Goal: Task Accomplishment & Management: Manage account settings

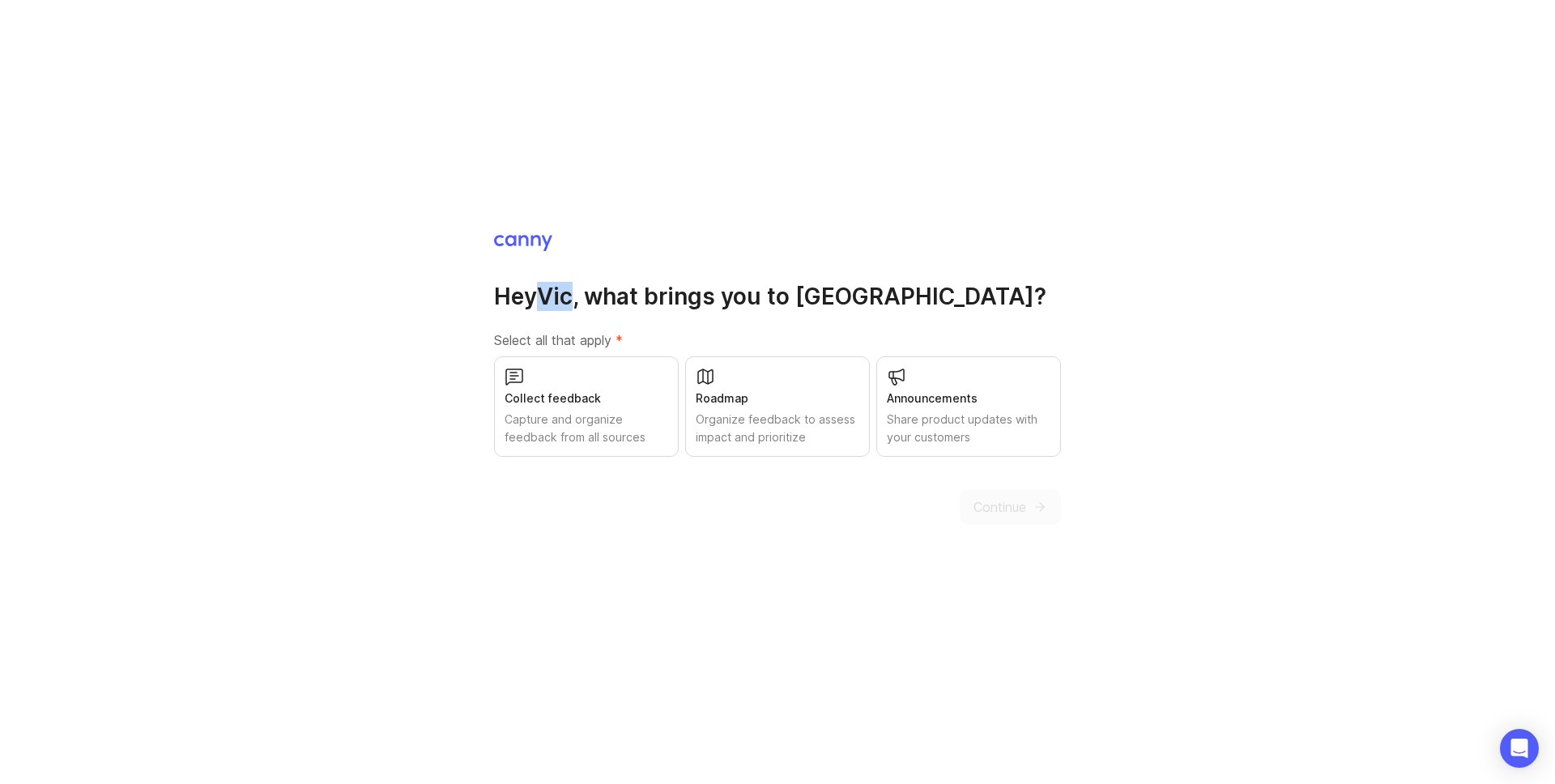
drag, startPoint x: 577, startPoint y: 294, endPoint x: 542, endPoint y: 291, distance: 35.1
click at [545, 291] on h1 "Hey [PERSON_NAME] , what brings you to Canny?" at bounding box center [778, 296] width 567 height 29
drag, startPoint x: 522, startPoint y: 292, endPoint x: 508, endPoint y: 295, distance: 14.3
click at [521, 292] on h1 "Hey Vic , what brings you to Canny?" at bounding box center [778, 296] width 567 height 29
drag, startPoint x: 489, startPoint y: 297, endPoint x: 880, endPoint y: 301, distance: 391.0
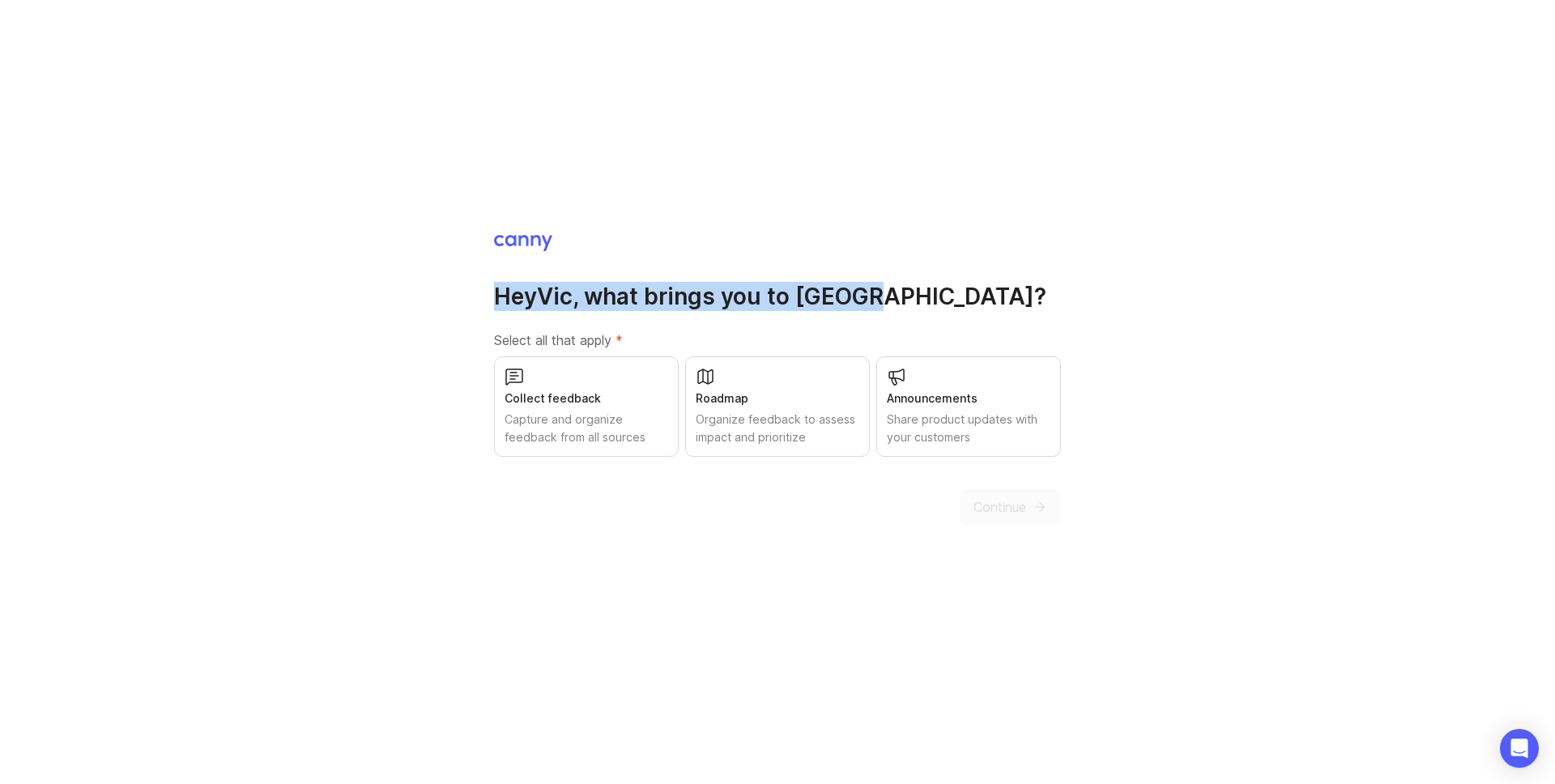
click at [880, 301] on div "Hey Vic , what brings you to Canny? Select all that apply * Collect feedback Ca…" at bounding box center [778, 392] width 1555 height 784
click at [880, 301] on h1 "Hey Vic , what brings you to Canny?" at bounding box center [778, 296] width 567 height 29
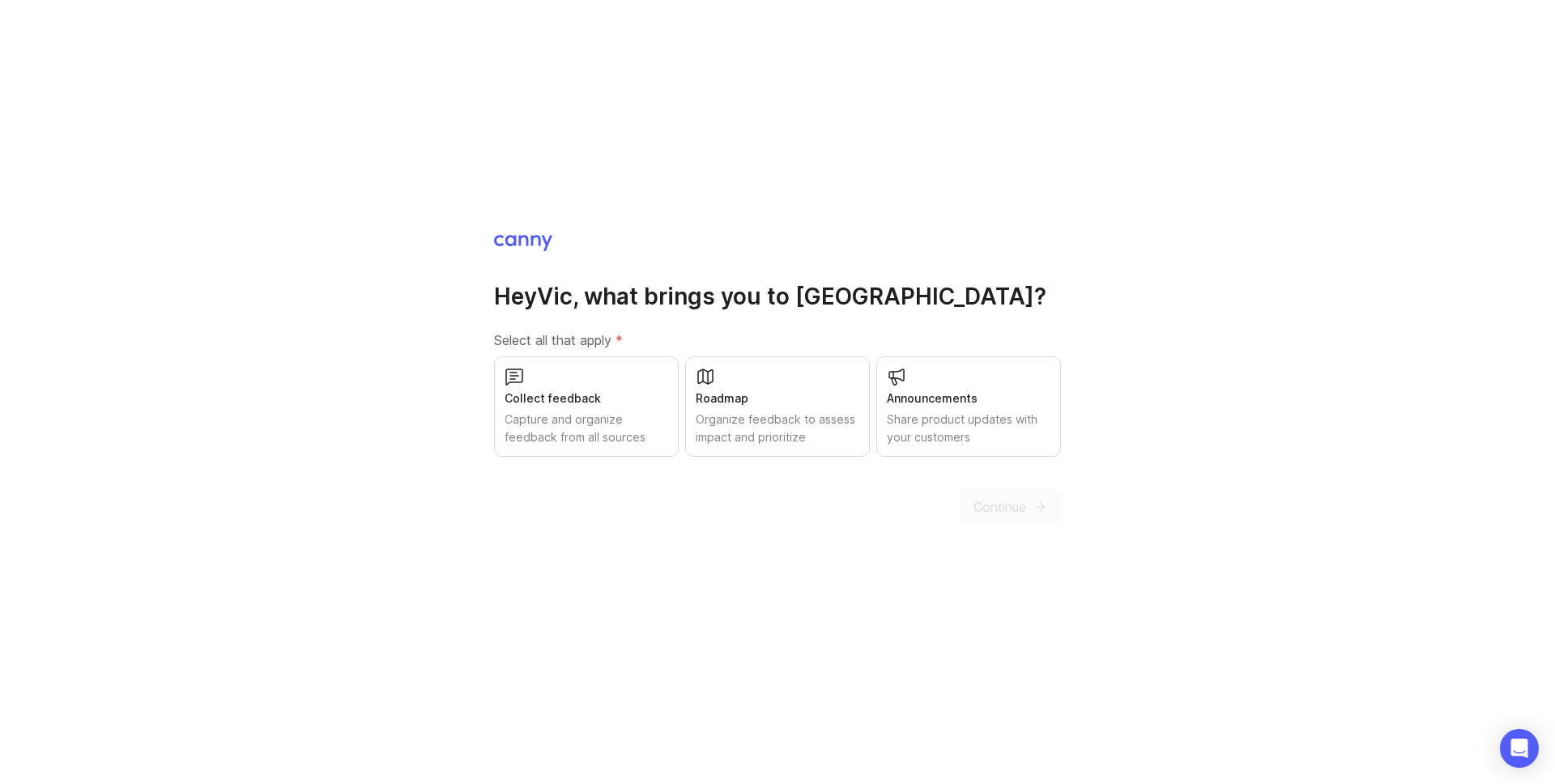
click at [605, 420] on div "Capture and organize feedback from all sources" at bounding box center [586, 428] width 164 height 36
click at [1001, 497] on span "Continue" at bounding box center [1000, 507] width 53 height 19
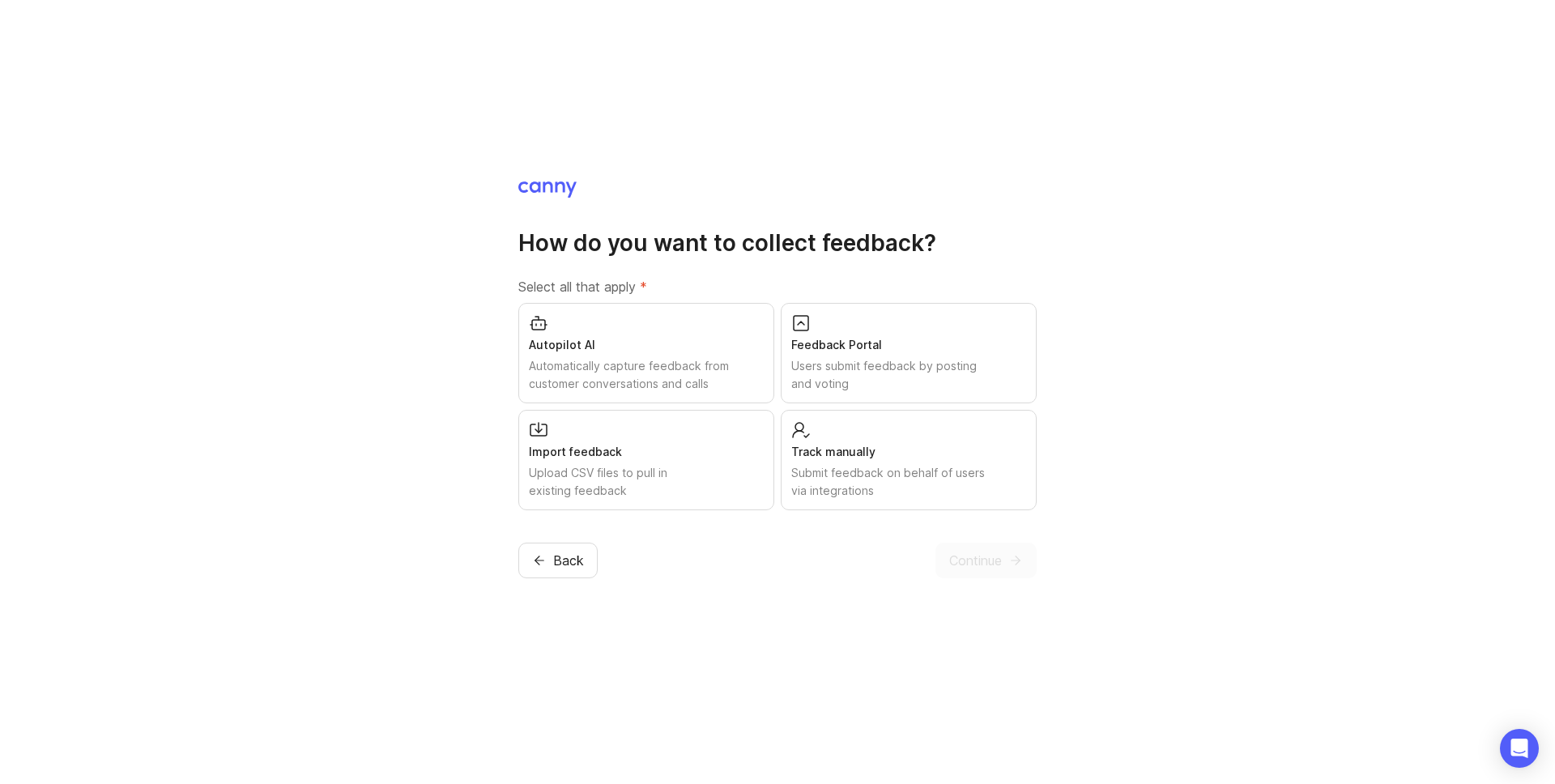
click at [674, 443] on div "Import feedback" at bounding box center [647, 451] width 235 height 18
click at [896, 344] on div "Feedback Portal" at bounding box center [908, 344] width 235 height 18
click at [892, 468] on div "Submit feedback on behalf of users via integrations" at bounding box center [908, 481] width 235 height 36
click at [984, 551] on span "Continue" at bounding box center [976, 560] width 53 height 19
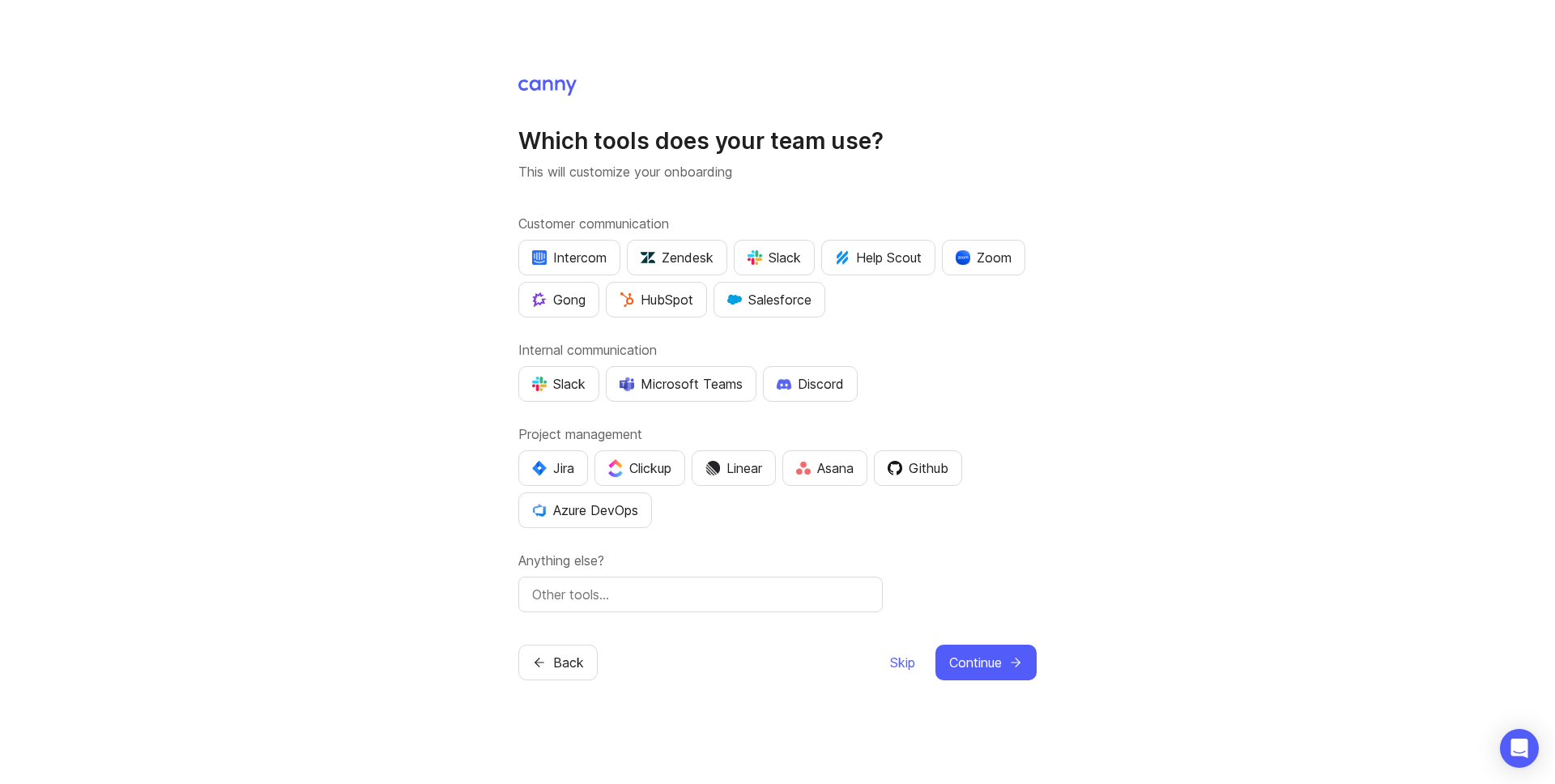
click at [764, 248] on div "Slack" at bounding box center [775, 258] width 54 height 19
click at [576, 383] on div "Slack" at bounding box center [559, 384] width 54 height 19
click at [740, 471] on div "Linear" at bounding box center [733, 468] width 57 height 19
click at [1009, 660] on icon "submit" at bounding box center [1015, 662] width 14 height 14
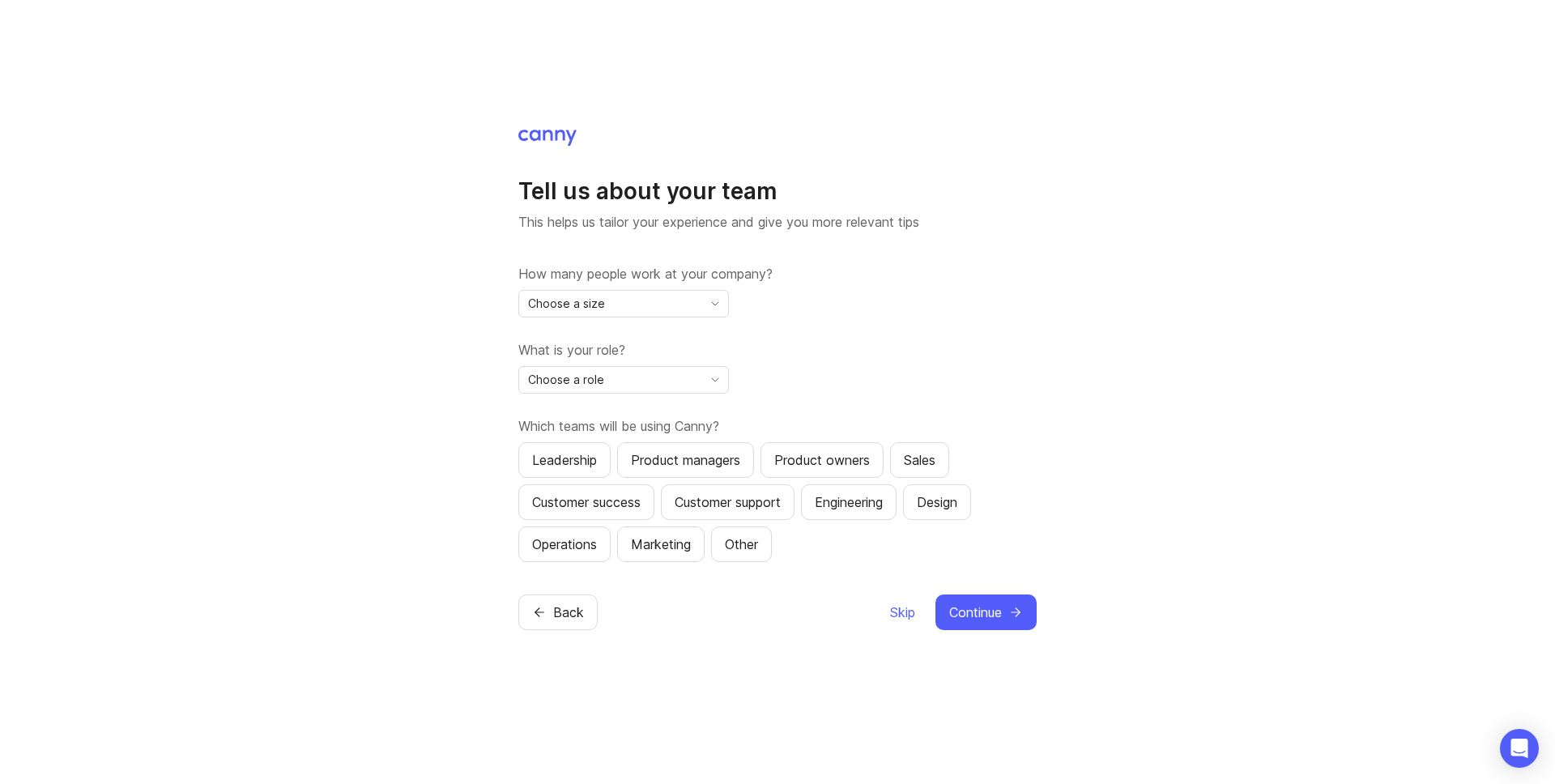
click at [588, 306] on span "Choose a size" at bounding box center [567, 303] width 77 height 18
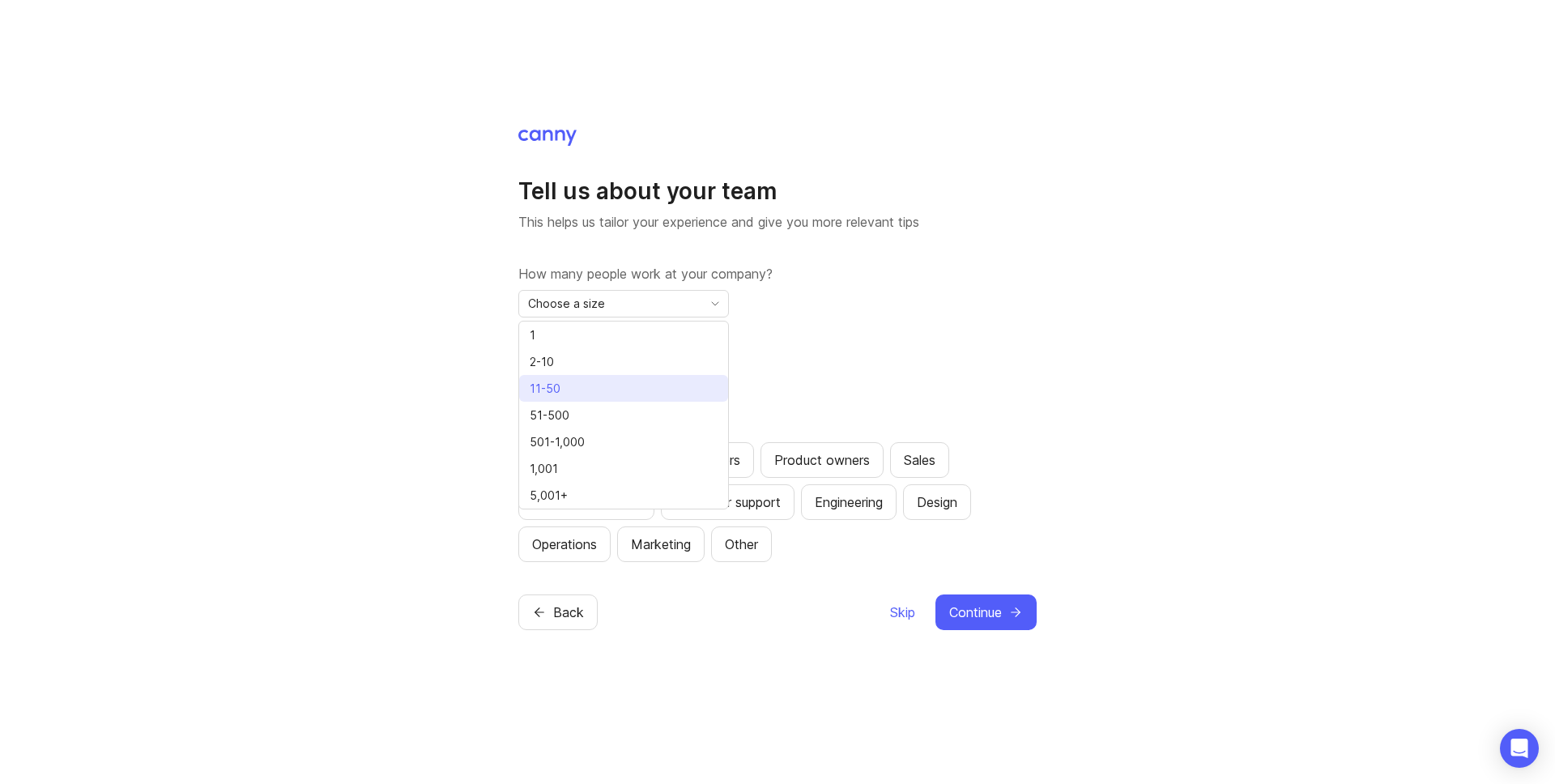
click at [576, 392] on li "11-50" at bounding box center [624, 389] width 209 height 27
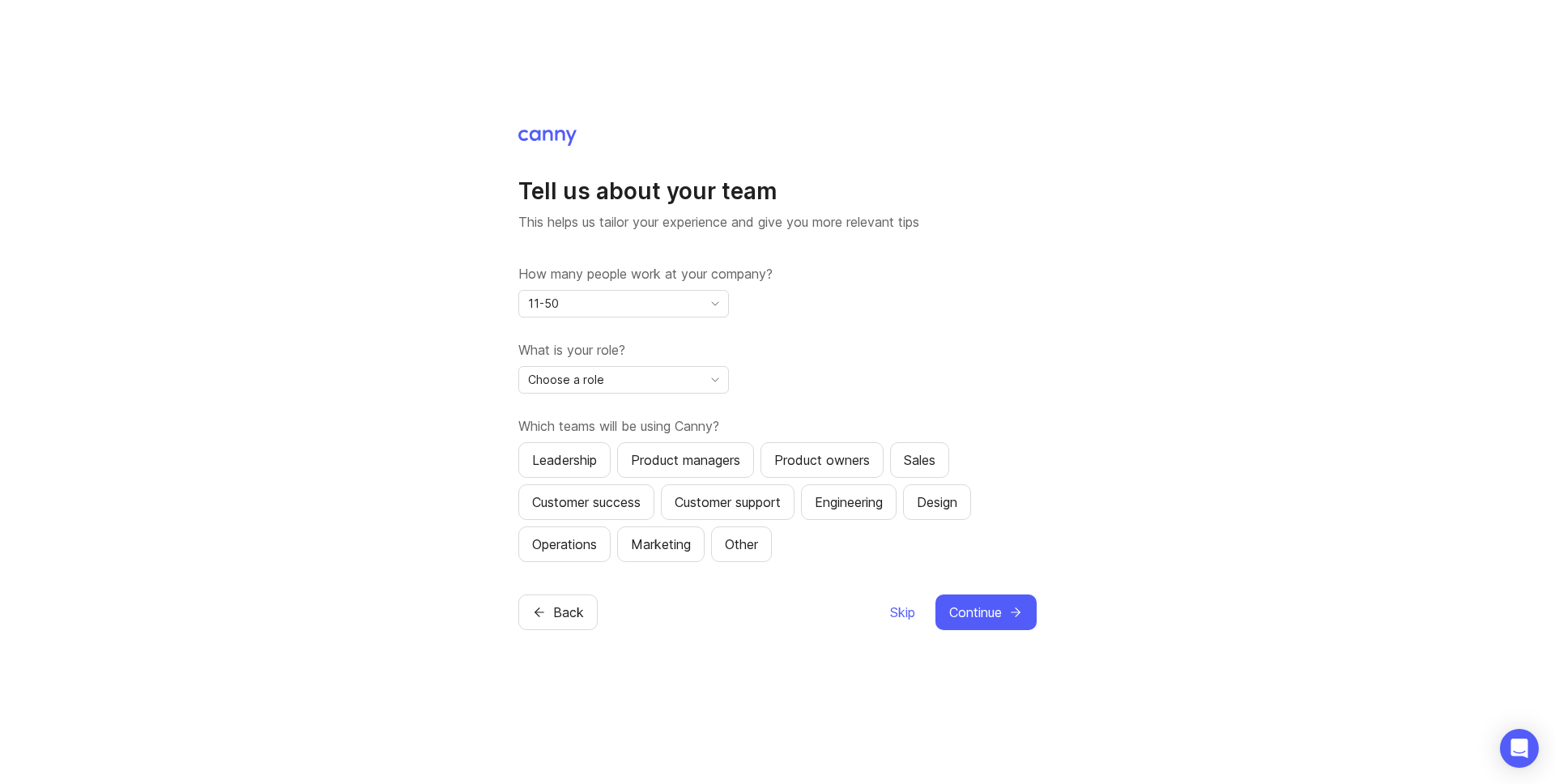
click at [580, 384] on span "Choose a role" at bounding box center [566, 380] width 76 height 18
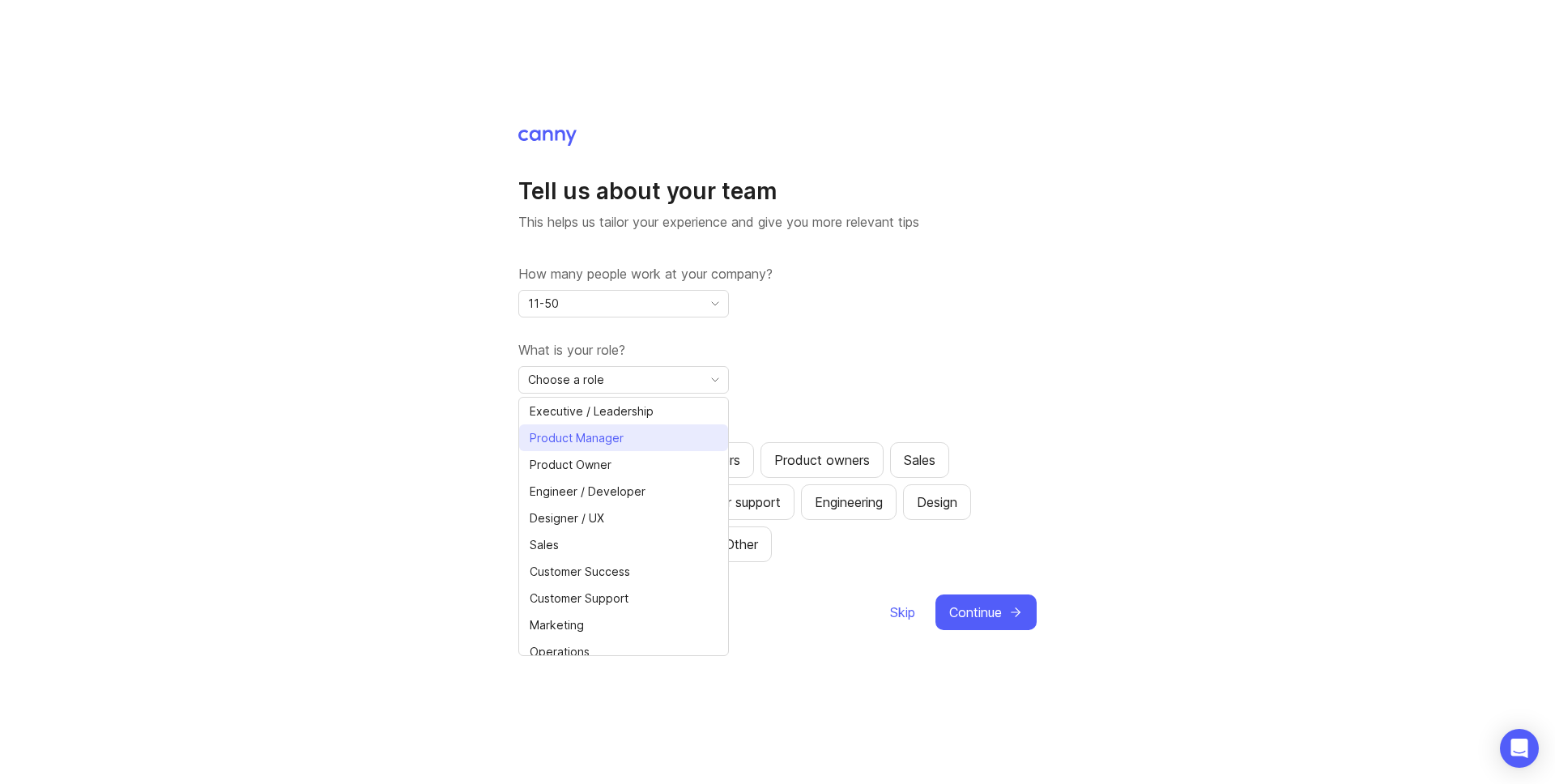
click at [597, 434] on span "Product Manager" at bounding box center [577, 438] width 94 height 18
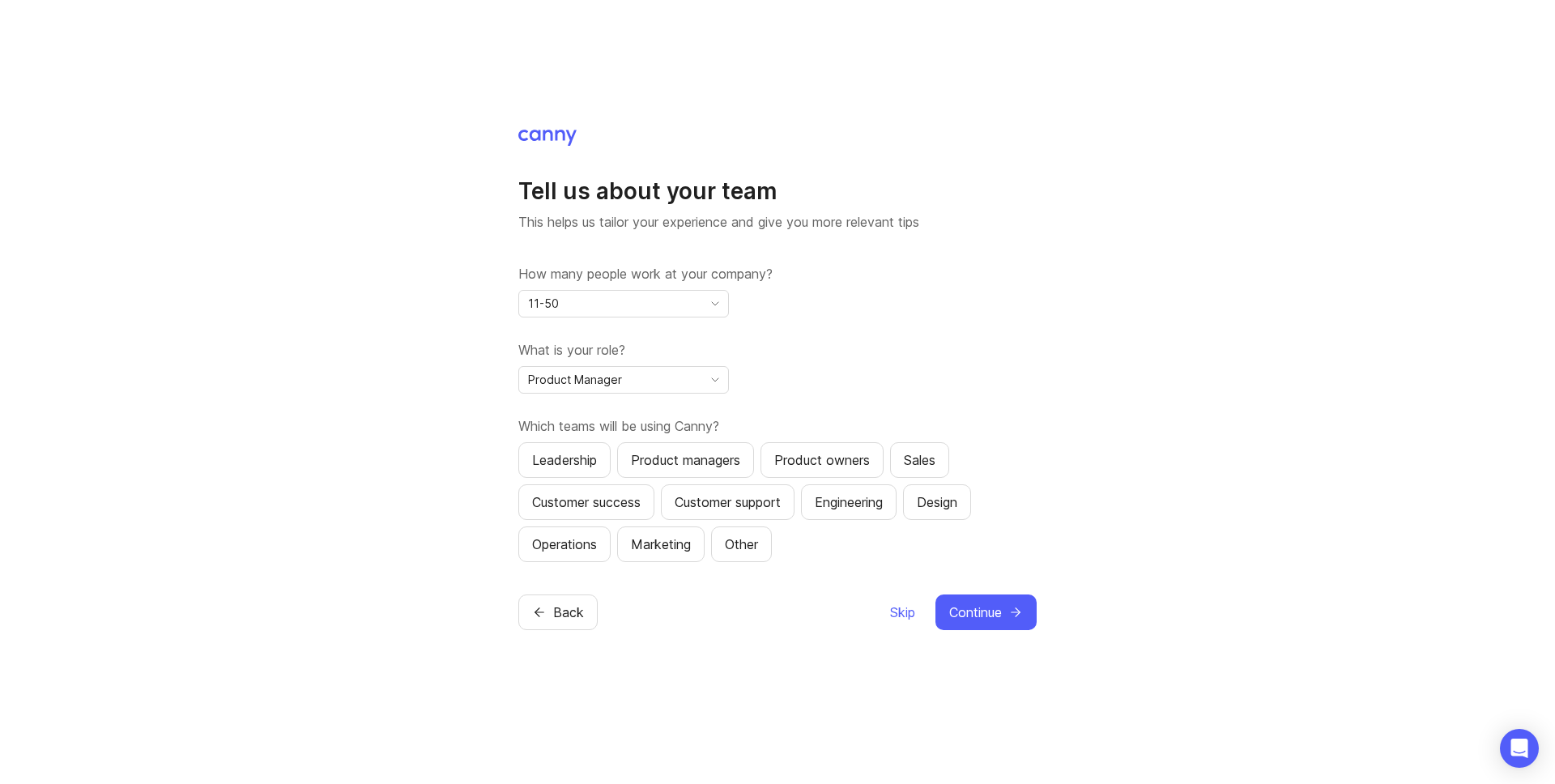
click at [647, 458] on div "Product managers" at bounding box center [686, 460] width 110 height 19
click at [977, 601] on button "Continue" at bounding box center [985, 612] width 101 height 36
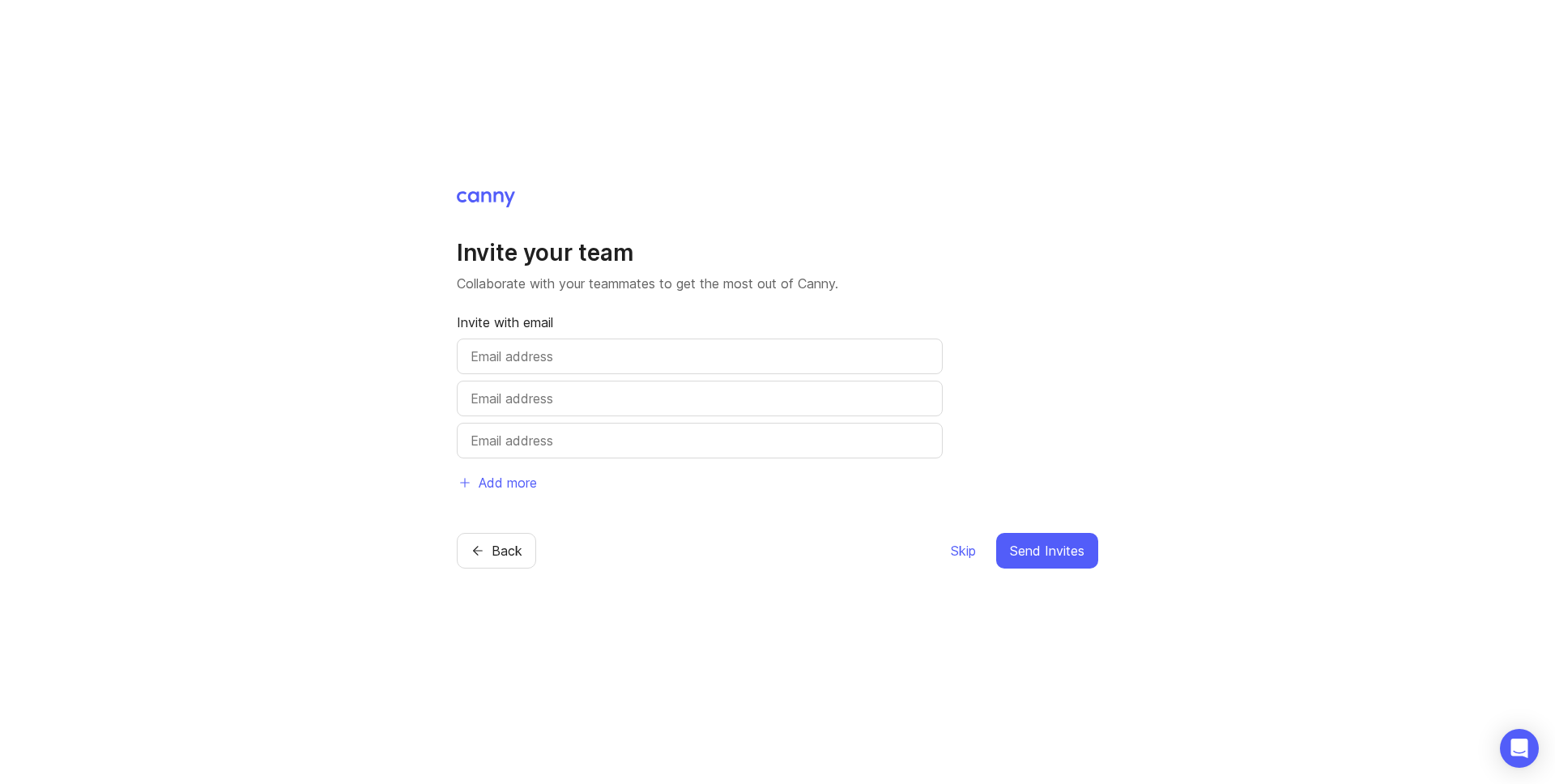
click at [571, 355] on input "text" at bounding box center [700, 356] width 458 height 19
type input "dobri@bonkbot.io"
click at [1023, 545] on span "Send Invites" at bounding box center [1047, 550] width 74 height 19
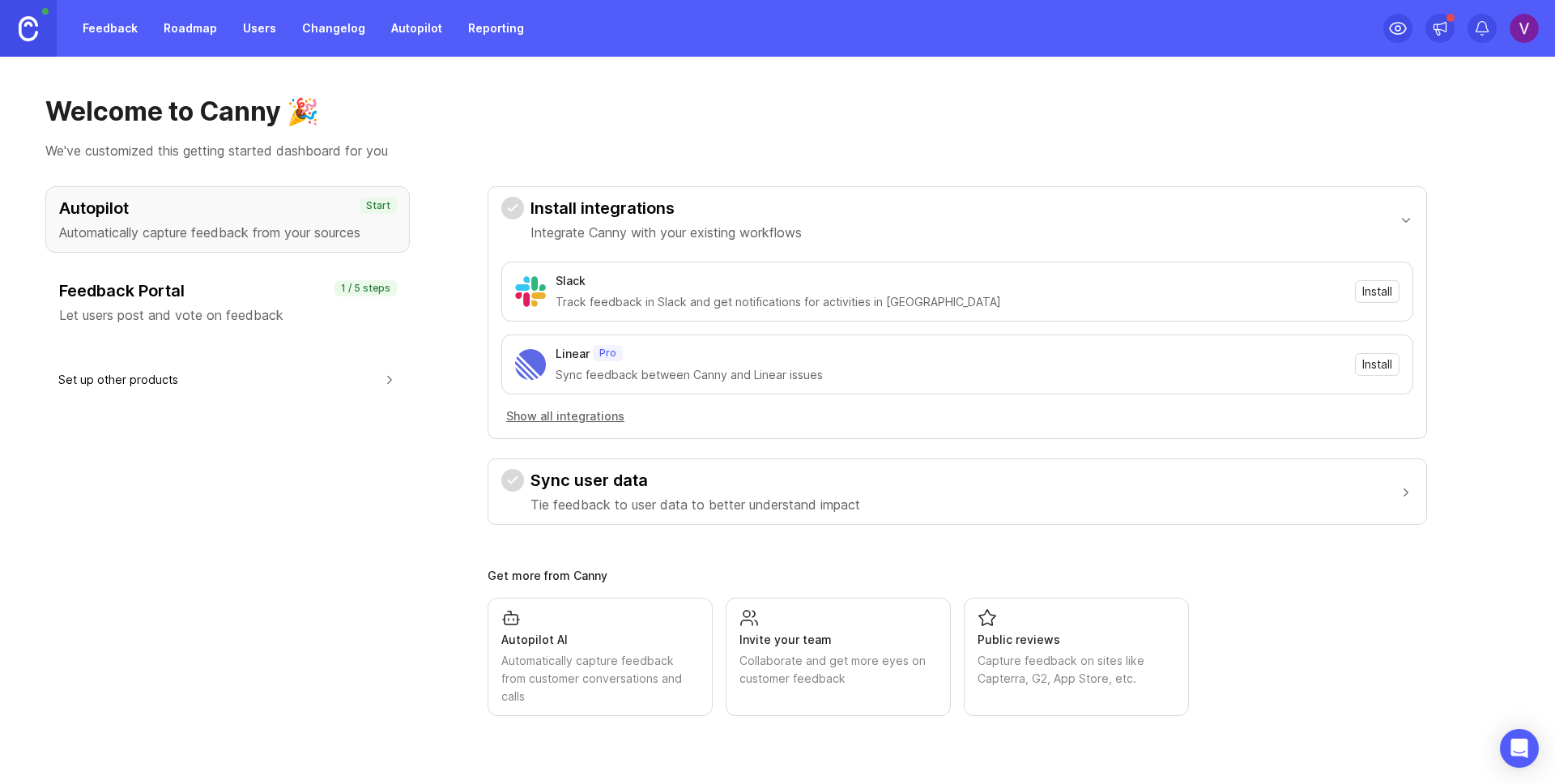
click at [438, 225] on div "Autopilot Automatically capture feedback from your sources Start Feedback Porta…" at bounding box center [778, 451] width 1465 height 530
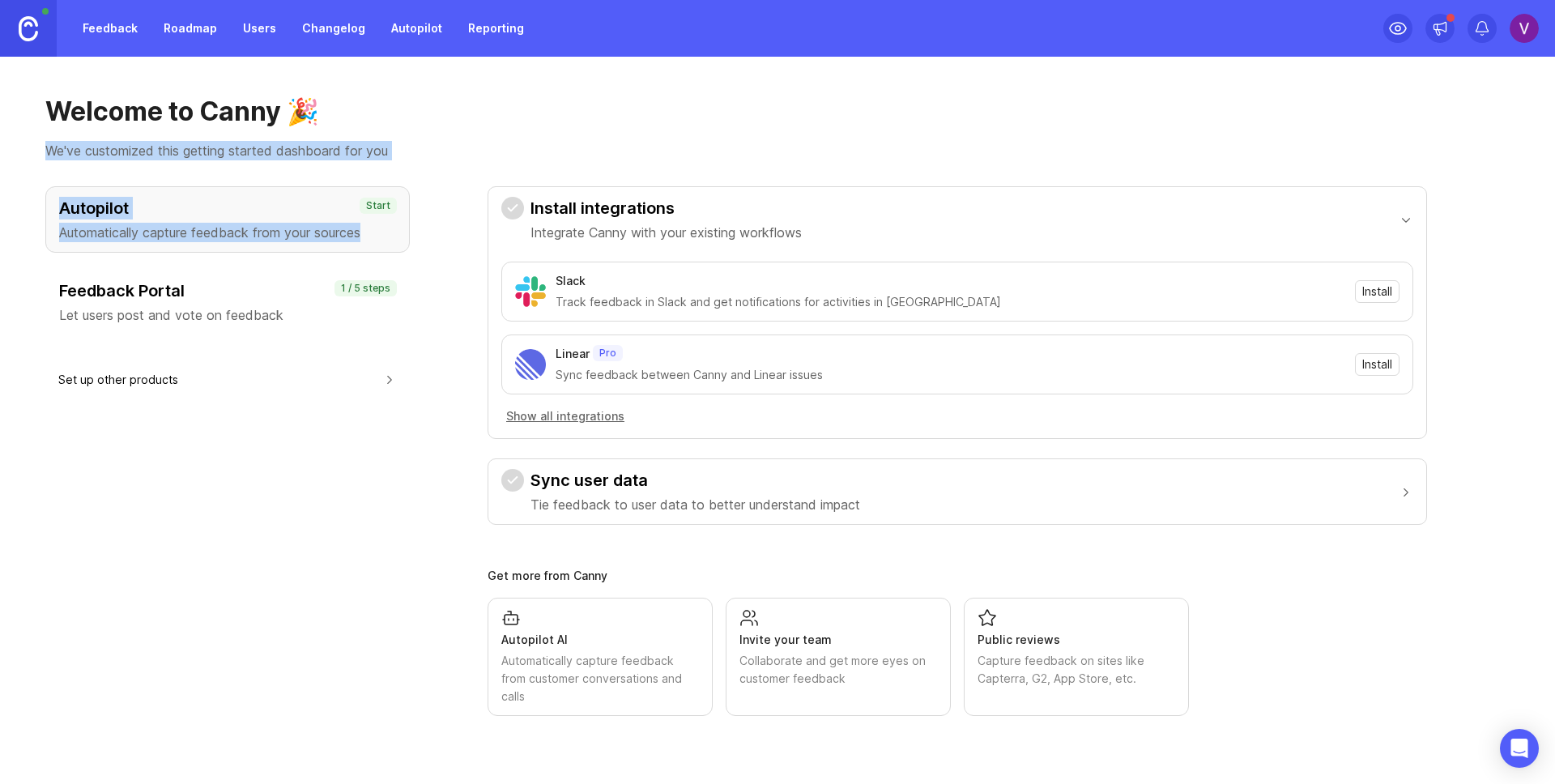
click at [631, 125] on h1 "Welcome to Canny 🎉" at bounding box center [778, 112] width 1465 height 33
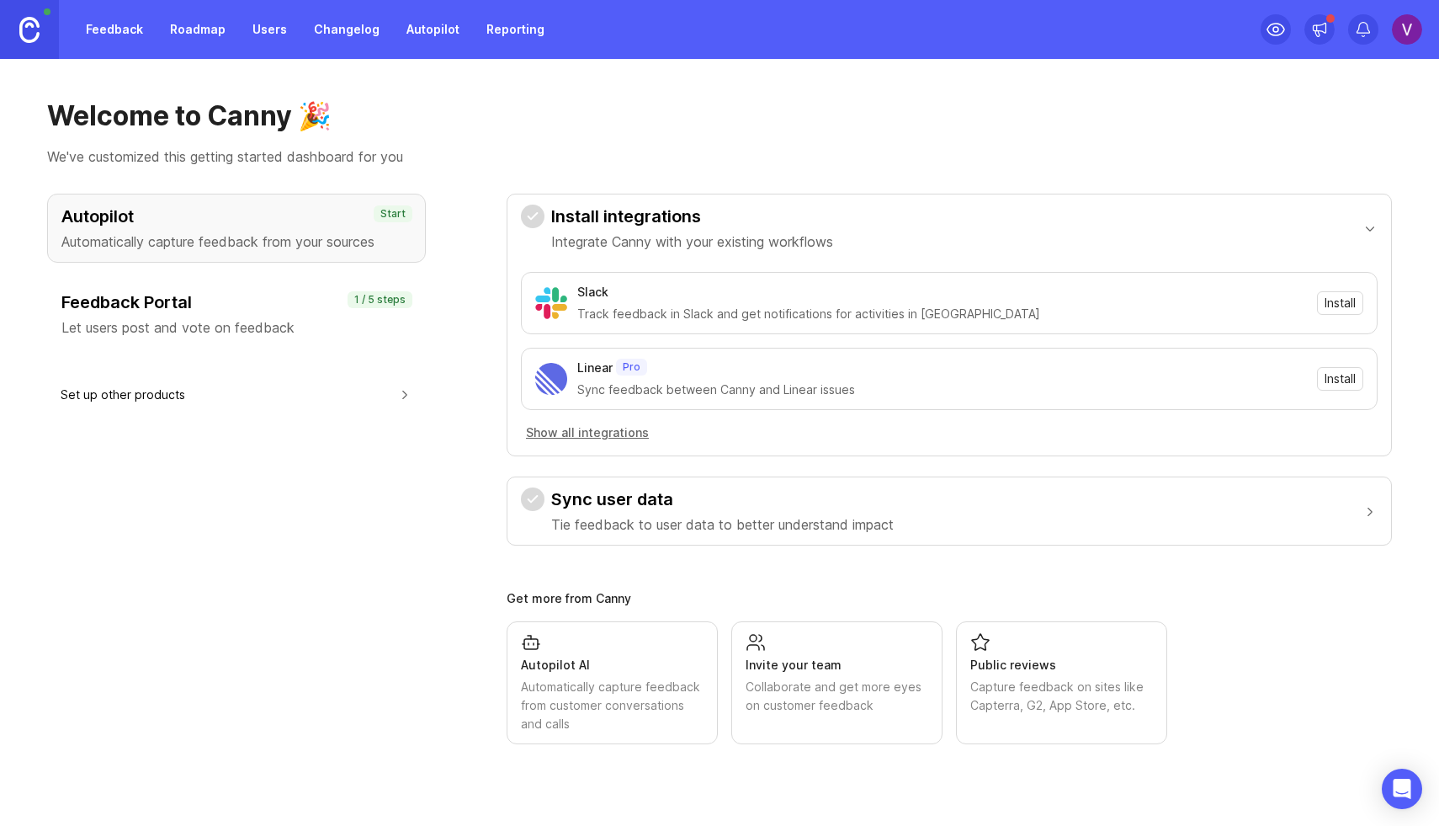
click at [659, 105] on h1 "Welcome to Canny 🎉" at bounding box center [719, 116] width 1345 height 34
click at [892, 112] on h1 "Welcome to Canny 🎉" at bounding box center [719, 116] width 1345 height 34
click at [923, 96] on div "Welcome to Canny 🎉 We've customized this getting started dashboard for you Auto…" at bounding box center [719, 442] width 1439 height 767
click at [969, 107] on h1 "Welcome to Canny 🎉" at bounding box center [719, 116] width 1345 height 34
click at [693, 182] on div "Welcome to Canny 🎉 We've customized this getting started dashboard for you Auto…" at bounding box center [719, 442] width 1439 height 767
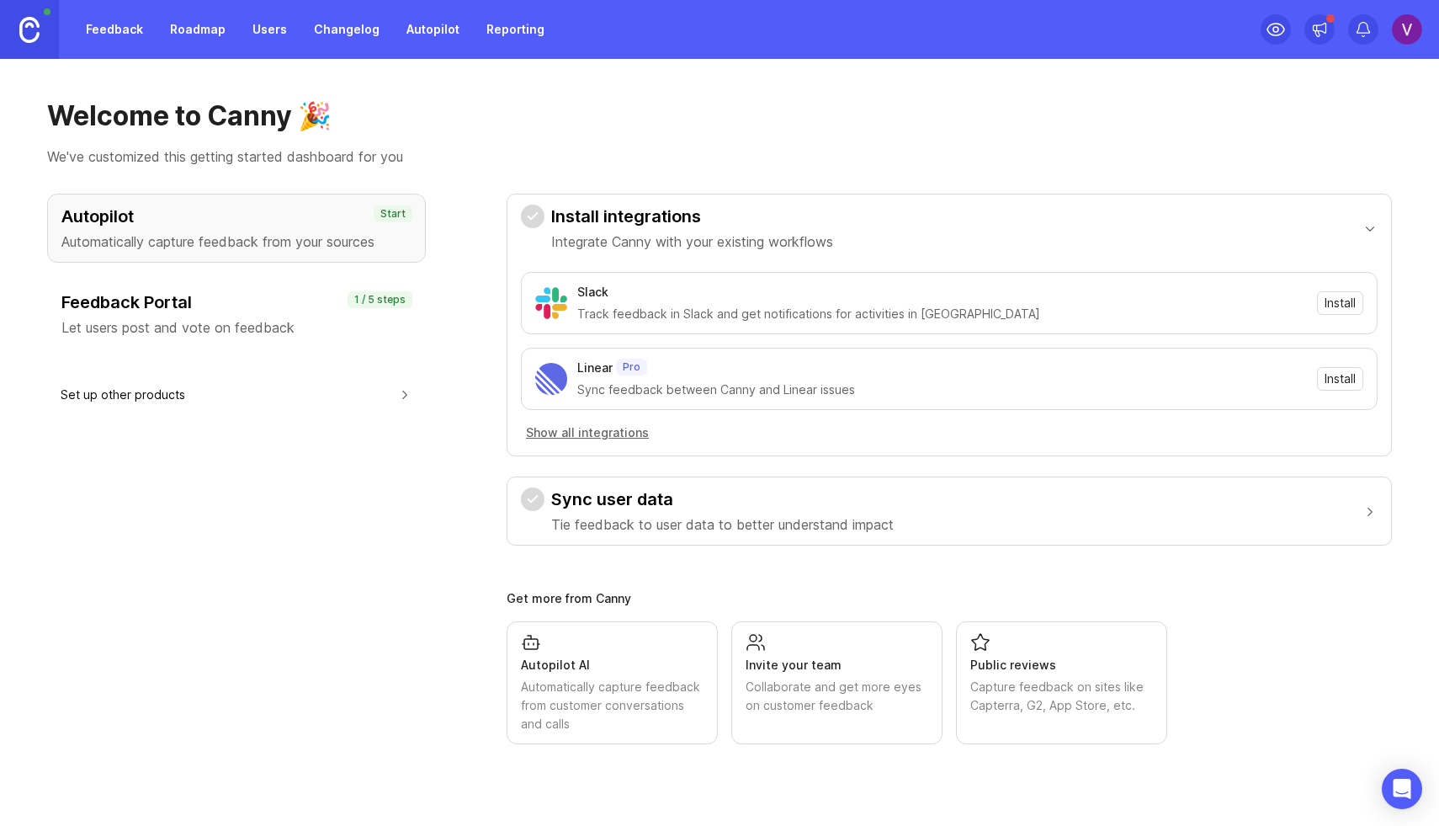
click at [524, 223] on div "button" at bounding box center [533, 217] width 24 height 24
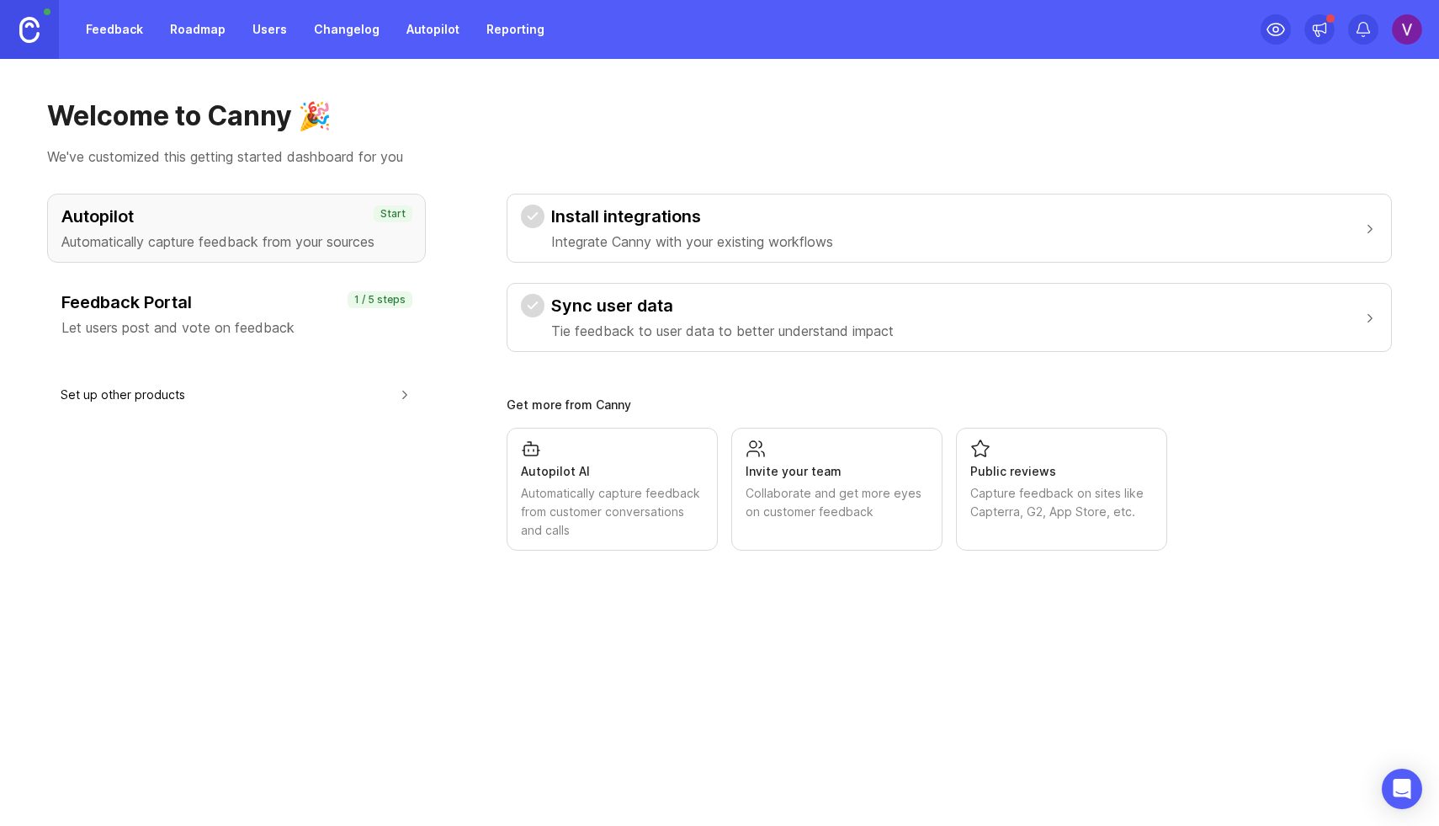
click at [524, 223] on div "button" at bounding box center [533, 217] width 24 height 24
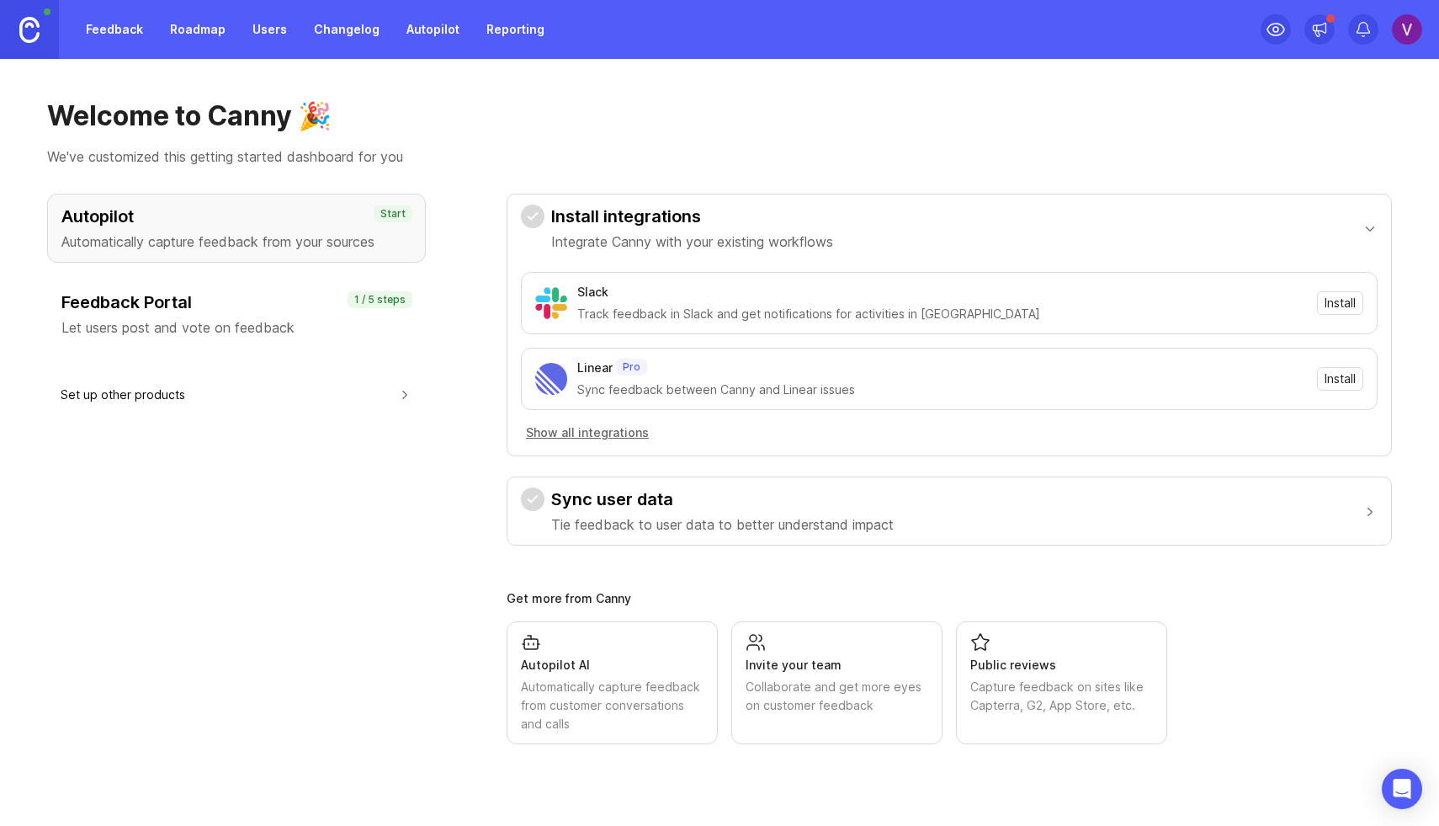
click at [1328, 309] on span "Install" at bounding box center [1340, 303] width 31 height 17
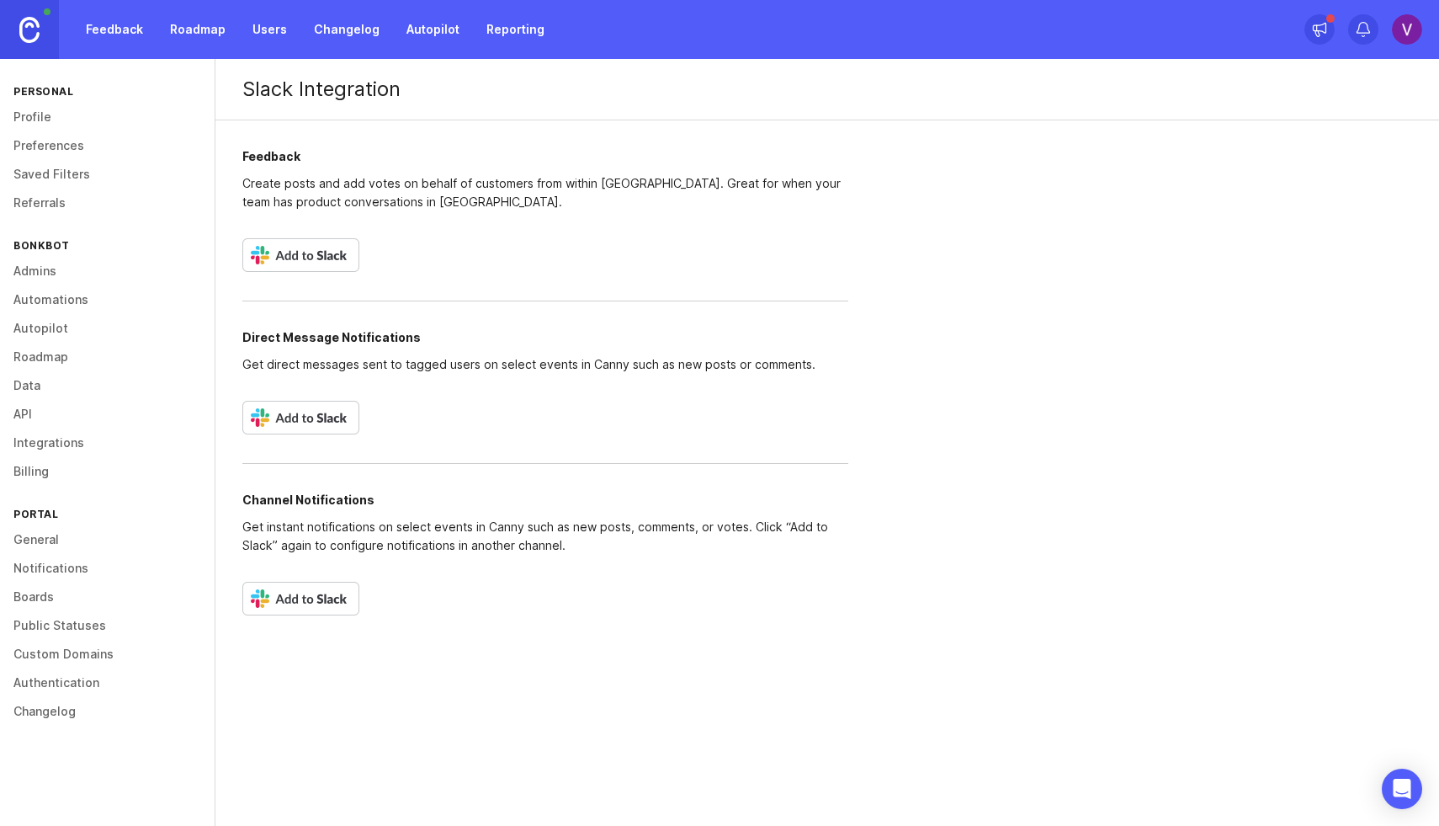
click at [306, 260] on img at bounding box center [300, 255] width 117 height 34
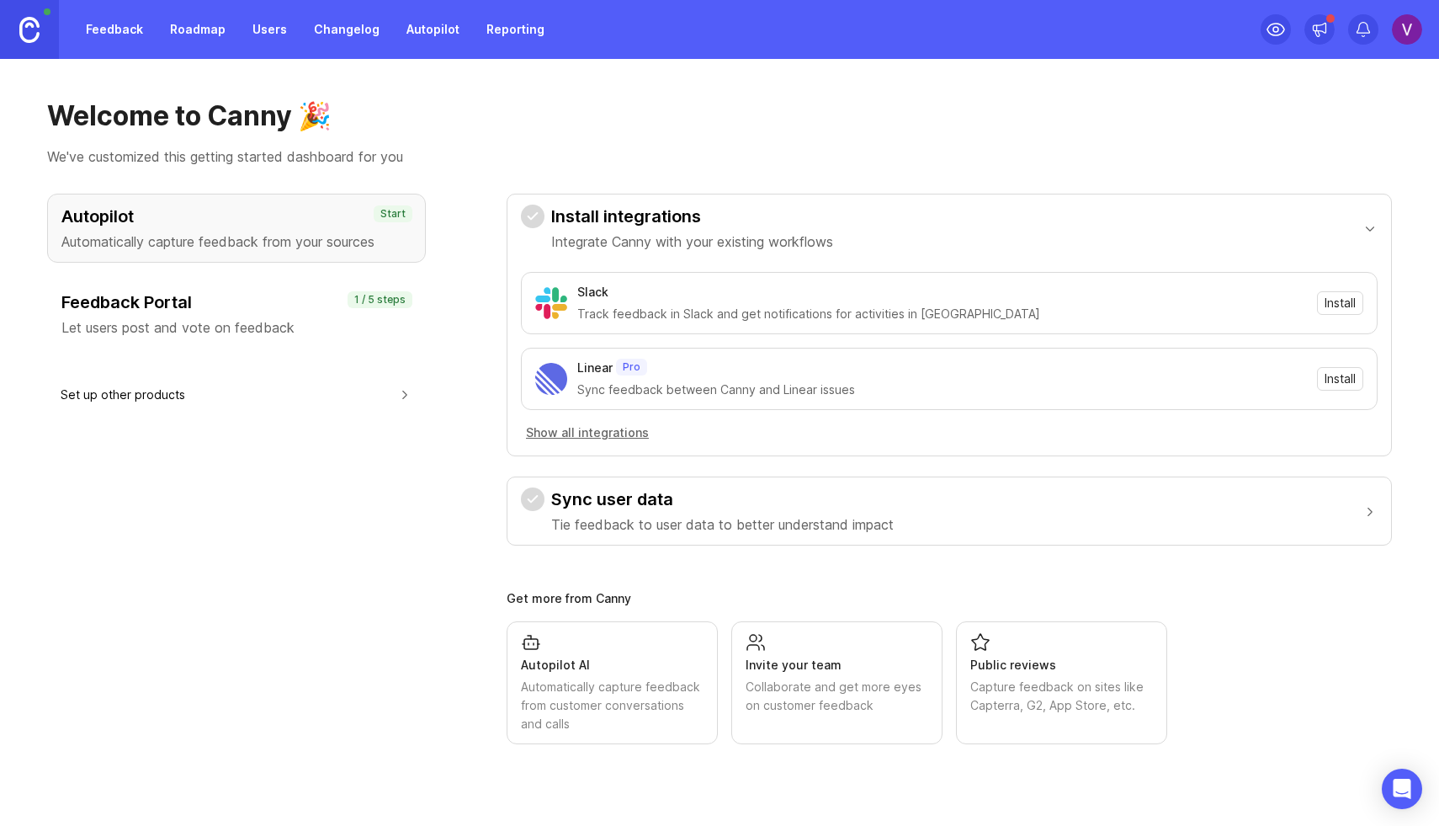
click at [1348, 374] on span "Install" at bounding box center [1340, 378] width 31 height 17
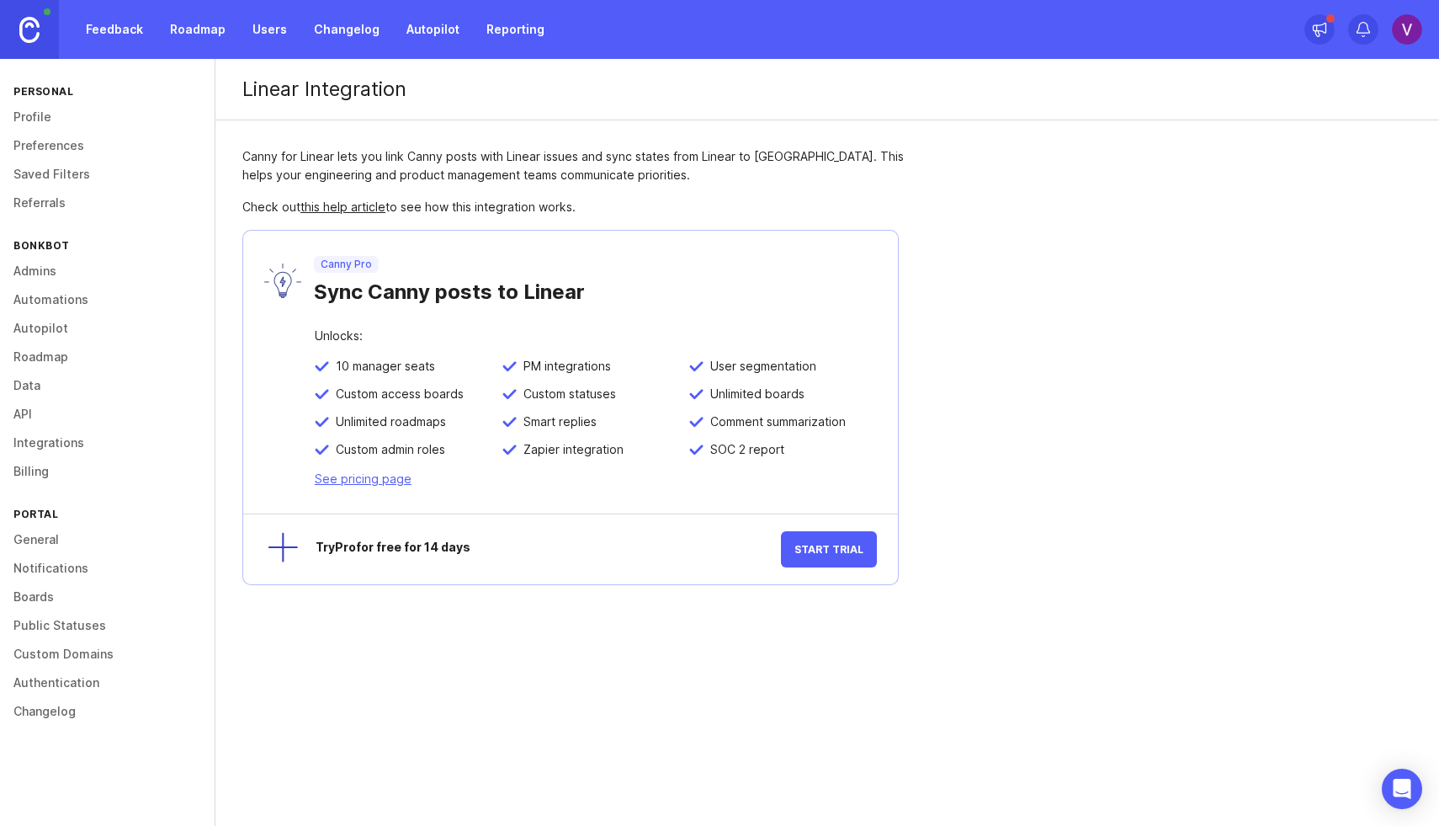
click at [833, 556] on button "Start Trial" at bounding box center [829, 549] width 96 height 36
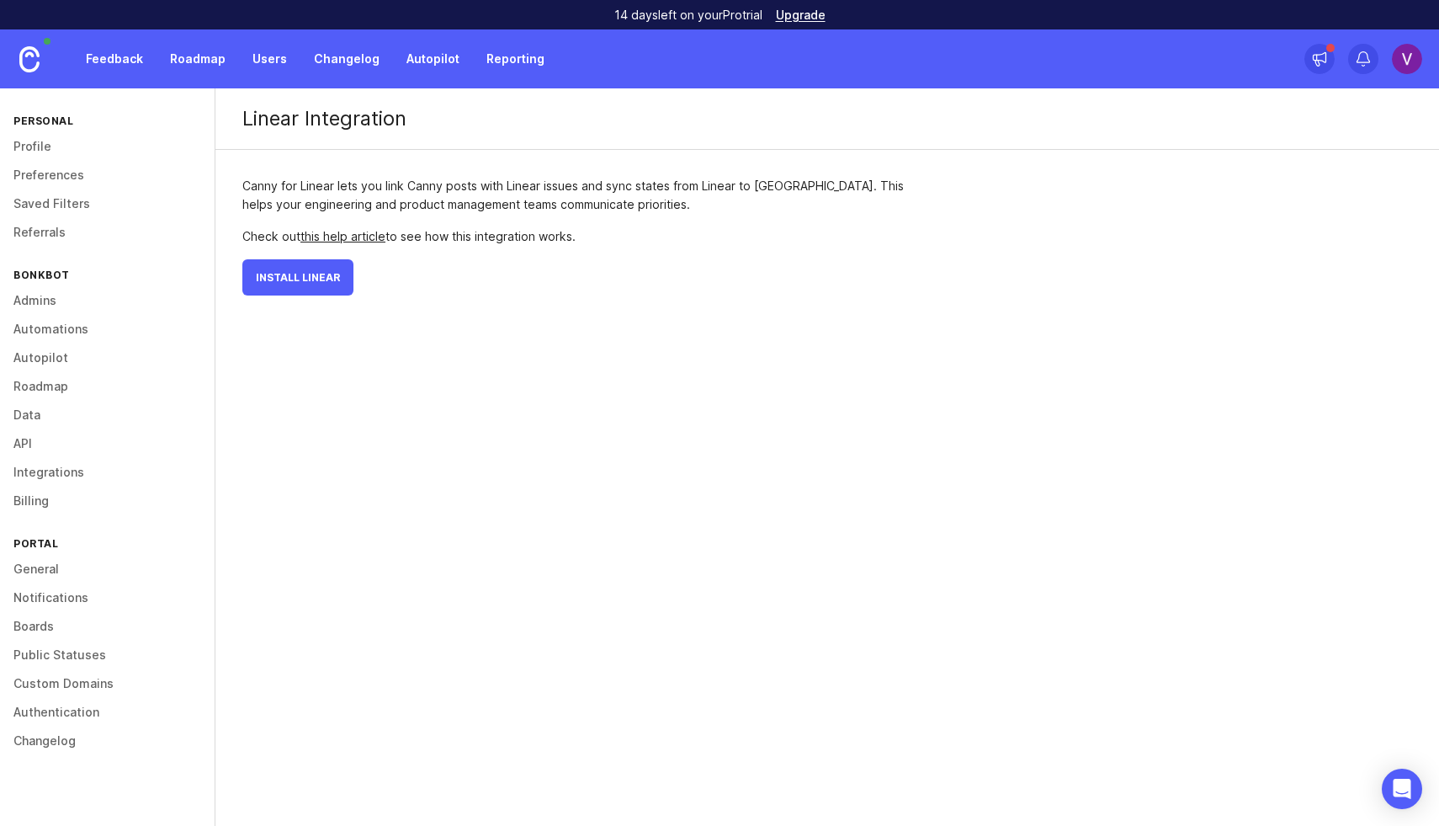
click at [335, 281] on span "Install Linear" at bounding box center [298, 277] width 84 height 13
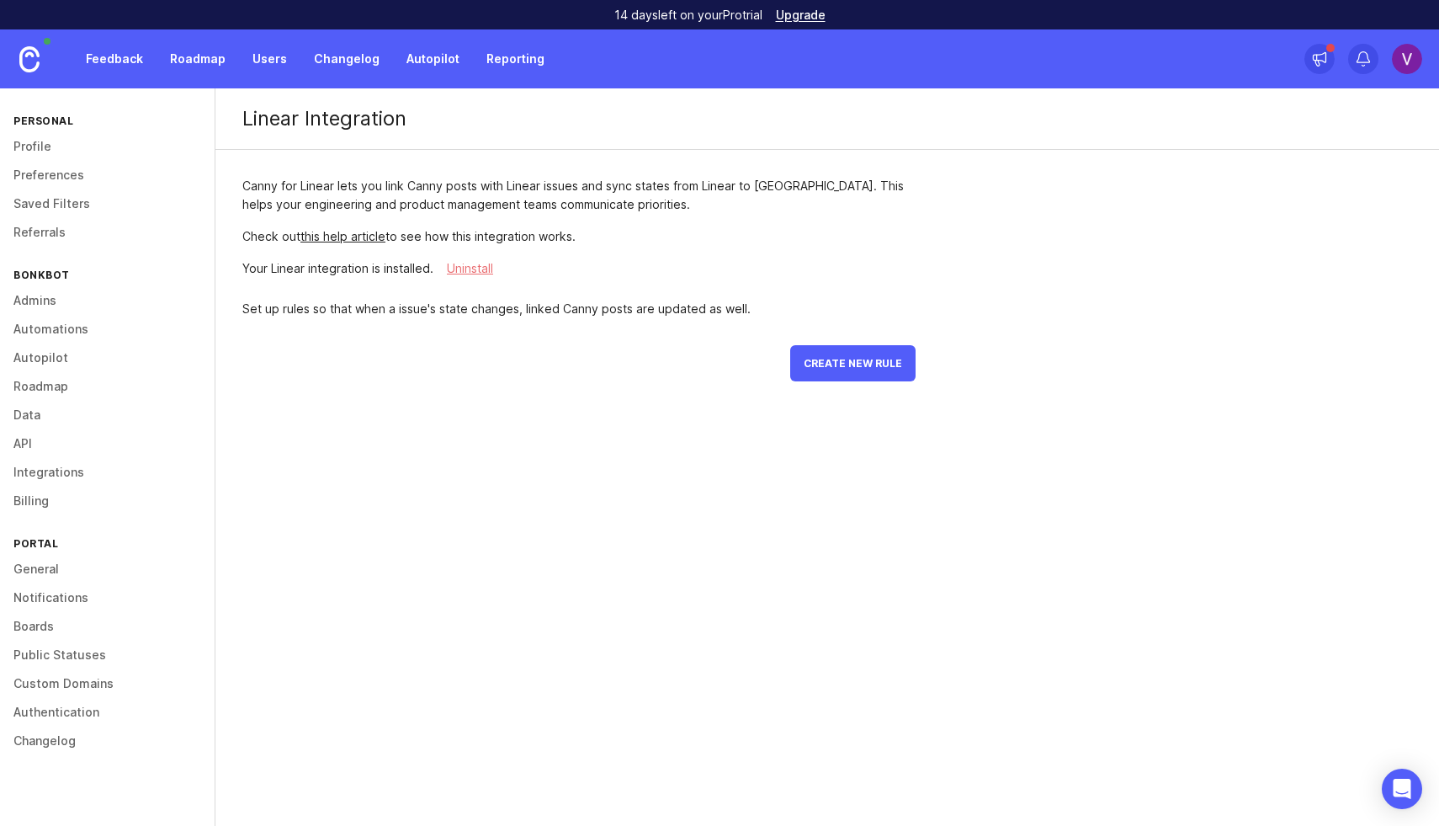
click at [121, 72] on link "Feedback" at bounding box center [114, 59] width 77 height 30
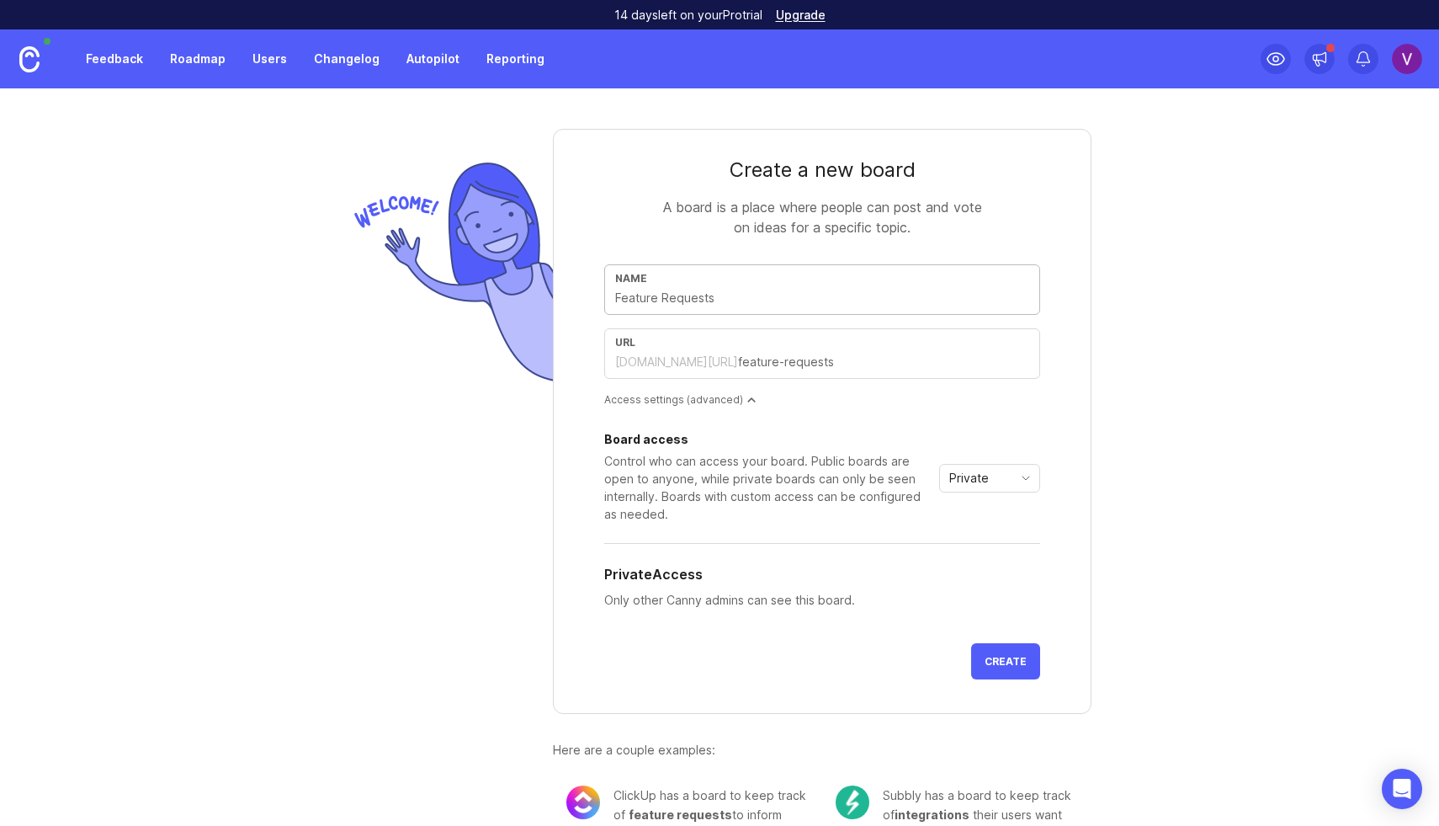
type input "F"
type input "f"
type input "Fe"
type input "fe"
type input "Fea"
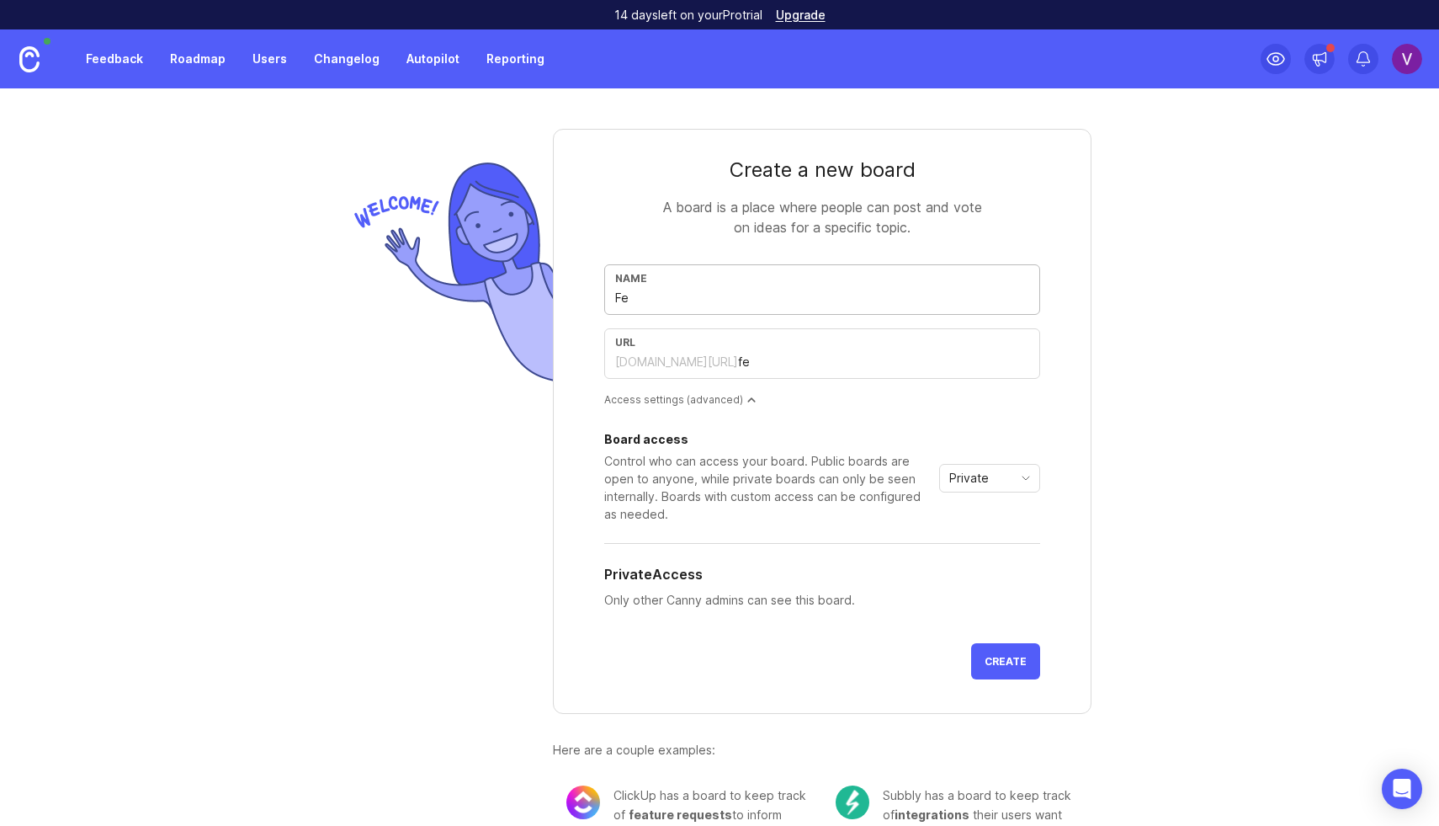
type input "fea"
type input "Feat"
type input "feat"
type input "Featu"
type input "featu"
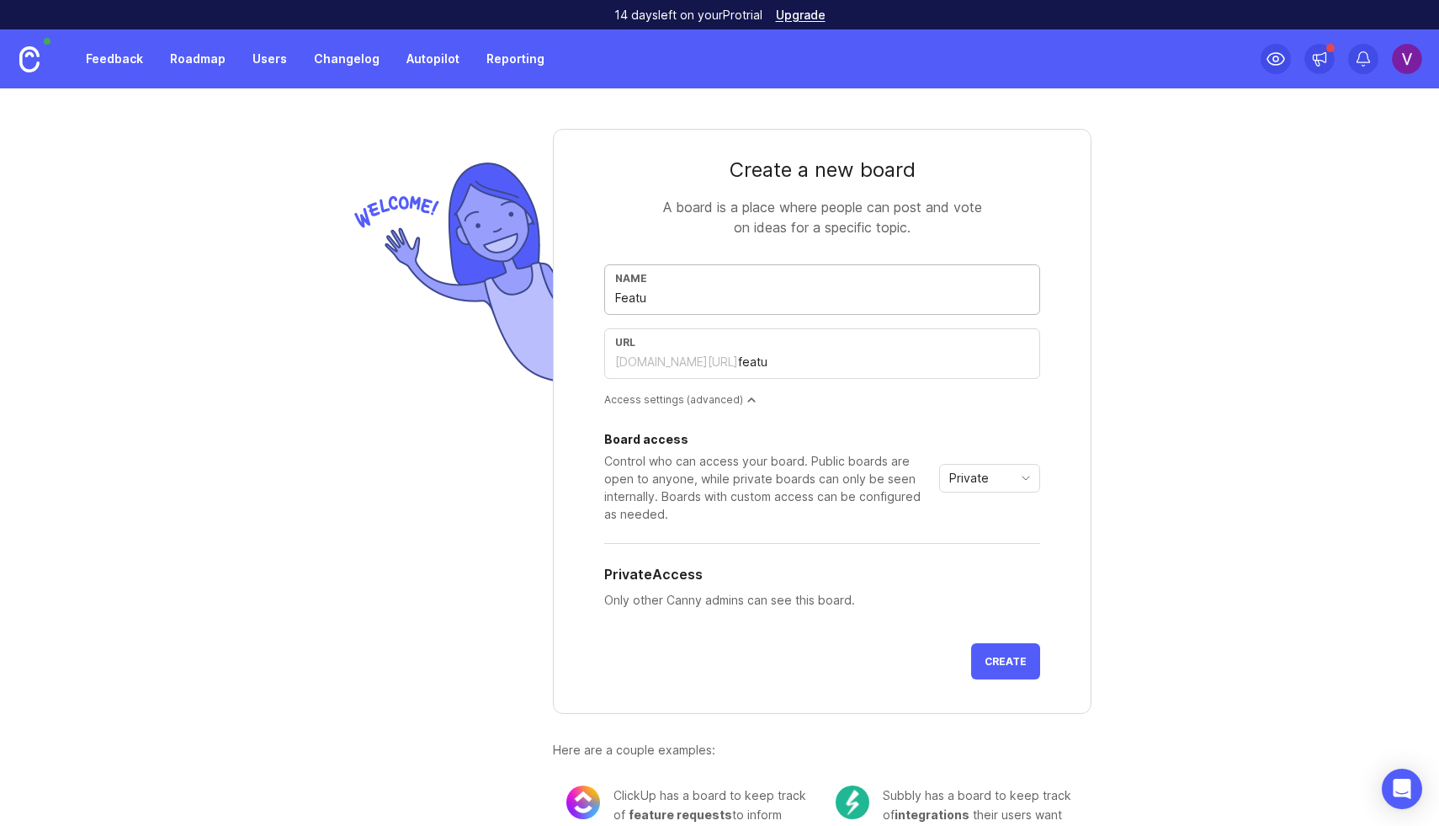
type input "Featur"
type input "featur"
type input "Feature"
type input "feature"
type input "Feature b"
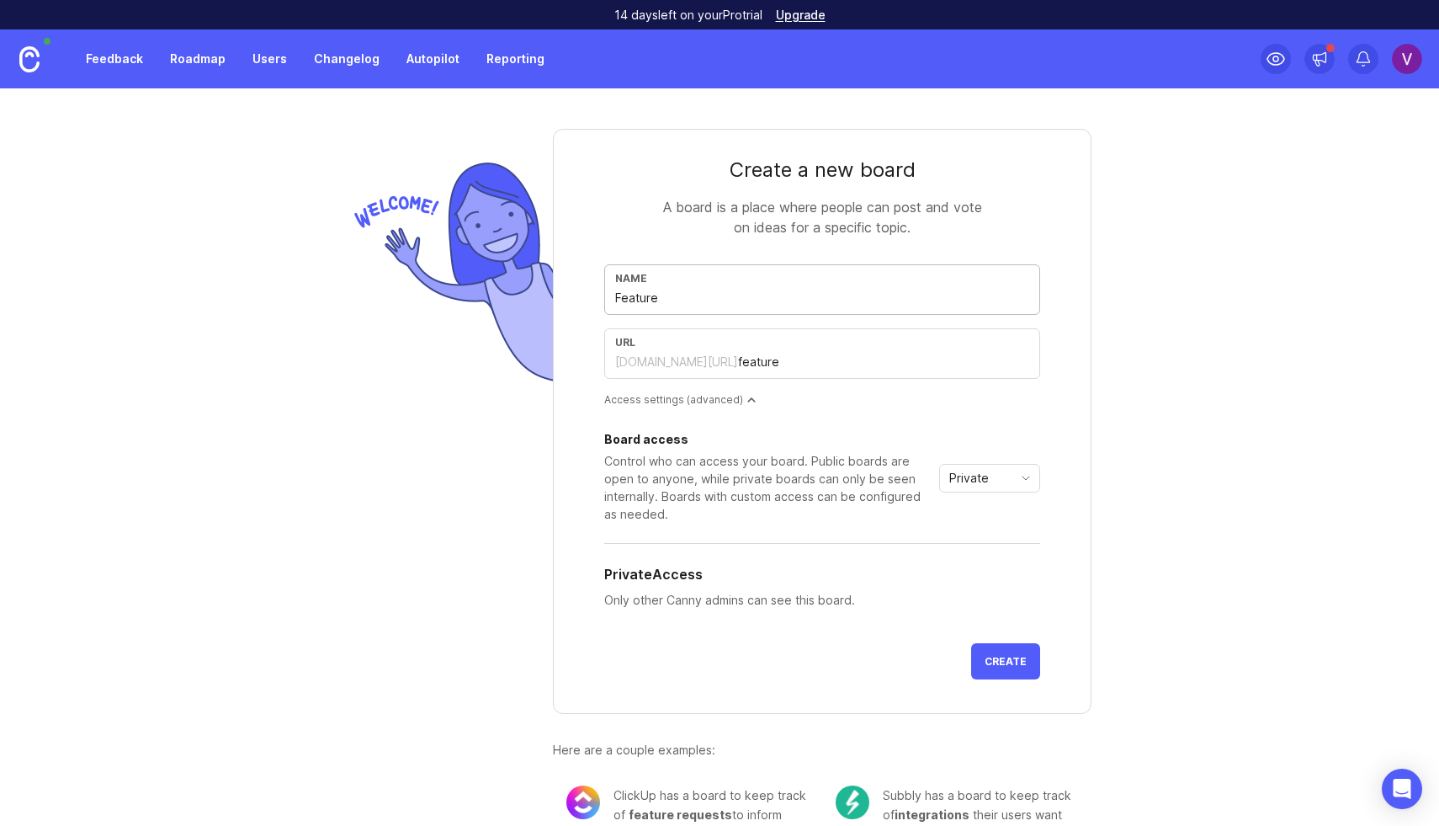
type input "feature-b"
type input "Feature ba"
type input "feature-ba"
type input "Feature bac"
type input "feature-bac"
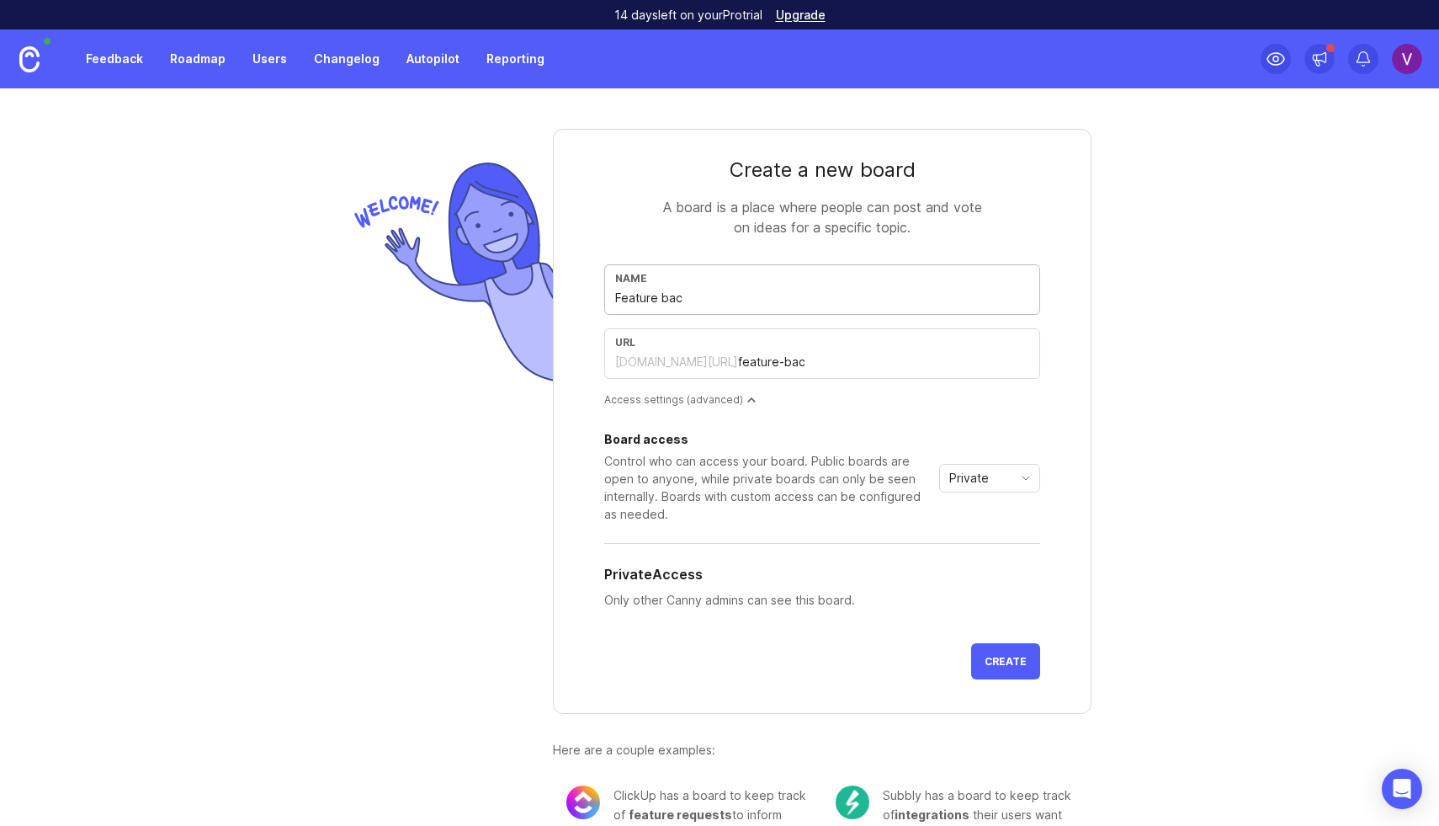
type input "Feature back"
type input "feature-back"
type input "Feature bac"
type input "feature-bac"
type input "Feature ba"
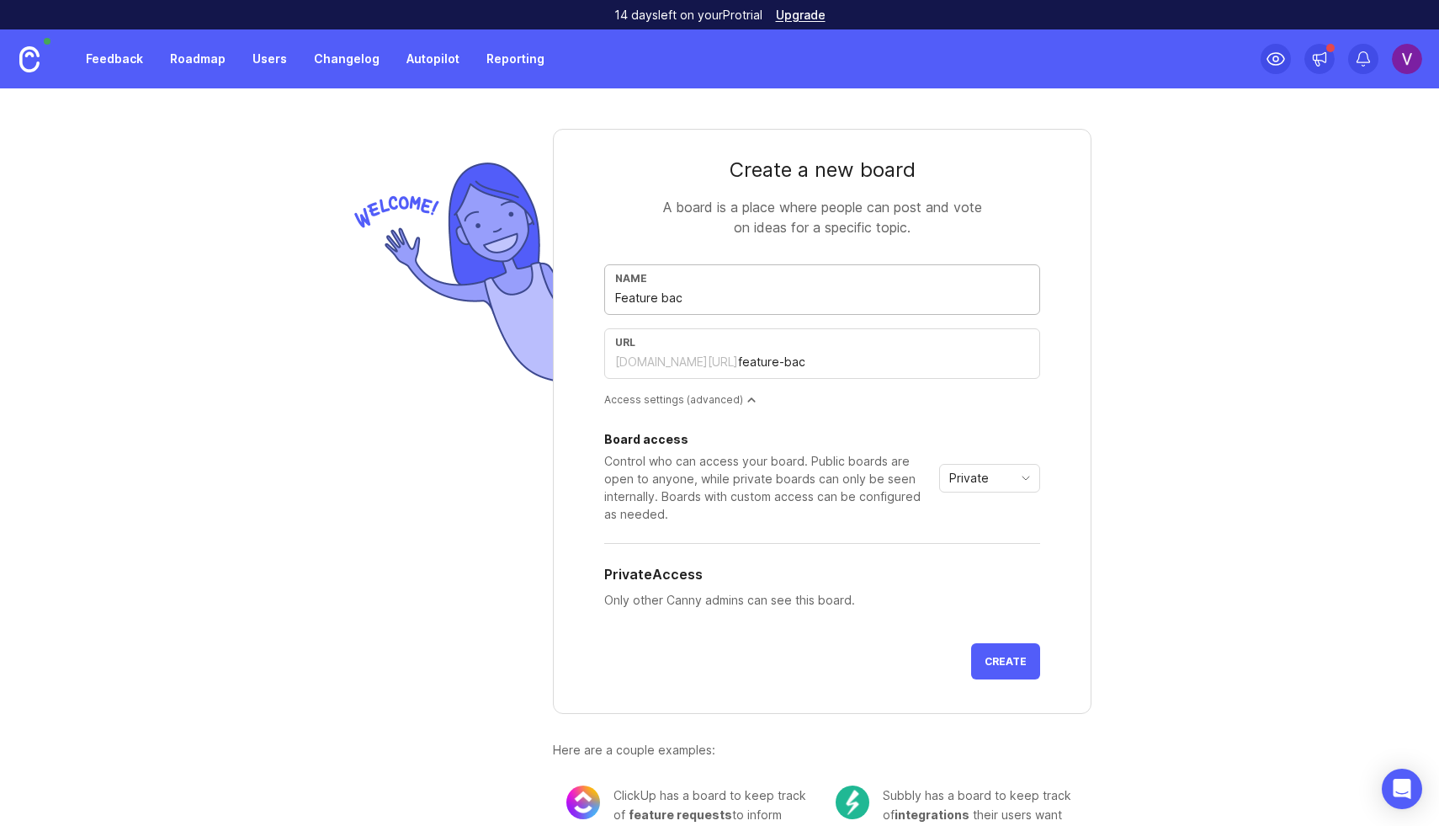
type input "feature-ba"
type input "Feature b"
type input "feature-b"
type input "Feature"
type input "feature"
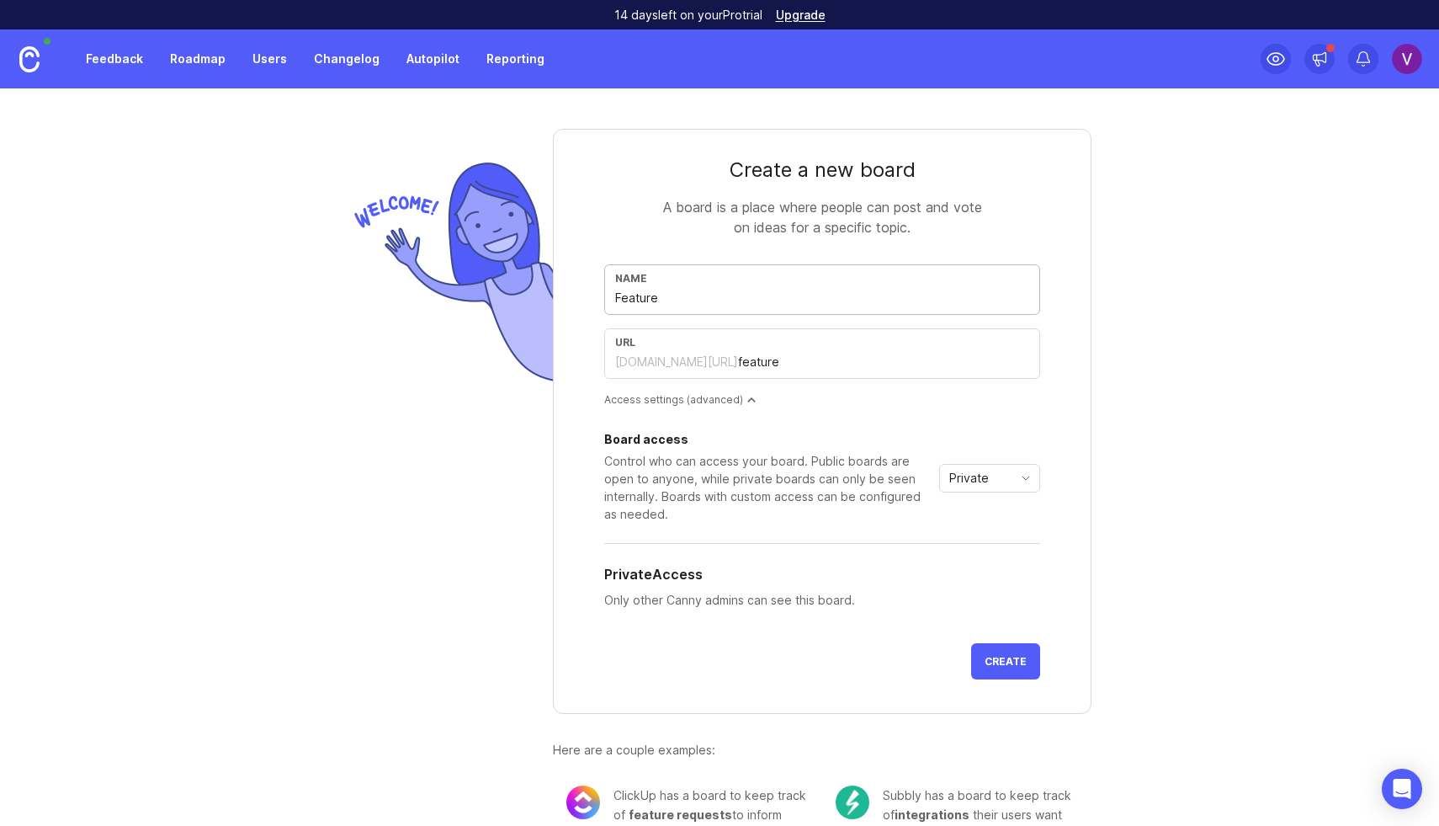
type input "Feature R"
type input "feature-r"
type input "Feature Re"
type input "feature-re"
type input "Feature Req"
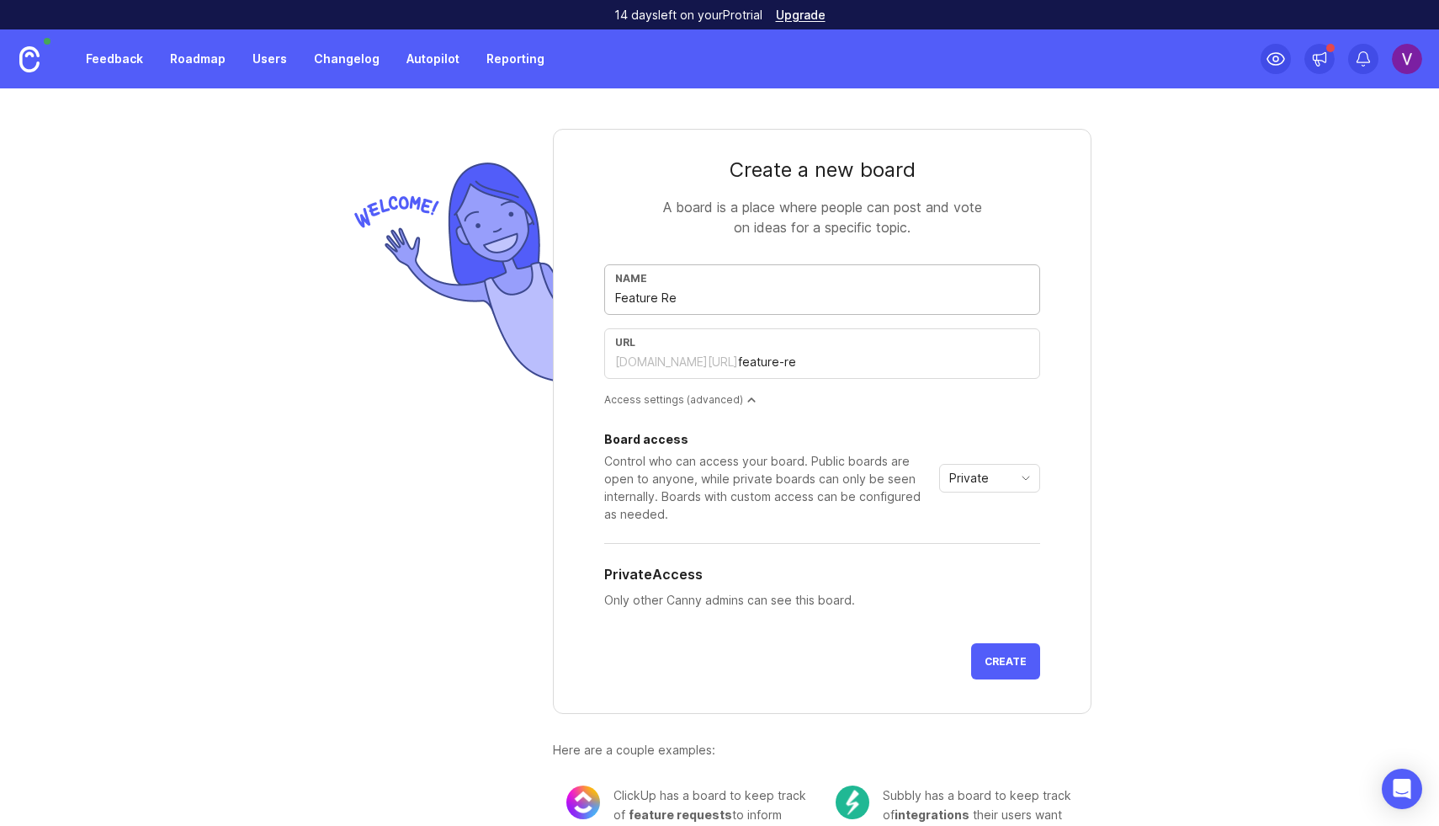
type input "feature-req"
type input "Feature Requ"
type input "feature-requ"
type input "Feature Reque"
type input "feature-reque"
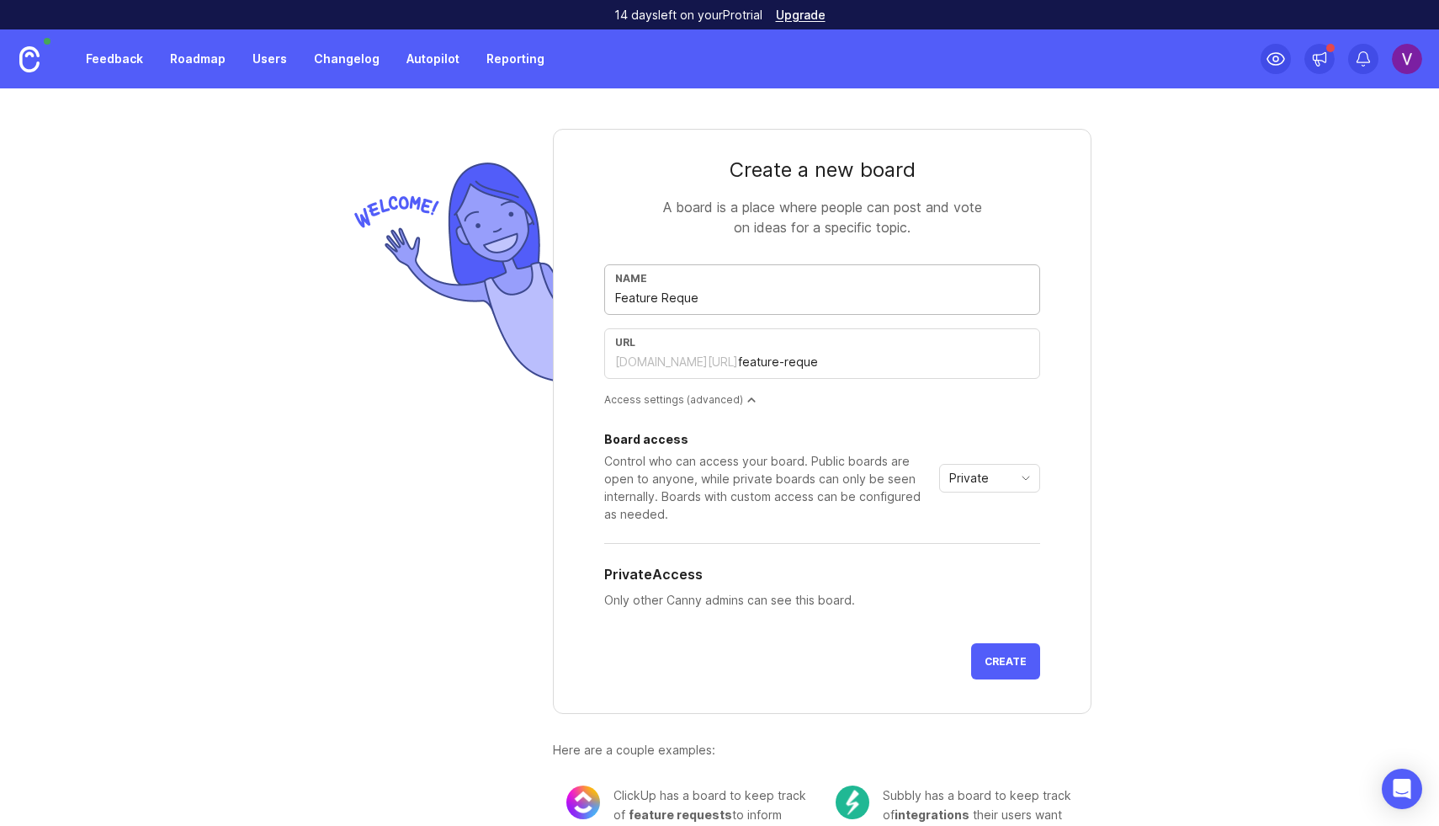
type input "Feature Reques"
type input "feature-reques"
type input "Feature Request"
type input "feature-request"
type input "Feature Requests"
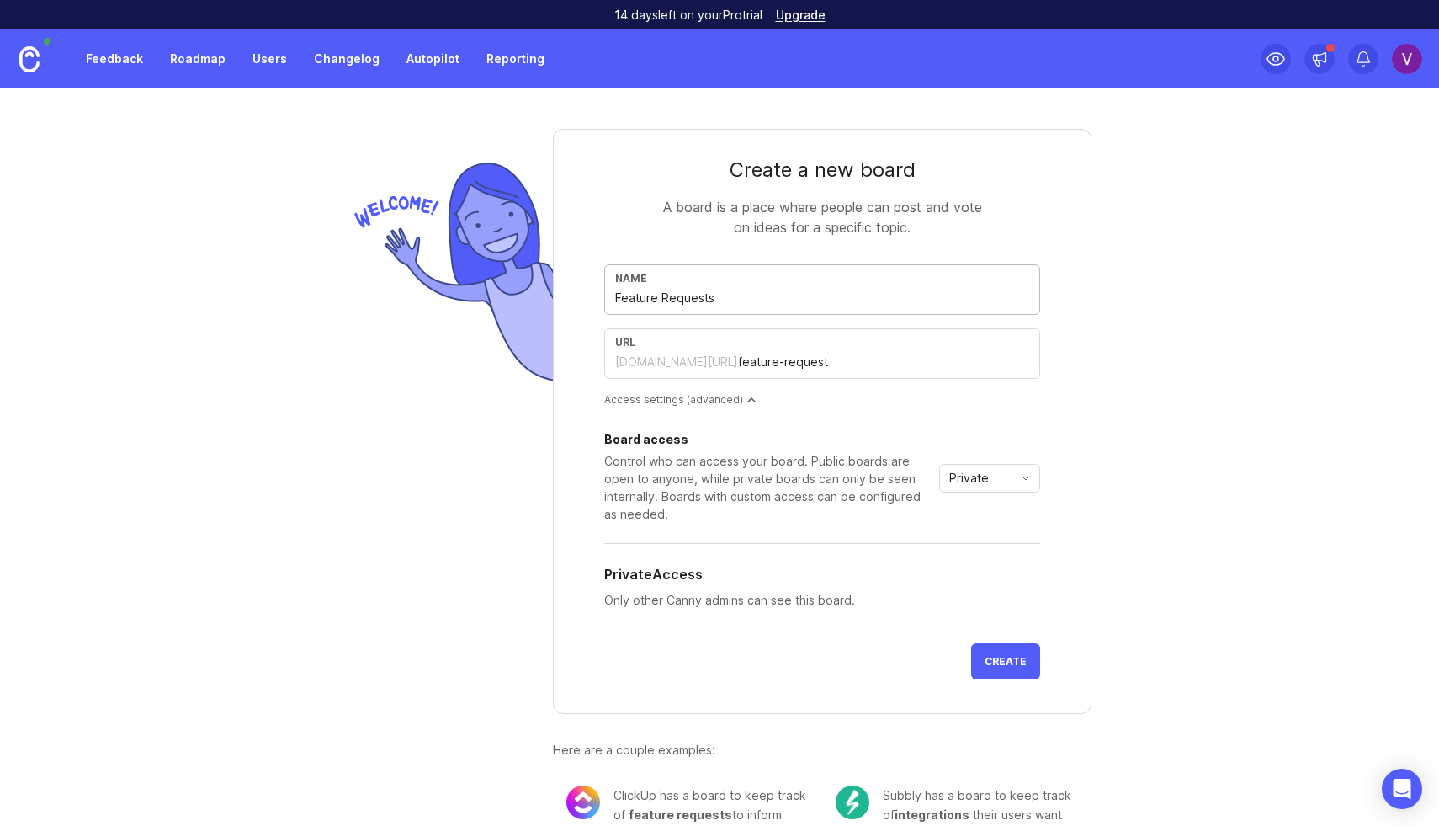
type input "feature-requests"
click at [616, 295] on input "Feature Requests" at bounding box center [822, 298] width 414 height 19
type input "I Requests"
type input "i-requests"
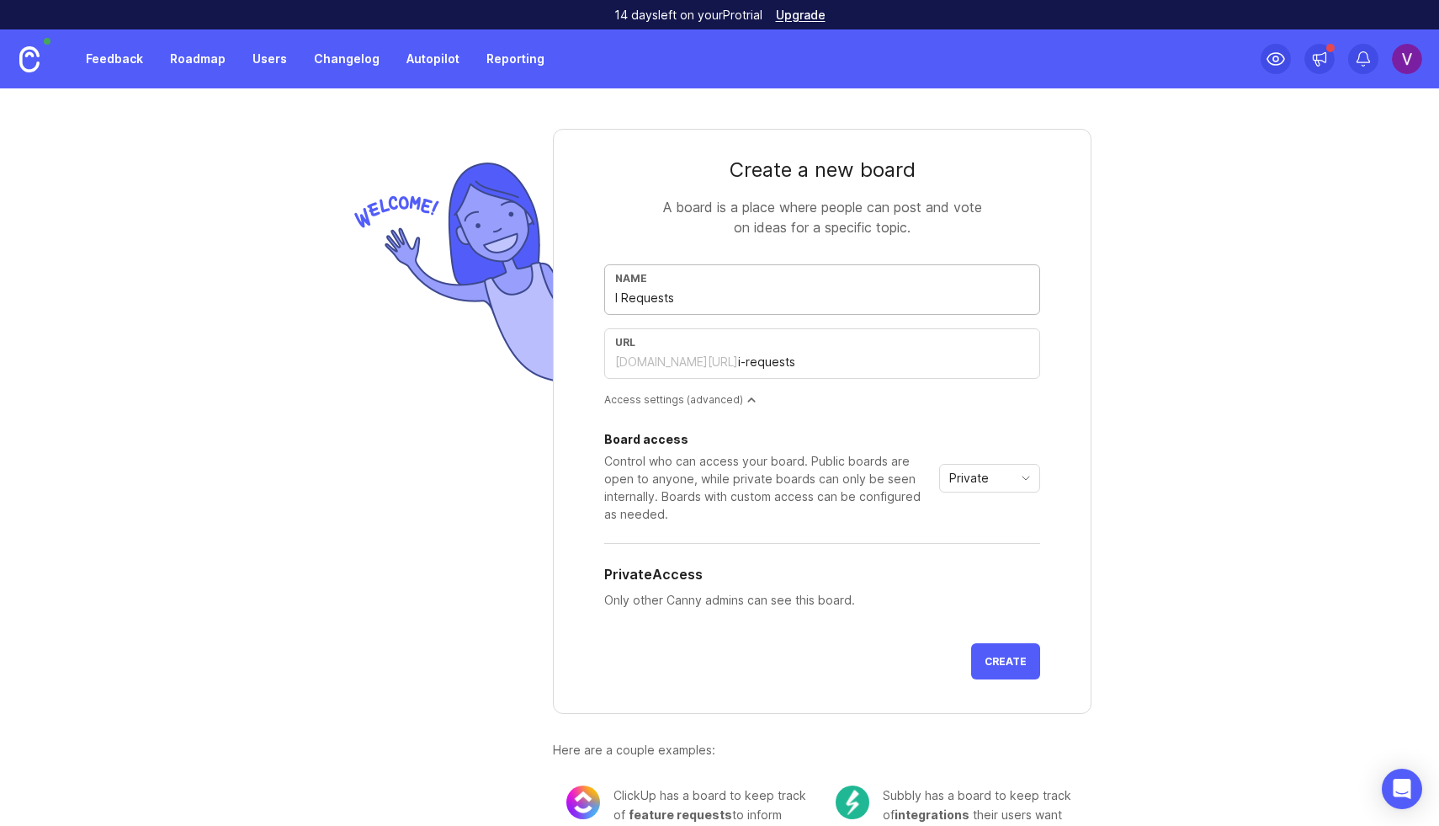
type input "Im Requests"
type input "im-requests"
type input "Imp Requests"
type input "imp-requests"
type input "Impr Requests"
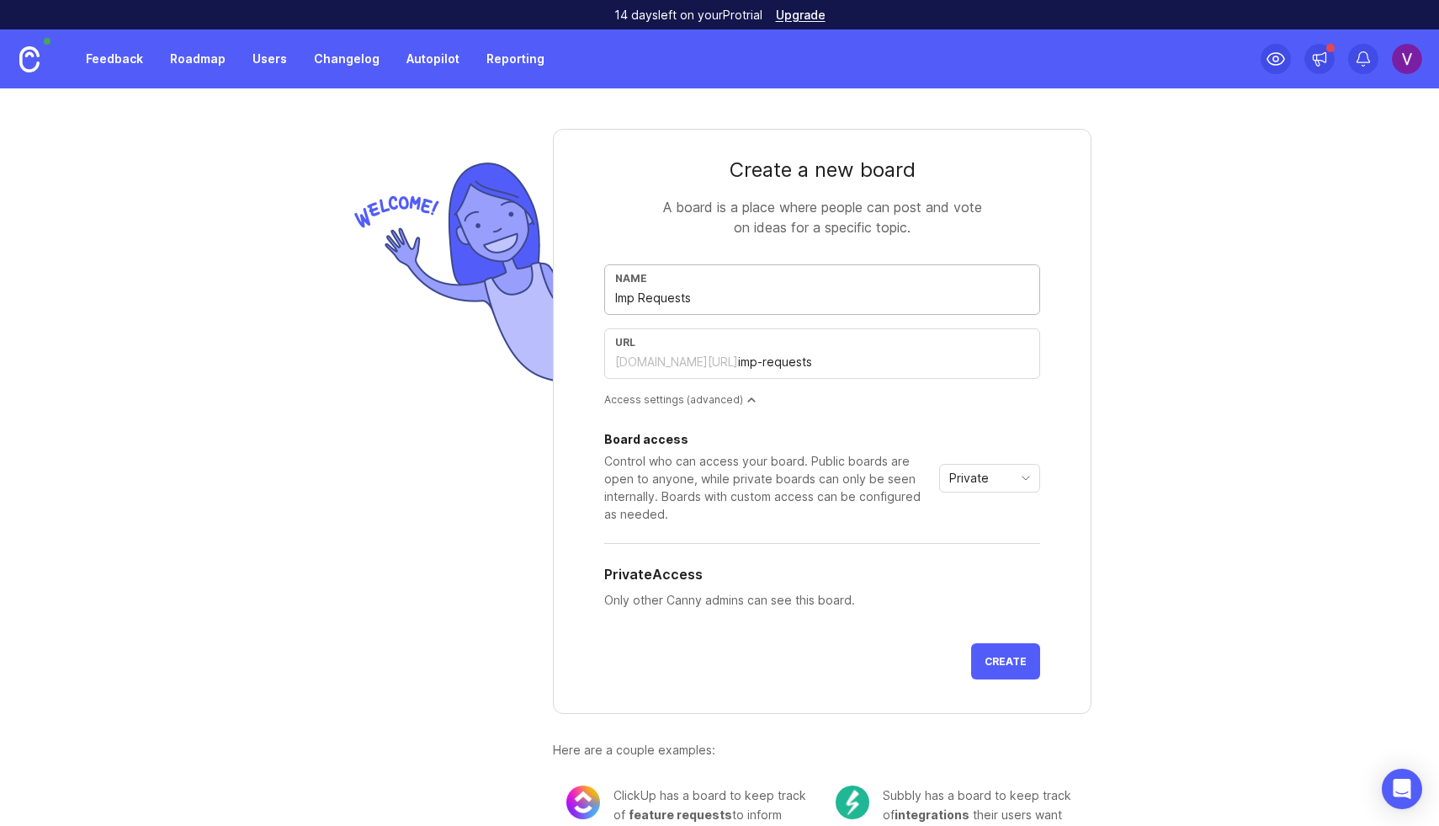
type input "impr-requests"
type input "Impro Requests"
type input "impro-requests"
type input "Improv Requests"
type input "improv-requests"
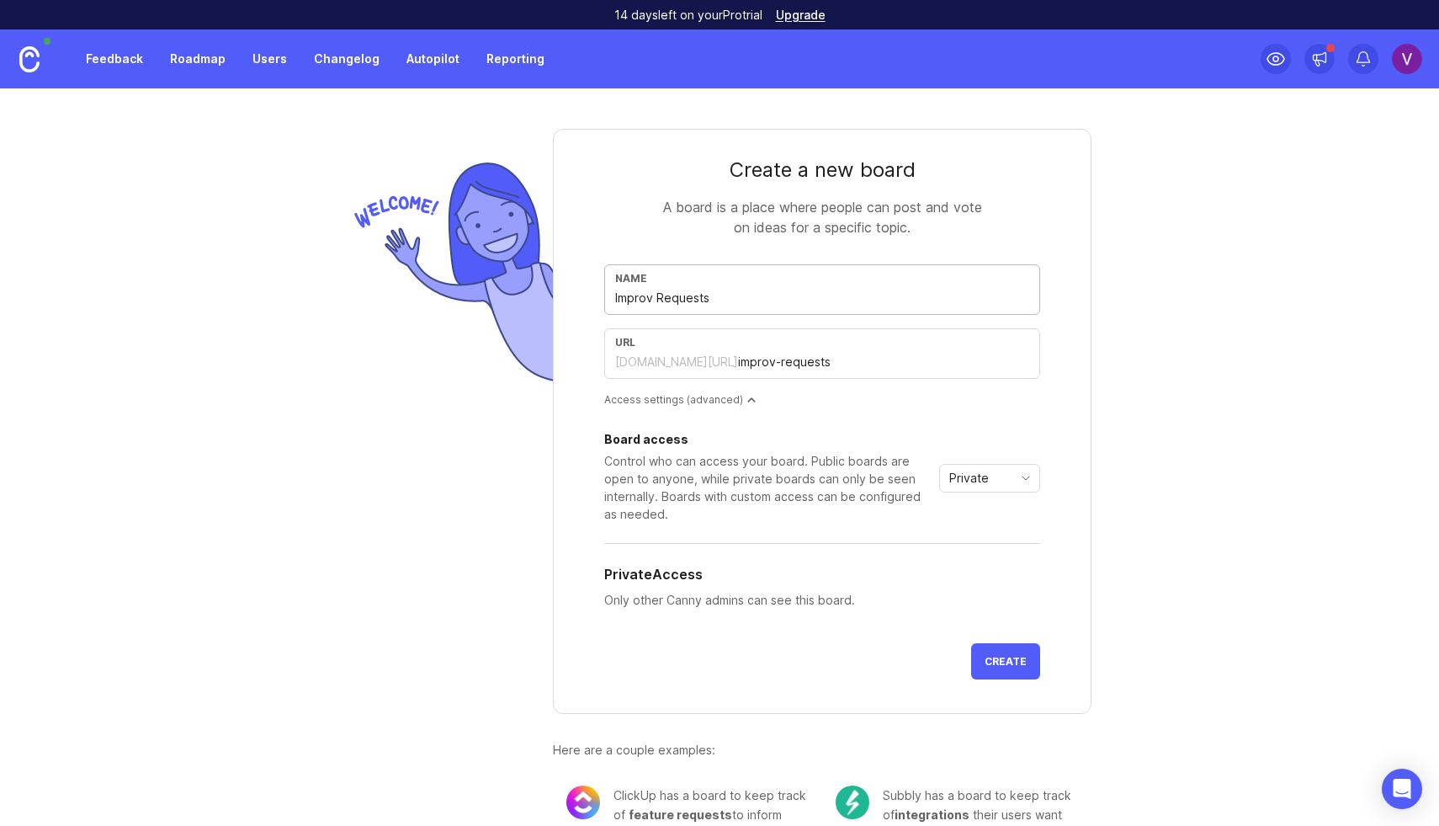
type input "Improve Requests"
type input "improve-requests"
type input "Improvem Requests"
type input "improvem-requests"
type input "Improveme Requests"
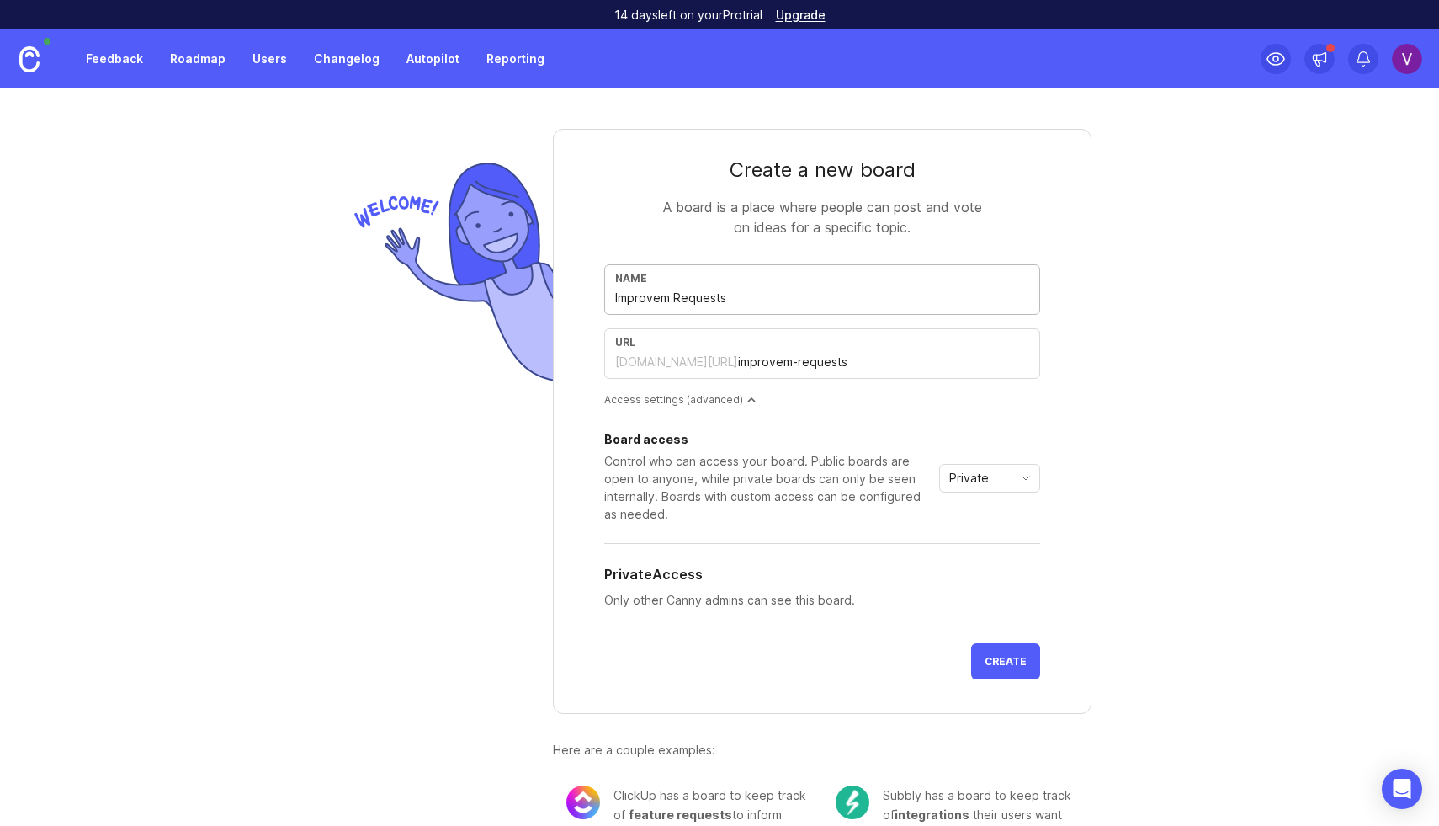
type input "improveme-requests"
type input "Improvemen Requests"
type input "improvemen-requests"
type input "Improvement Requests"
type input "improvement-requests"
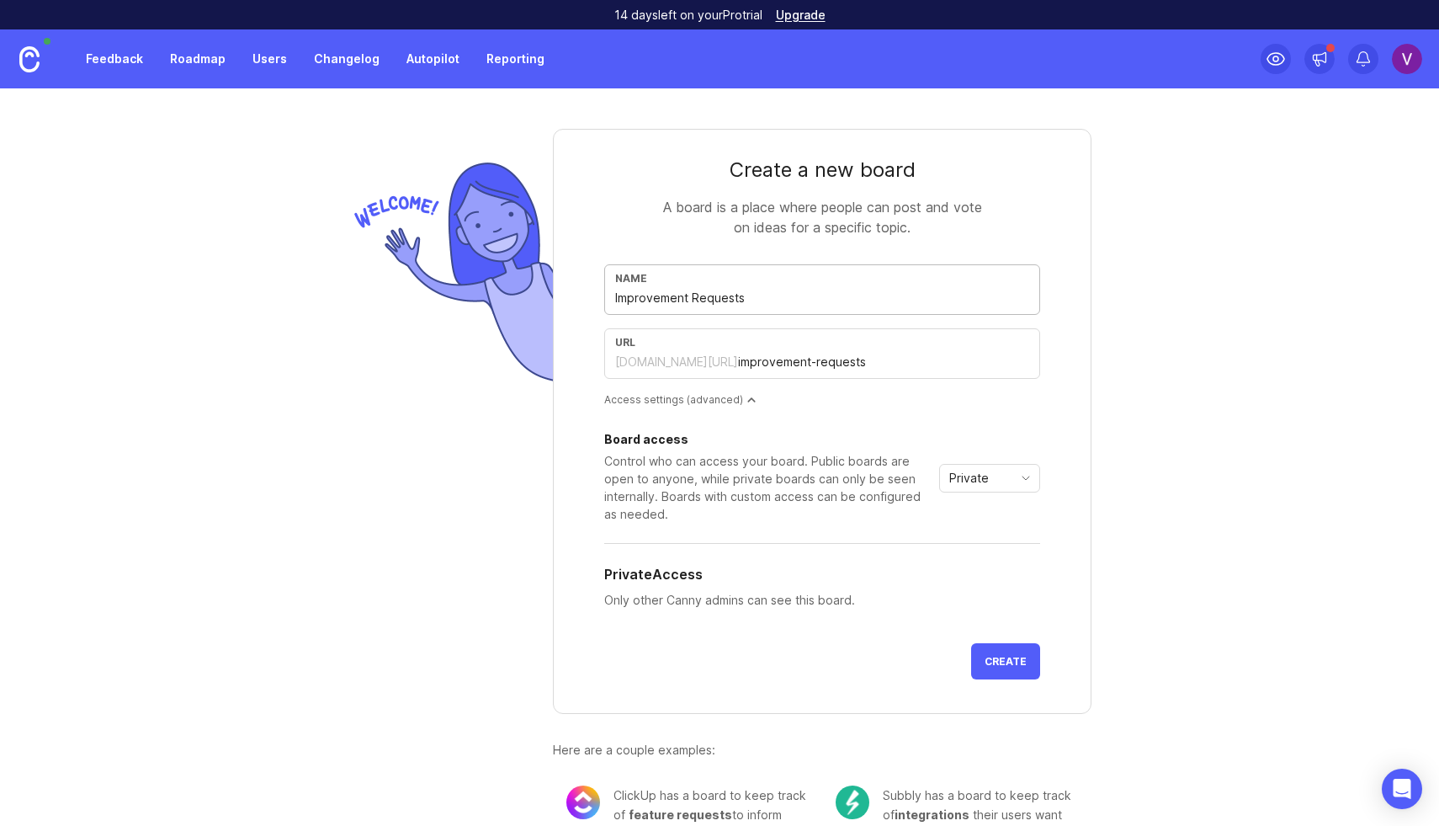
type input "Improvements Requests"
type input "improvements-requests"
type input "Improvements & F Requests"
type input "improvements-f-requests"
type input "Improvements & Fe Requests"
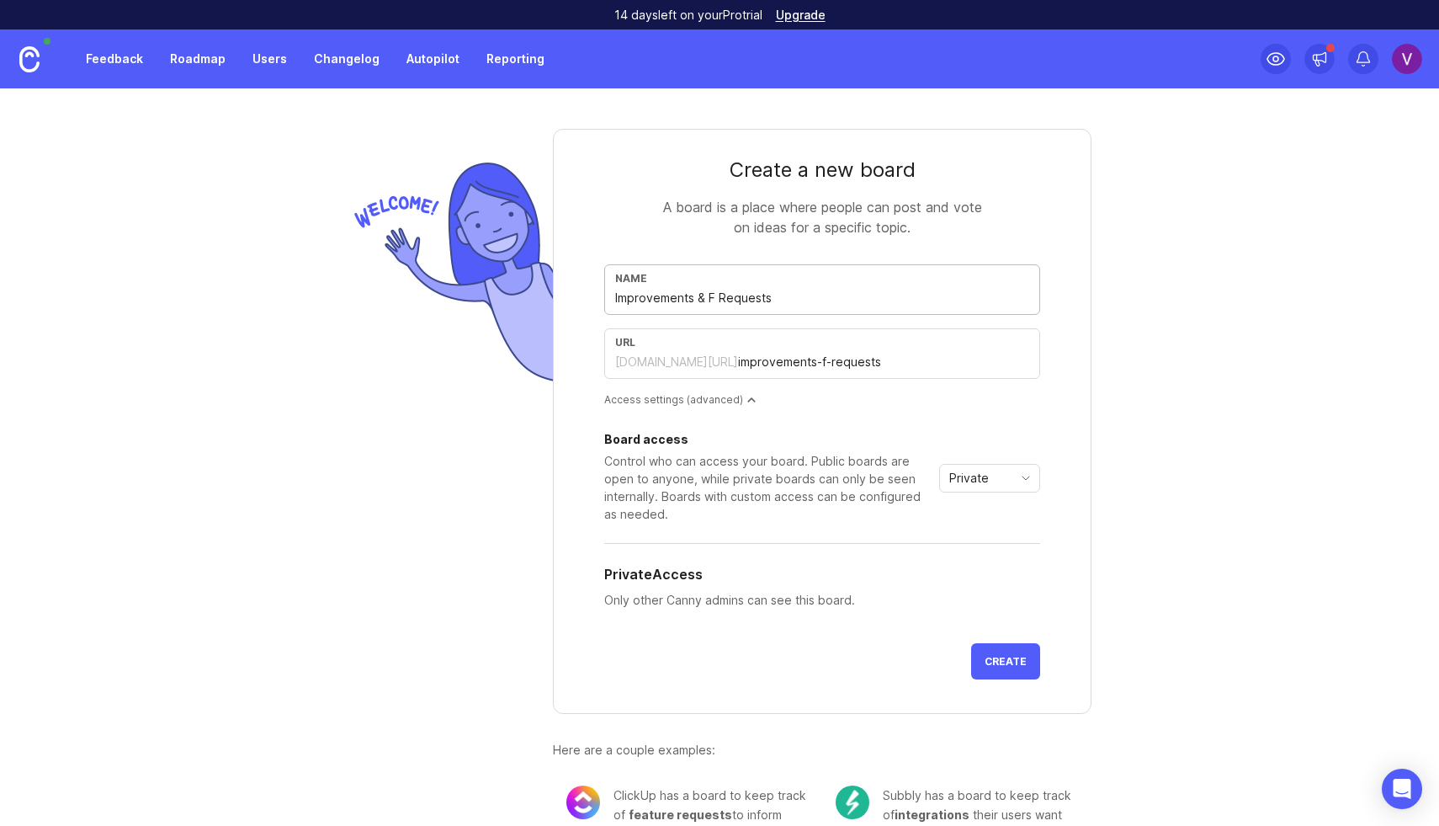
type input "improvements-fe-requests"
type input "Improvements & Fea Requests"
type input "improvements-fea-requests"
type input "Improvements & Feat Requests"
type input "improvements-feat-requests"
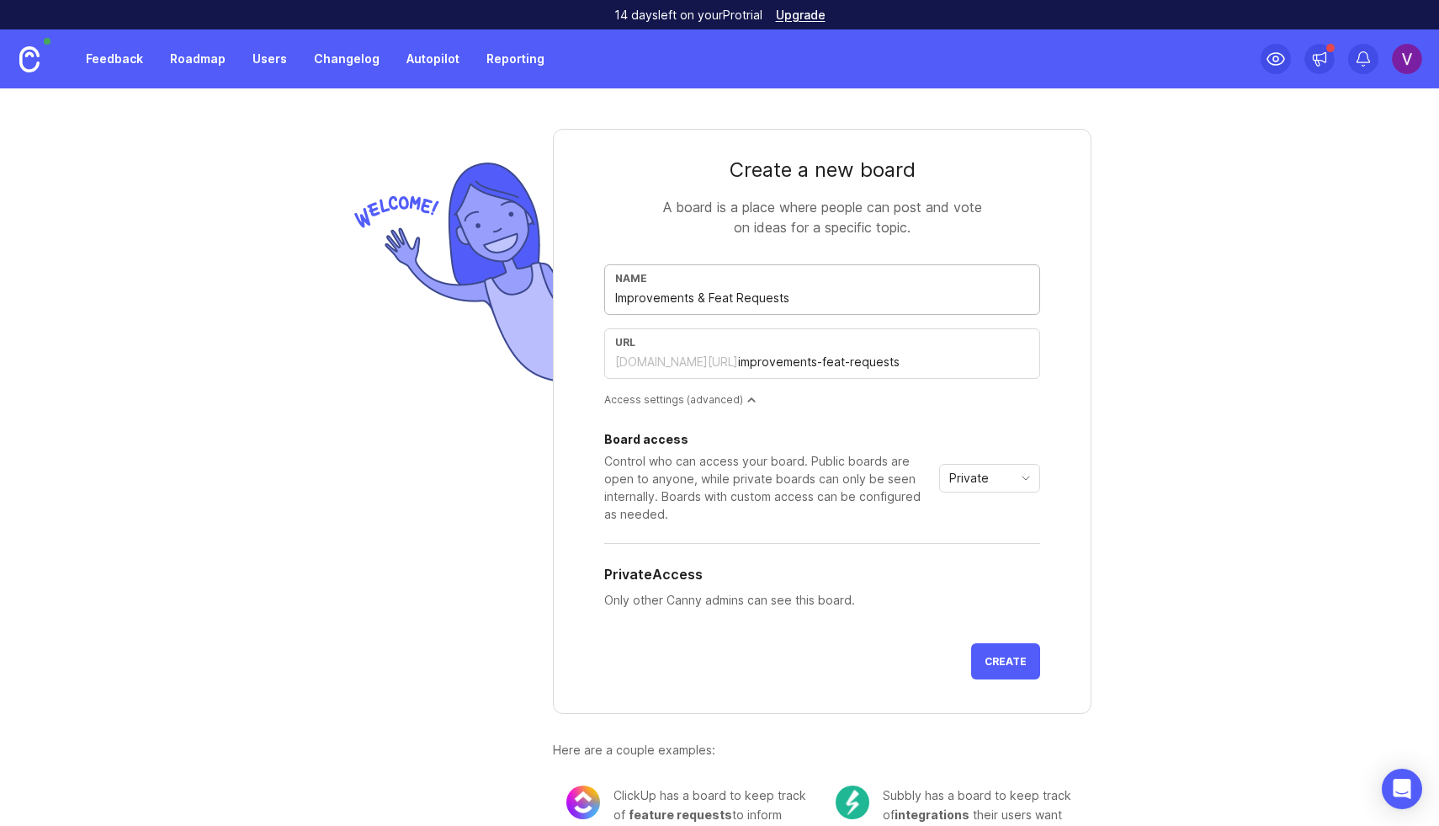
type input "Improvements & Featu Requests"
type input "improvements-featu-requests"
type input "Improvements & Featur Requests"
type input "improvements-featur-requests"
type input "Improvements & Feature Requests"
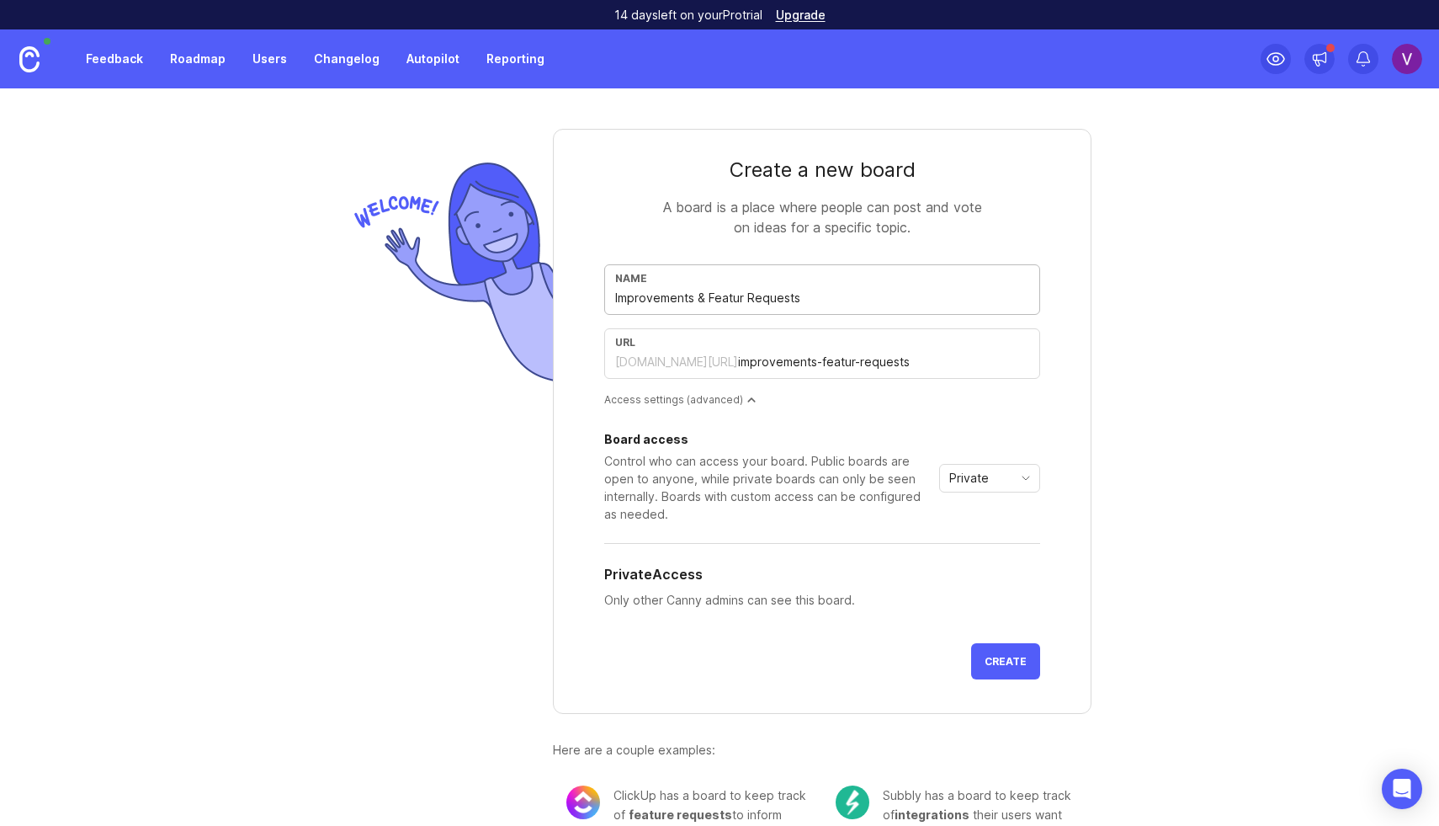
type input "improvements-feature-requests"
type input "Improvements & Feature Requests"
click at [760, 368] on input "improvements-feature-requests" at bounding box center [883, 362] width 291 height 19
type input "requests"
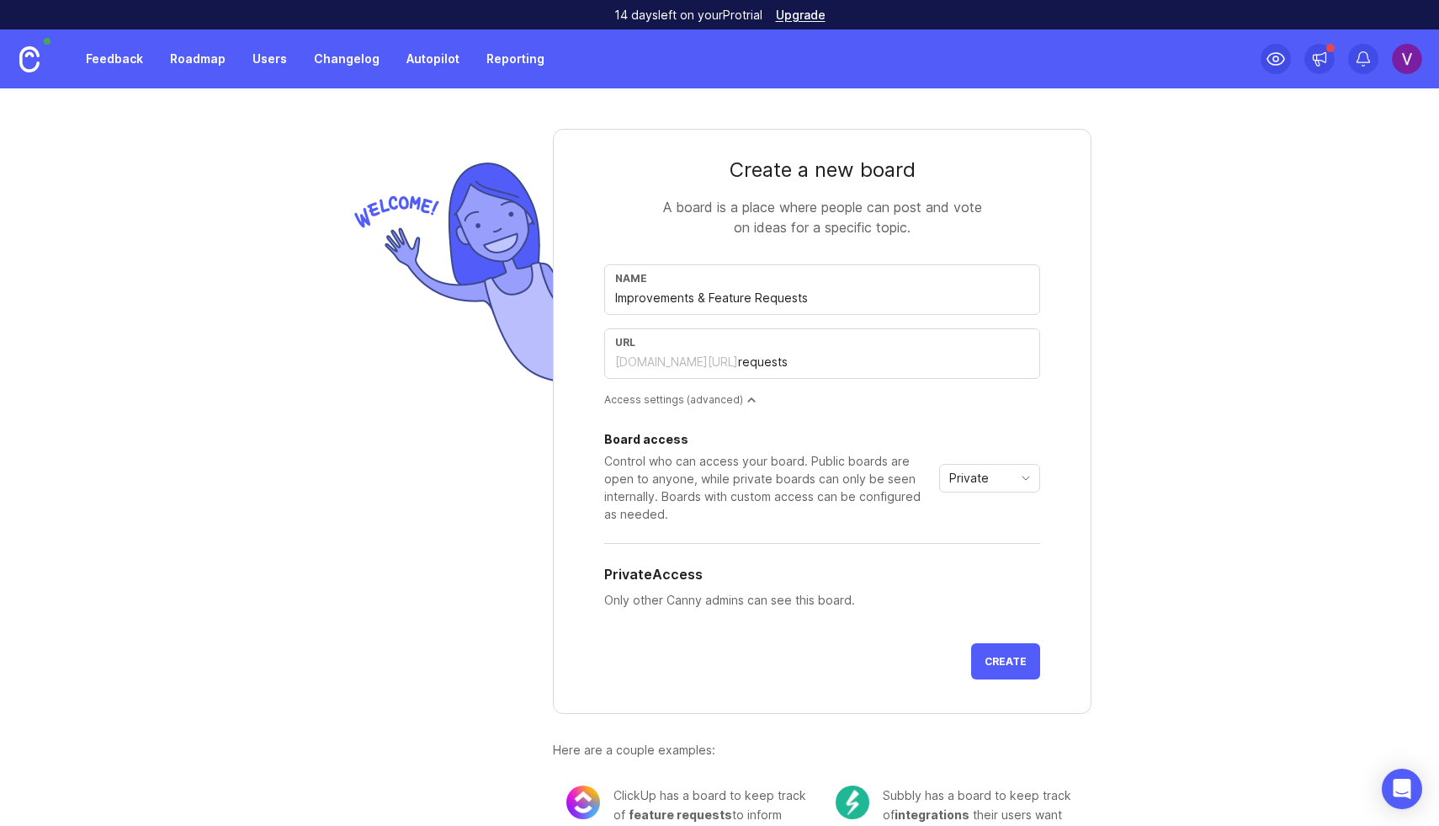
click at [505, 418] on div at bounding box center [450, 500] width 205 height 742
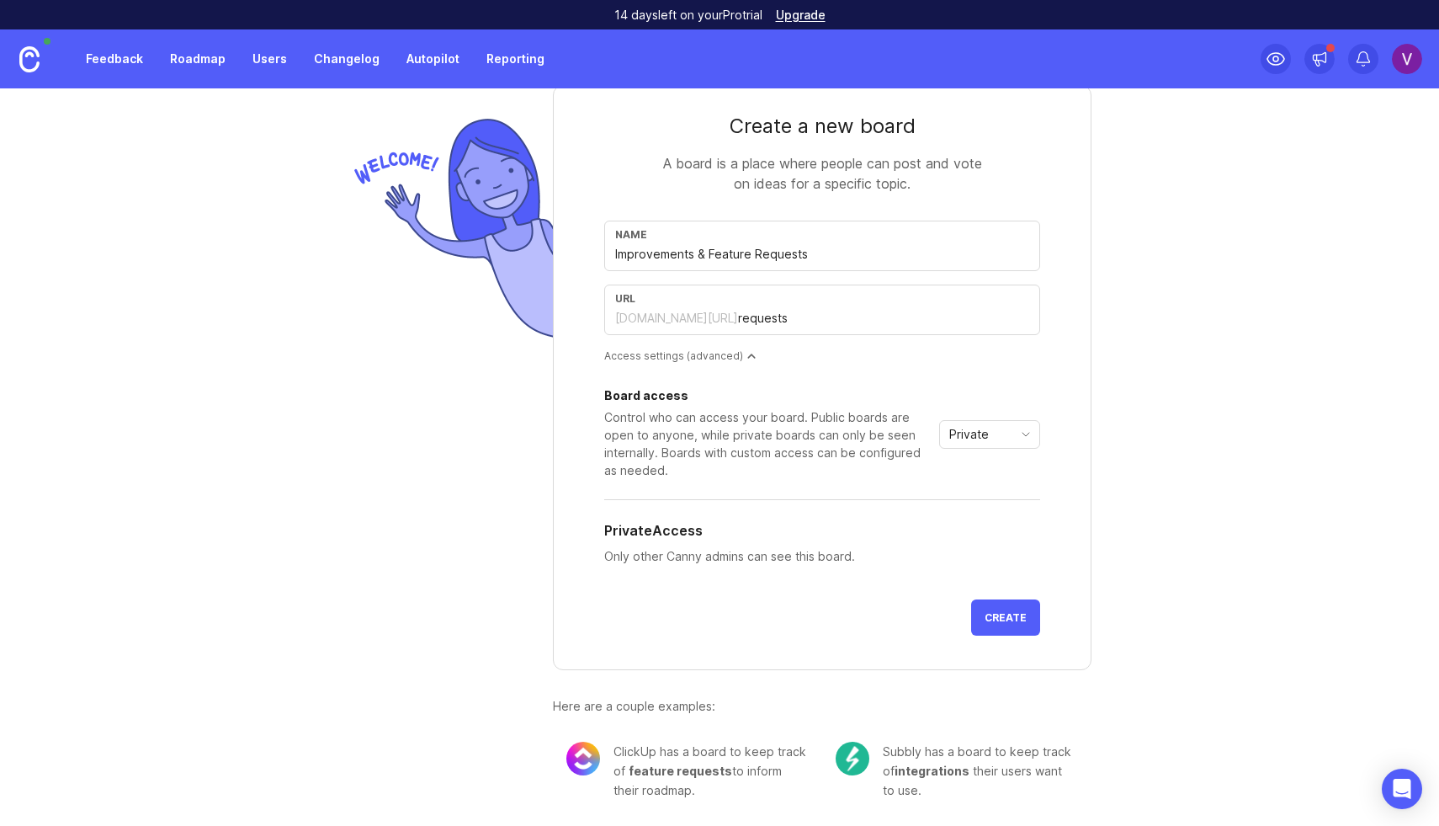
click at [1012, 609] on button "Create" at bounding box center [1005, 617] width 69 height 36
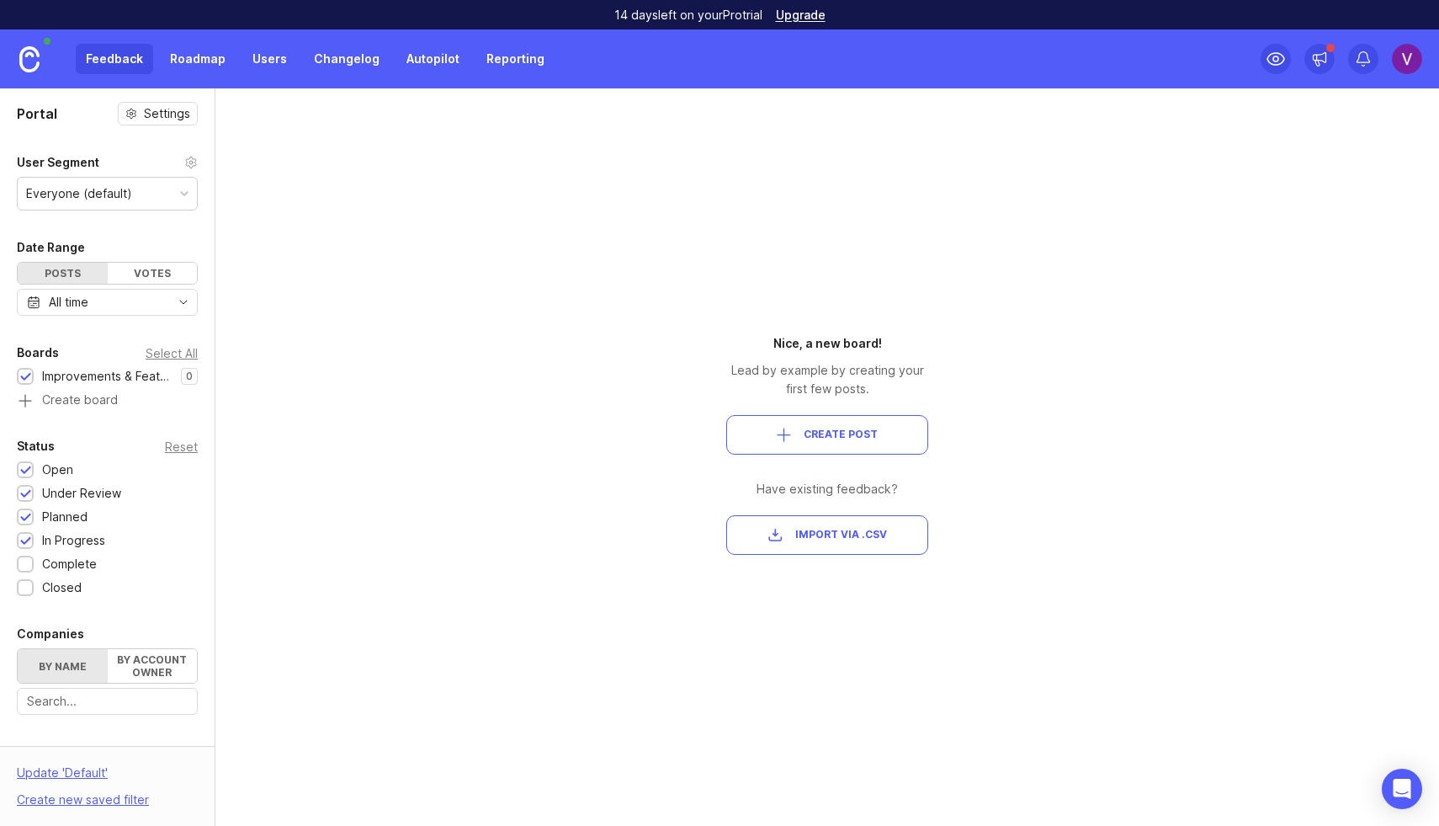
click at [950, 254] on div "Nice, a new board! Lead by example by creating your first few posts. Create Pos…" at bounding box center [827, 456] width 303 height 737
click at [1110, 285] on div "Portal Settings User Segment Everyone (default) Date Range Posts Votes All time…" at bounding box center [719, 456] width 1439 height 737
click at [835, 534] on span "Import via .csv" at bounding box center [842, 535] width 92 height 14
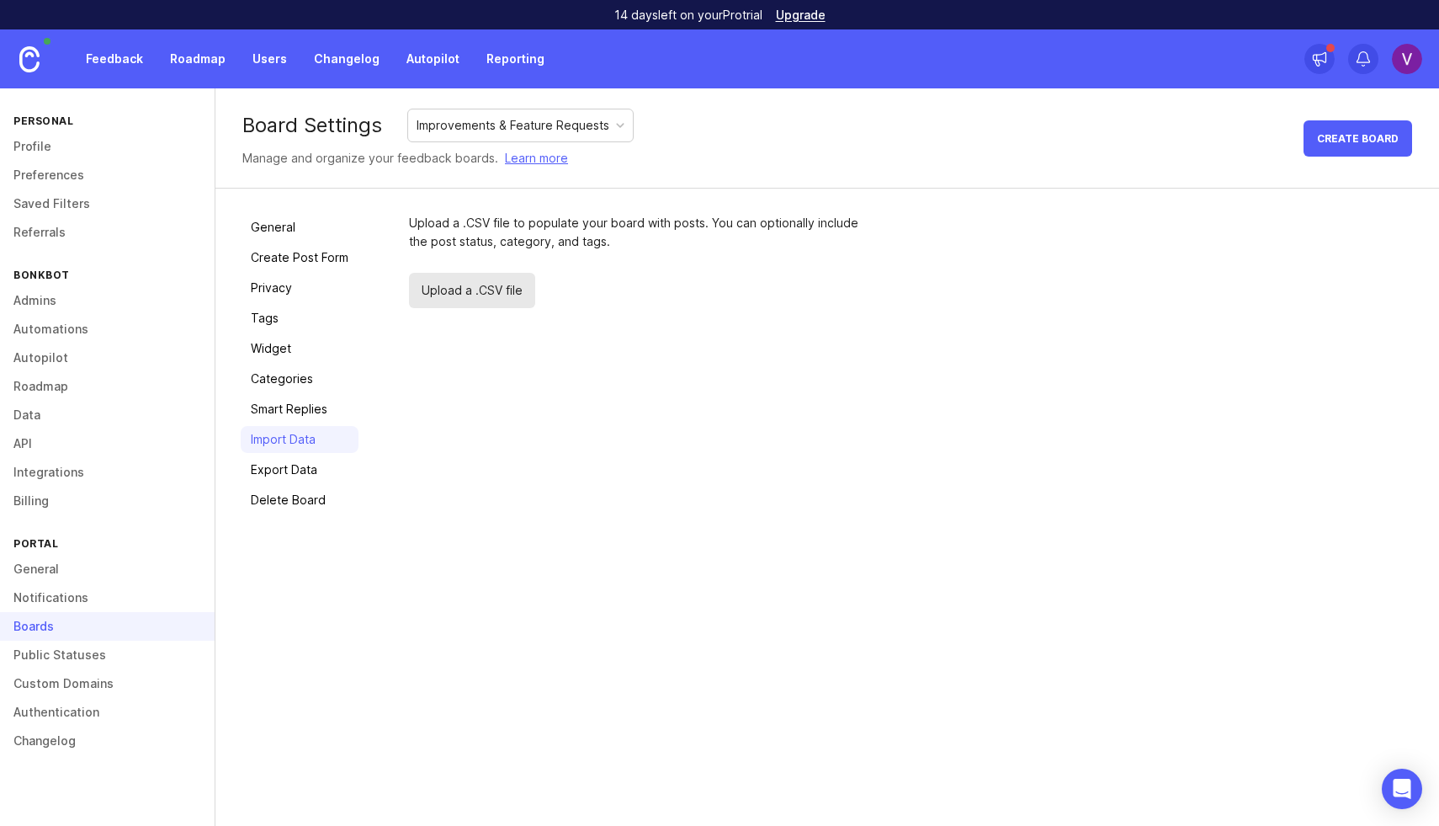
click at [493, 290] on span "Upload a .CSV file" at bounding box center [472, 290] width 126 height 35
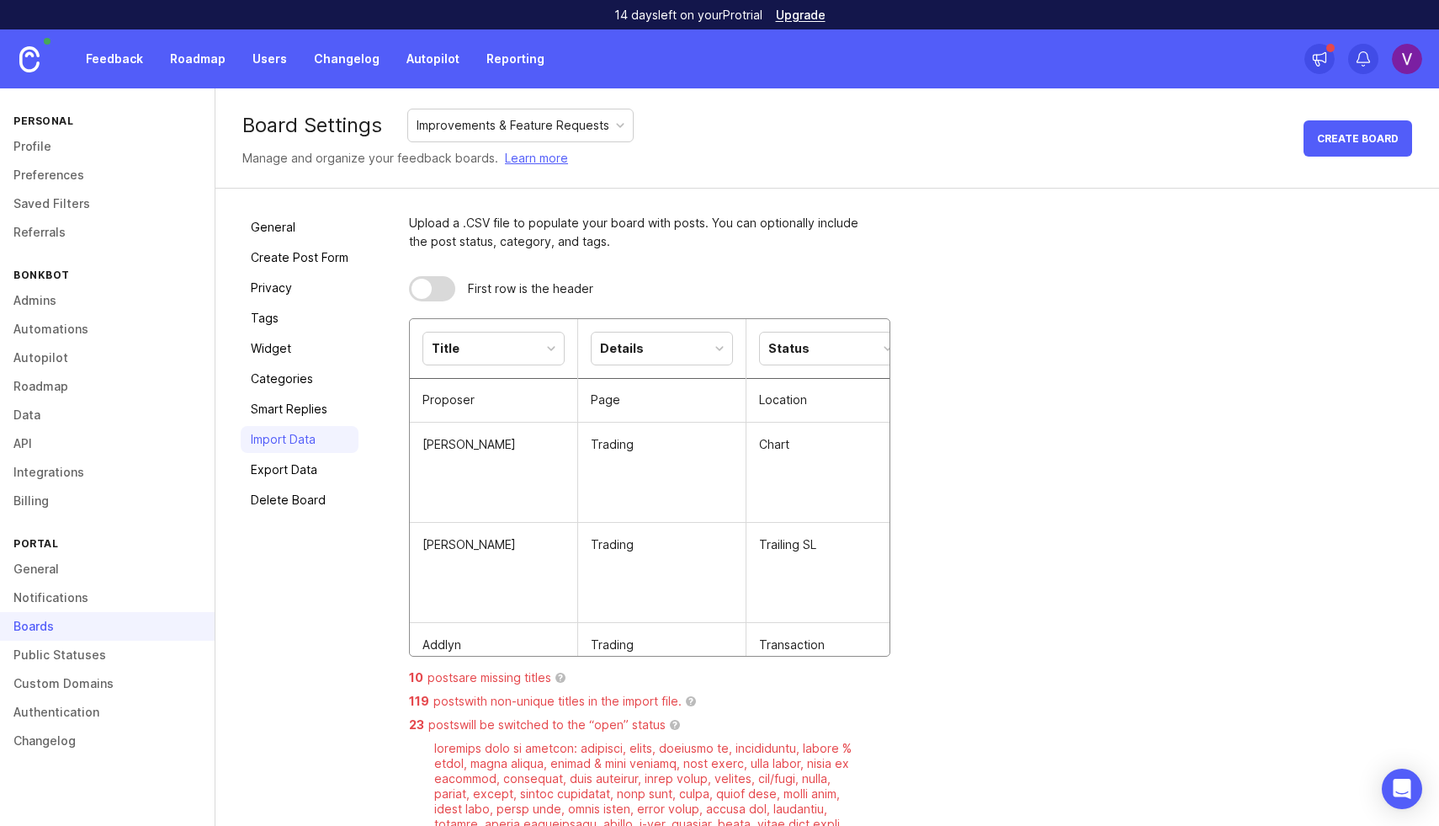
click at [535, 354] on div "Title" at bounding box center [493, 349] width 141 height 32
click at [618, 315] on div "First row is the header" at bounding box center [640, 288] width 463 height 59
click at [620, 343] on div "Details" at bounding box center [622, 348] width 44 height 19
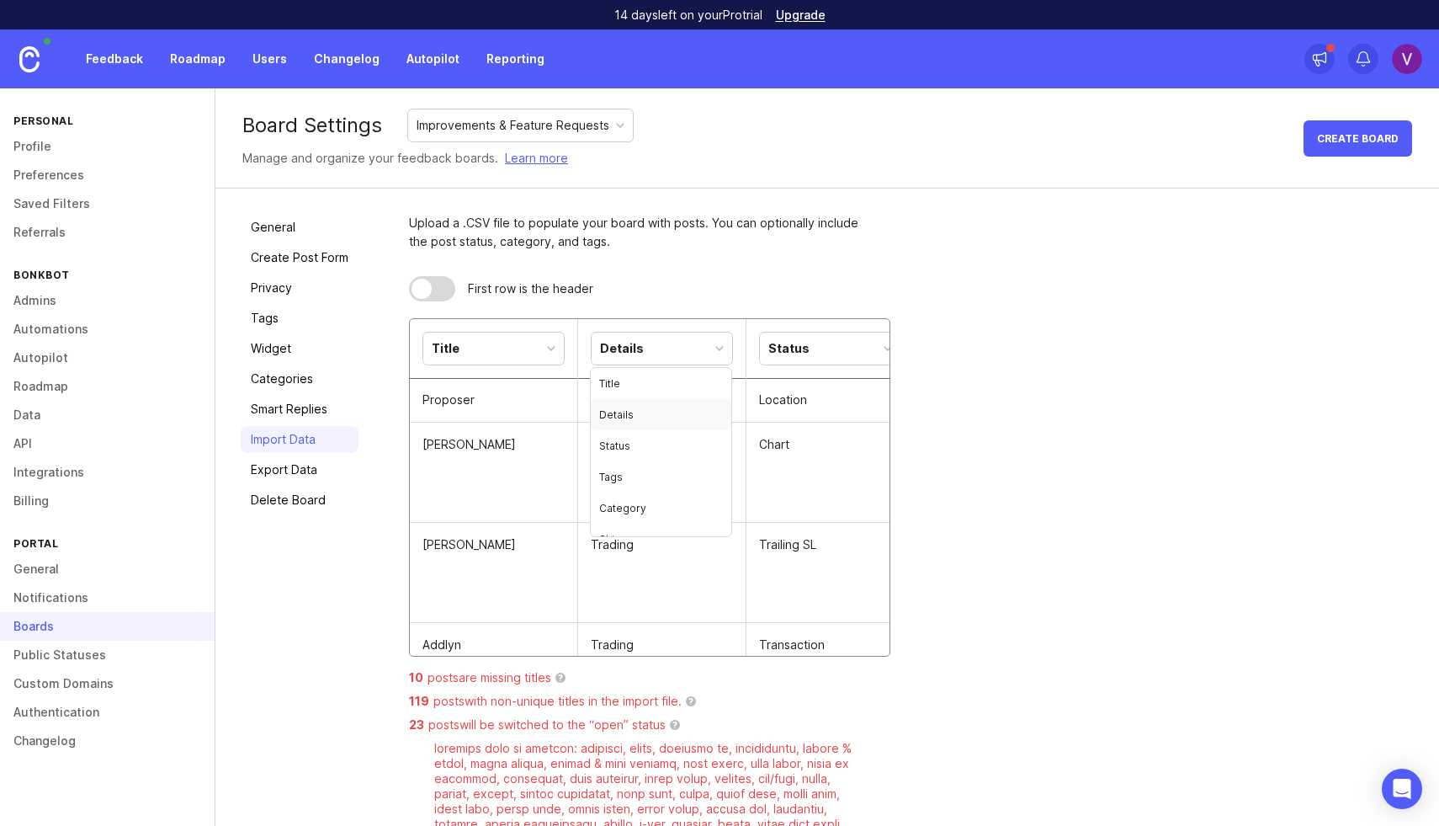
click at [667, 317] on div "First row is the header" at bounding box center [640, 288] width 463 height 59
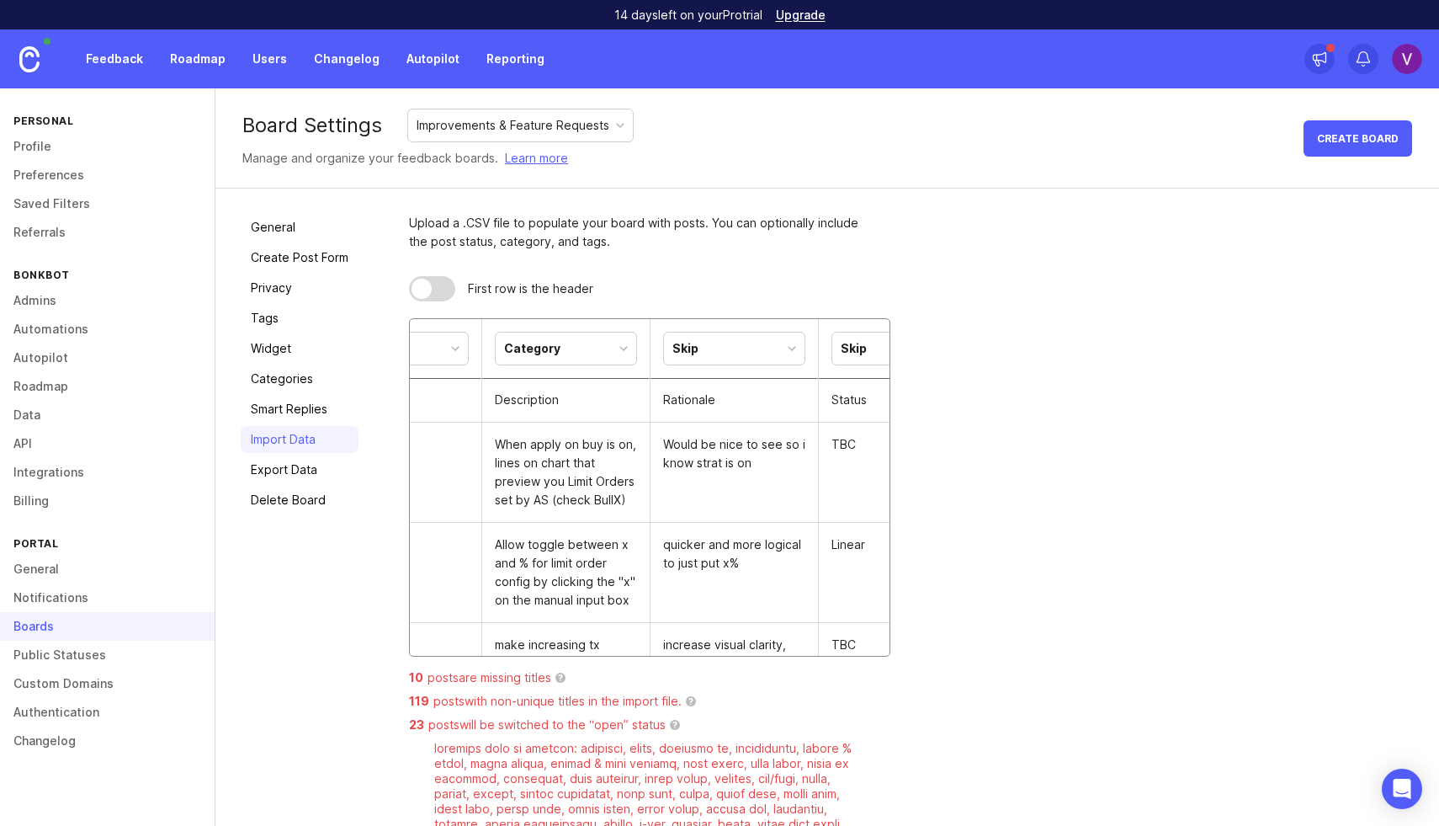
scroll to position [0, 508]
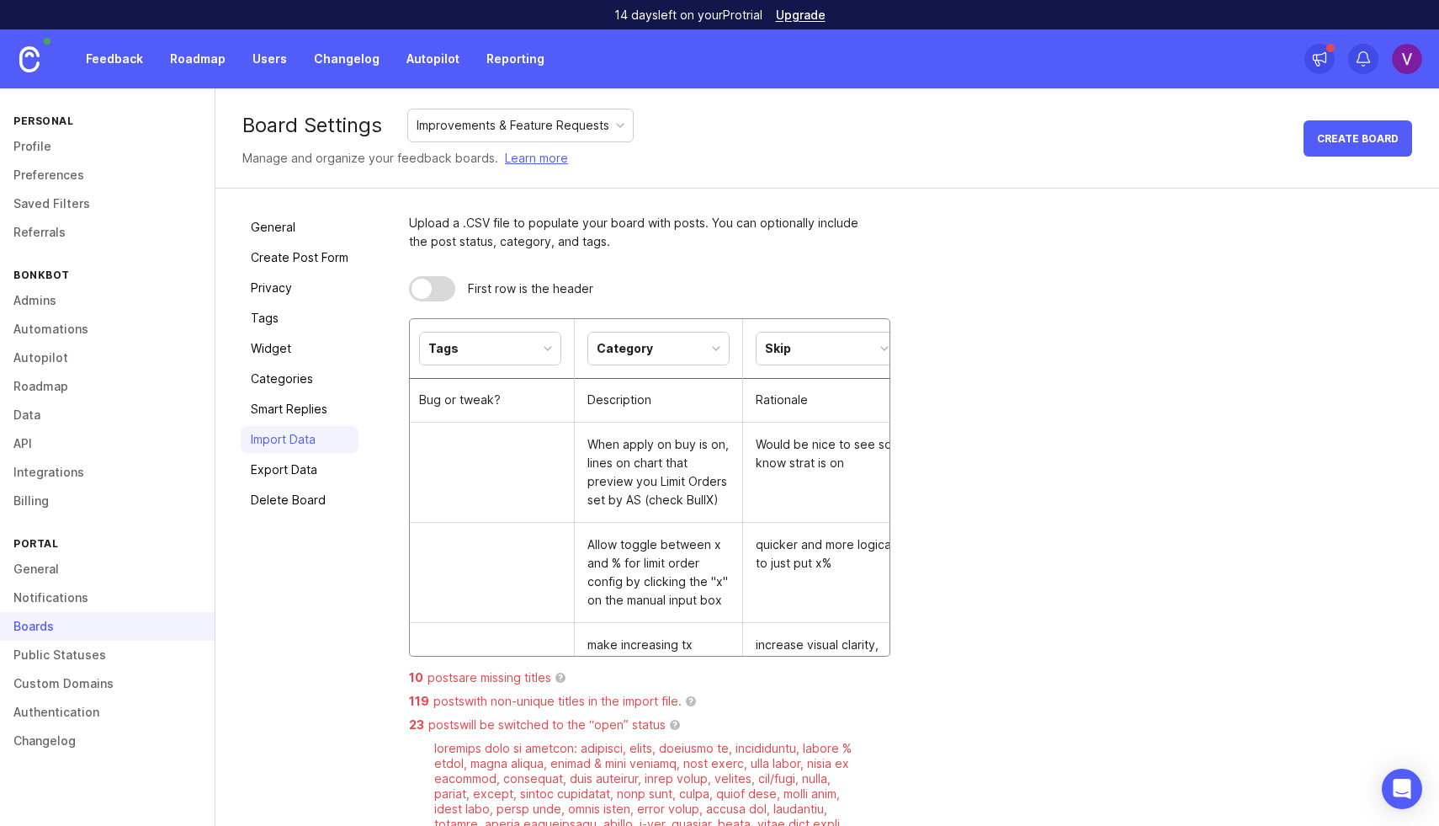
click at [677, 348] on div "Category" at bounding box center [658, 349] width 141 height 32
click at [786, 536] on td "quicker and more logical to just put x%" at bounding box center [827, 573] width 168 height 100
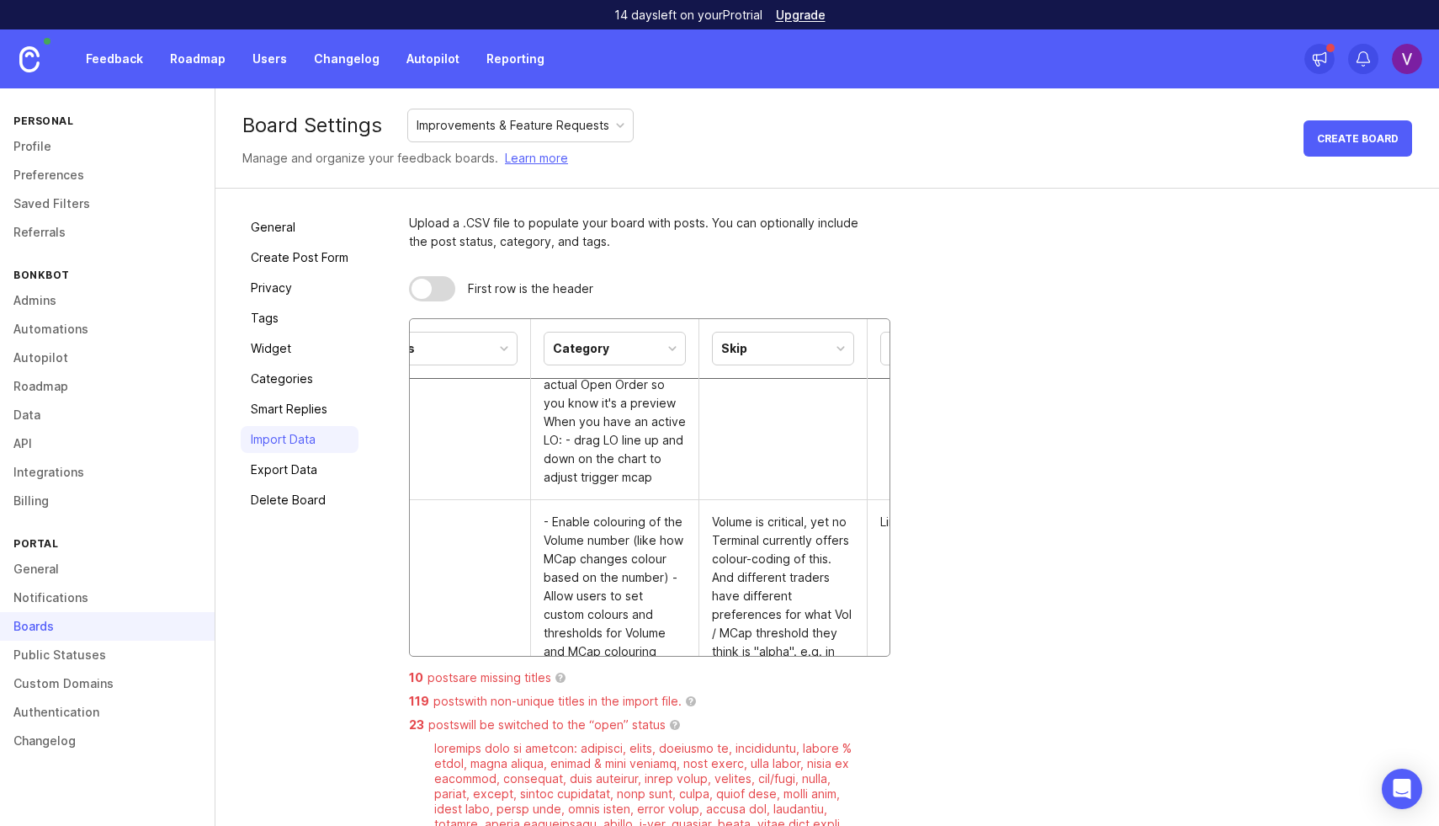
scroll to position [628, 0]
click at [625, 353] on div "Category" at bounding box center [615, 349] width 141 height 32
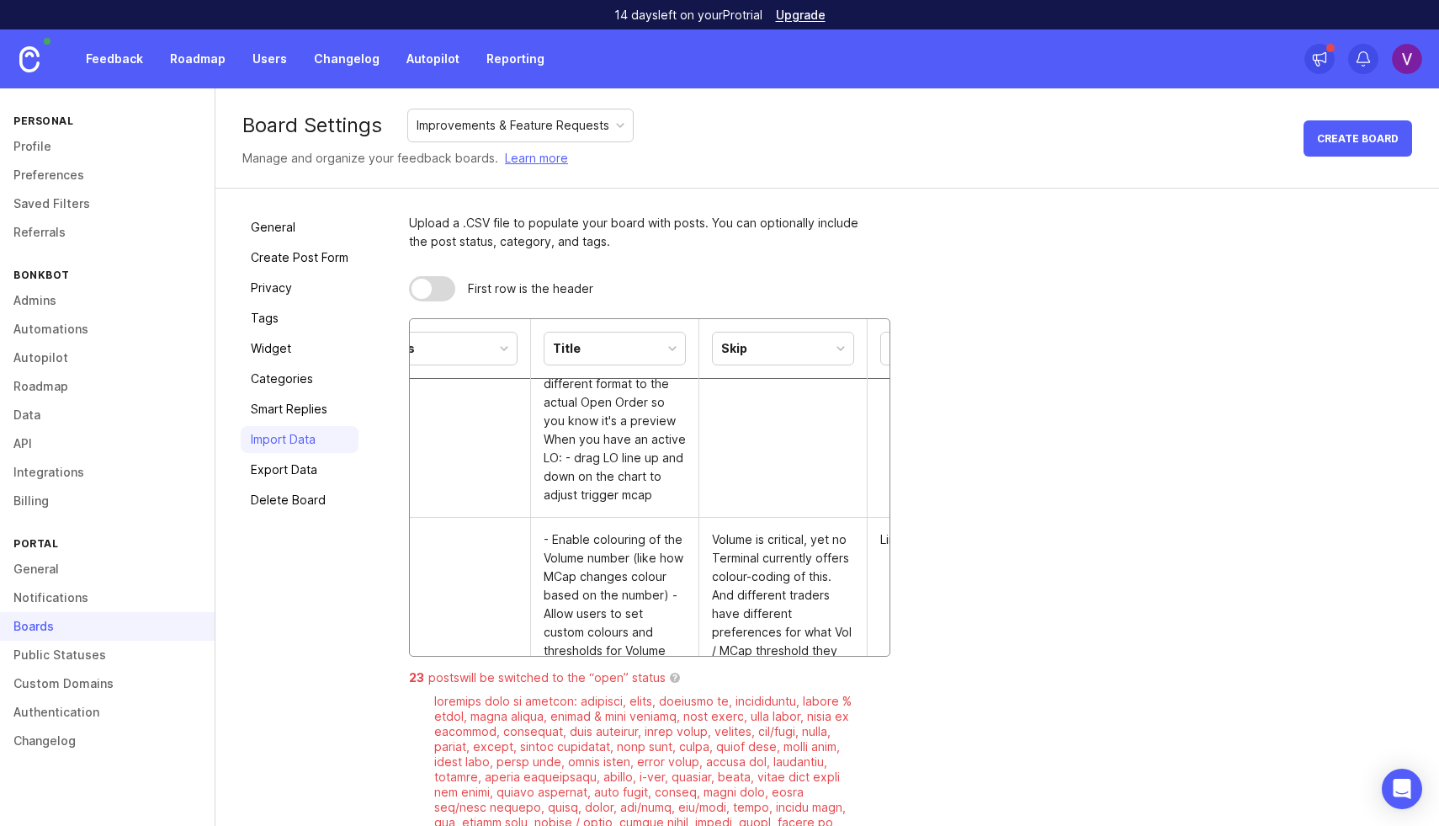
click at [757, 354] on div "Skip" at bounding box center [783, 349] width 141 height 32
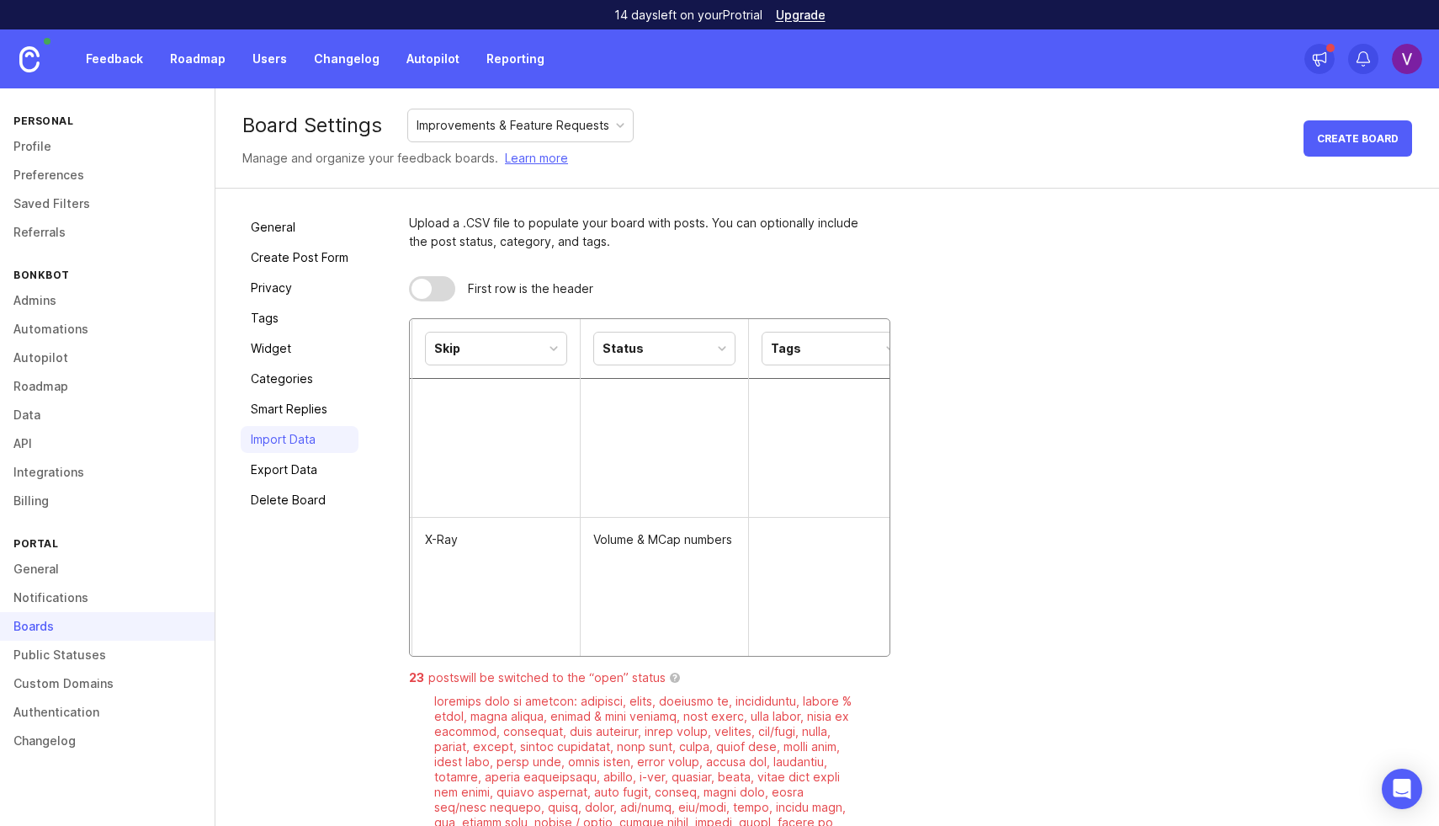
scroll to position [0, 213]
click at [659, 357] on div "Status" at bounding box center [617, 349] width 141 height 32
click at [761, 409] on td at bounding box center [786, 374] width 168 height 285
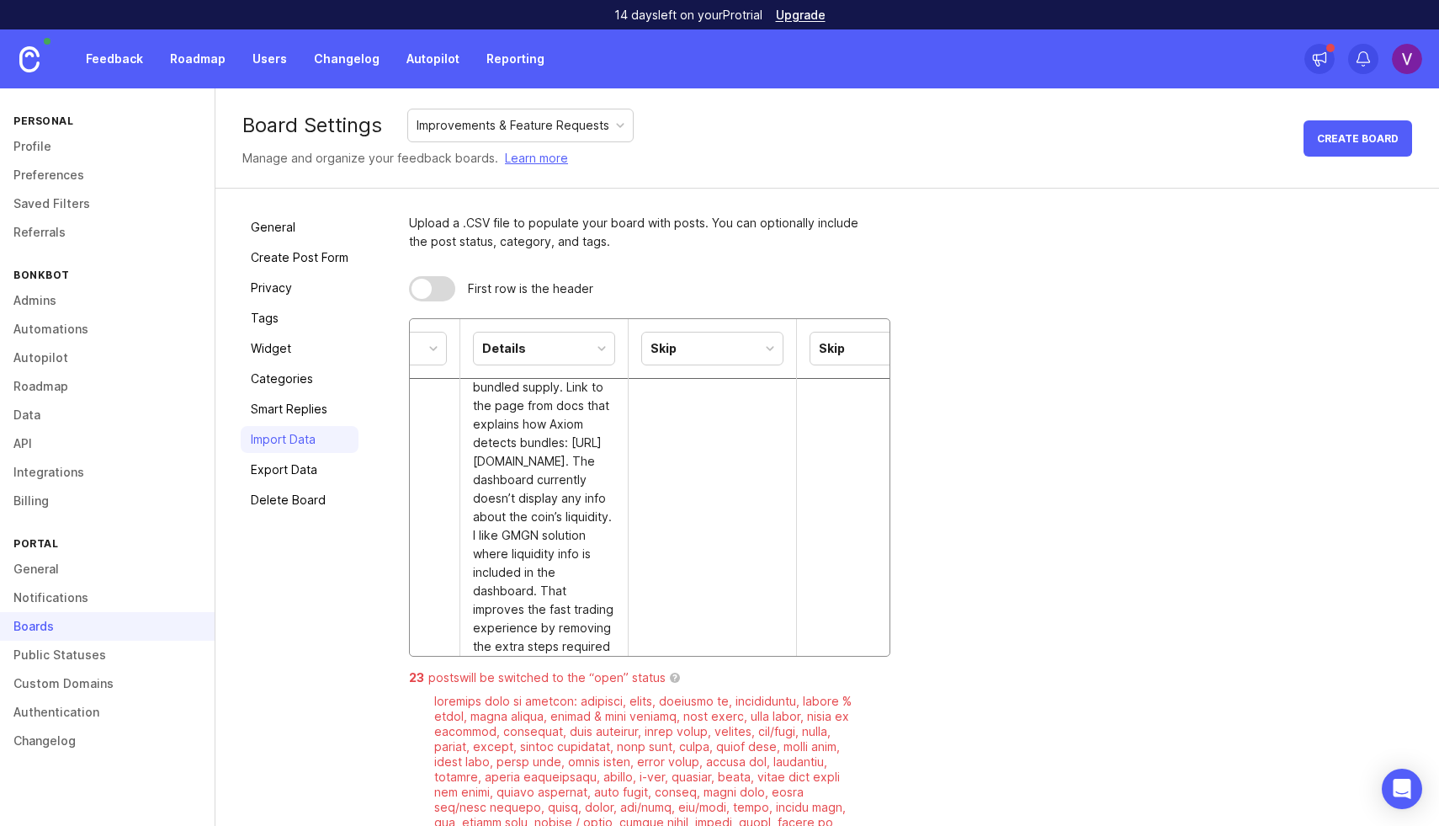
scroll to position [2324, 0]
click at [693, 341] on div "Skip" at bounding box center [712, 349] width 141 height 32
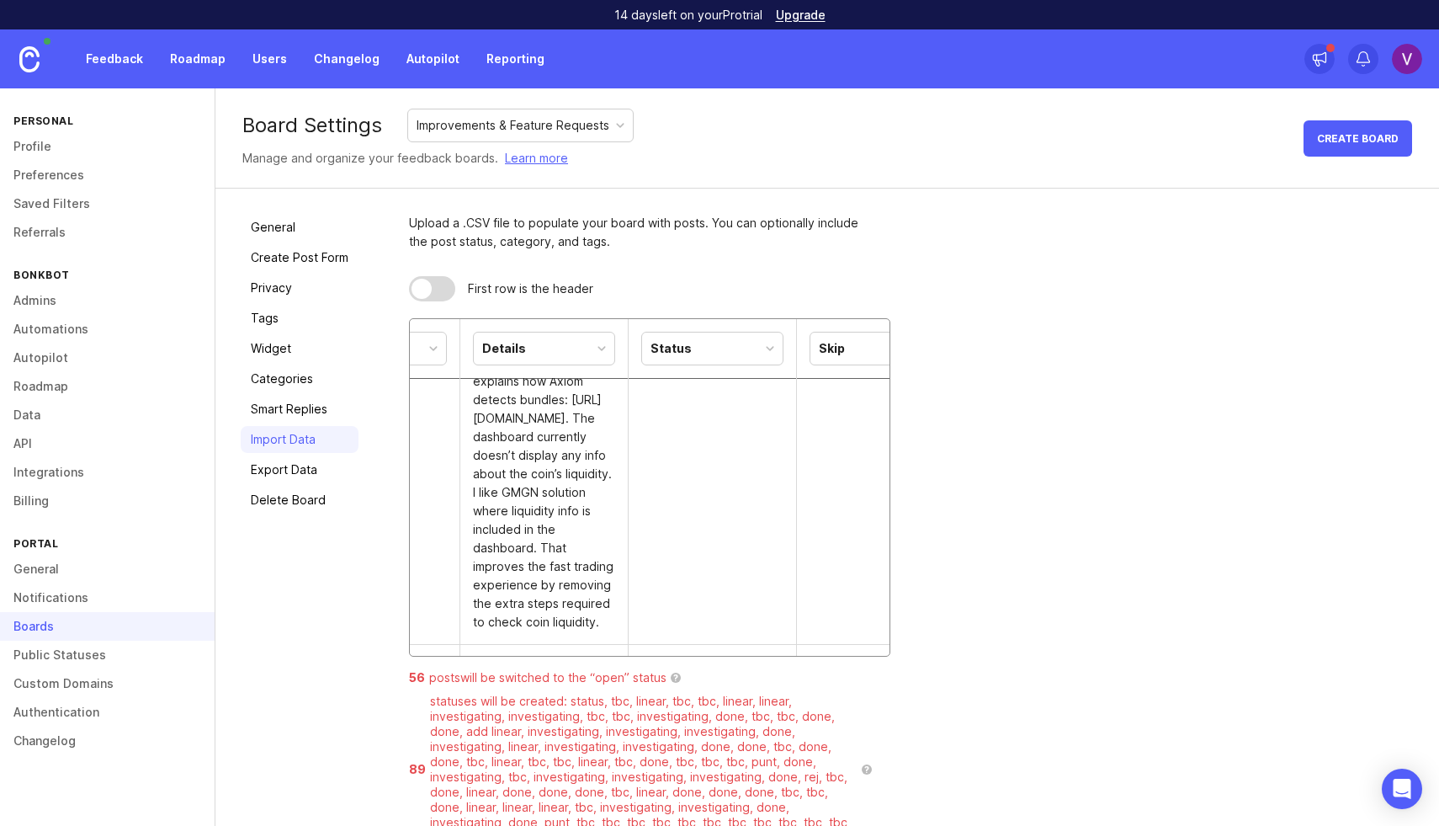
click at [705, 354] on div "Status" at bounding box center [712, 349] width 141 height 32
click at [19, 60] on img at bounding box center [29, 59] width 20 height 26
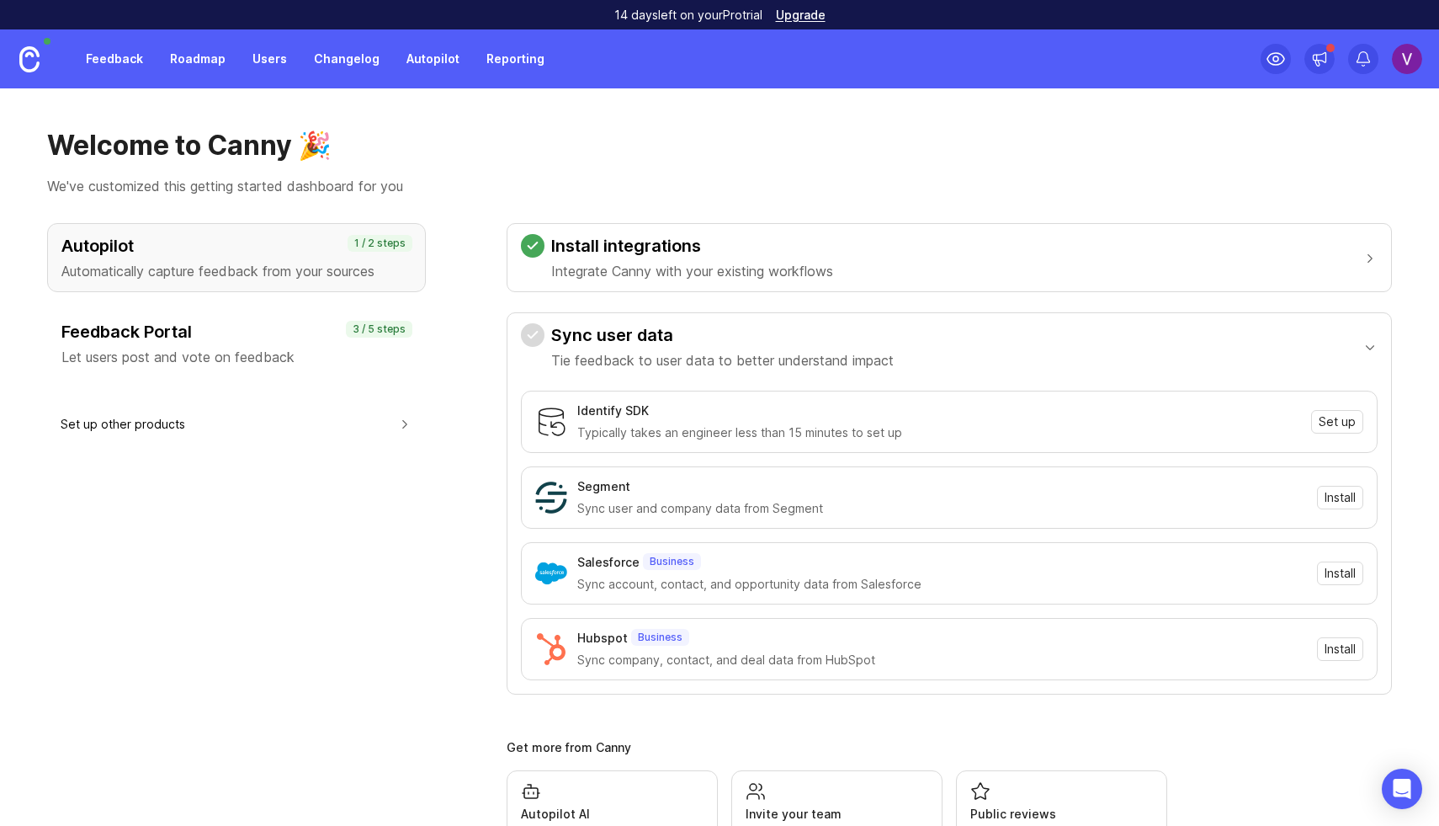
click at [138, 61] on link "Feedback" at bounding box center [114, 59] width 77 height 30
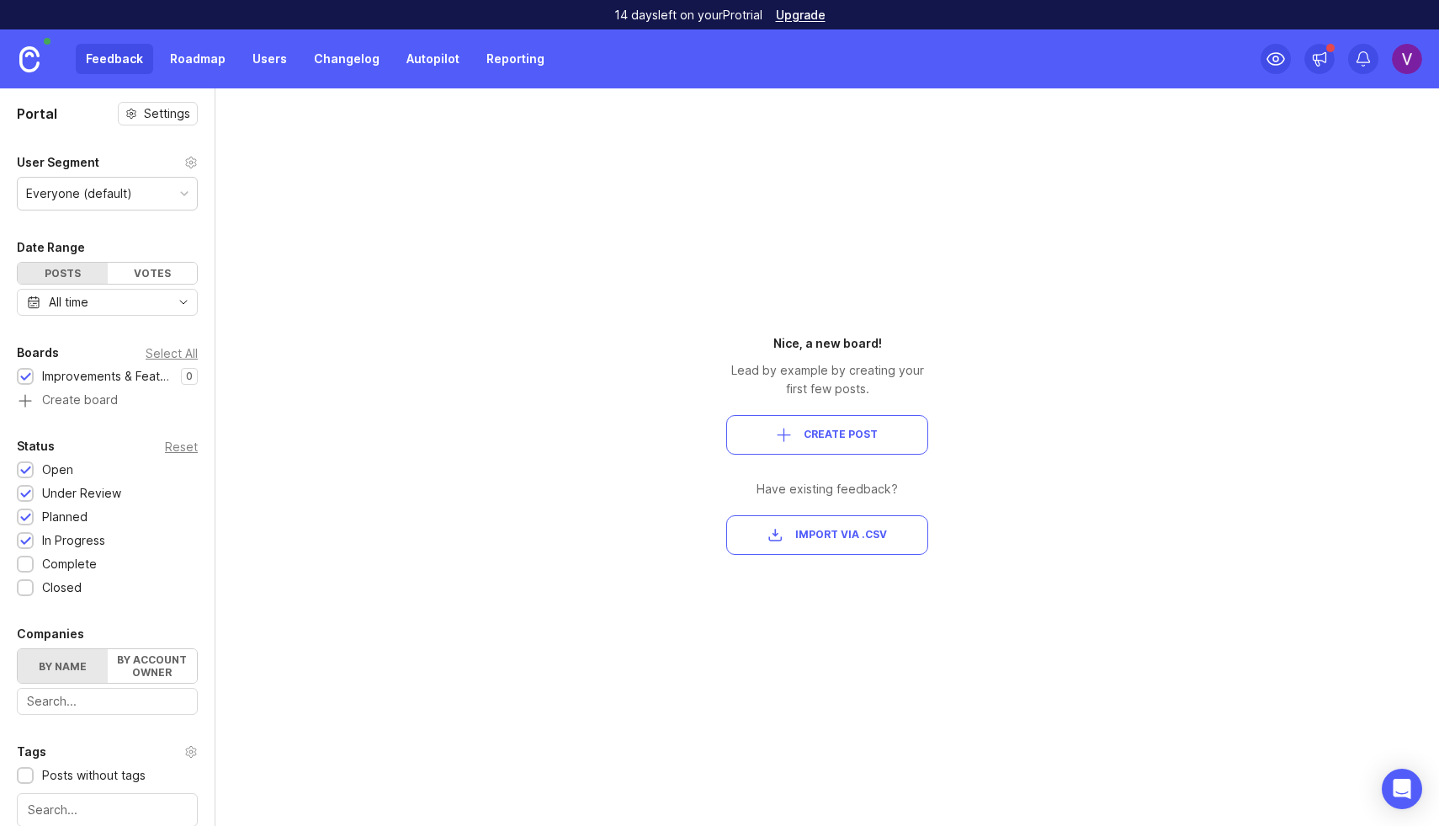
click at [841, 434] on span "Create Post" at bounding box center [841, 435] width 74 height 14
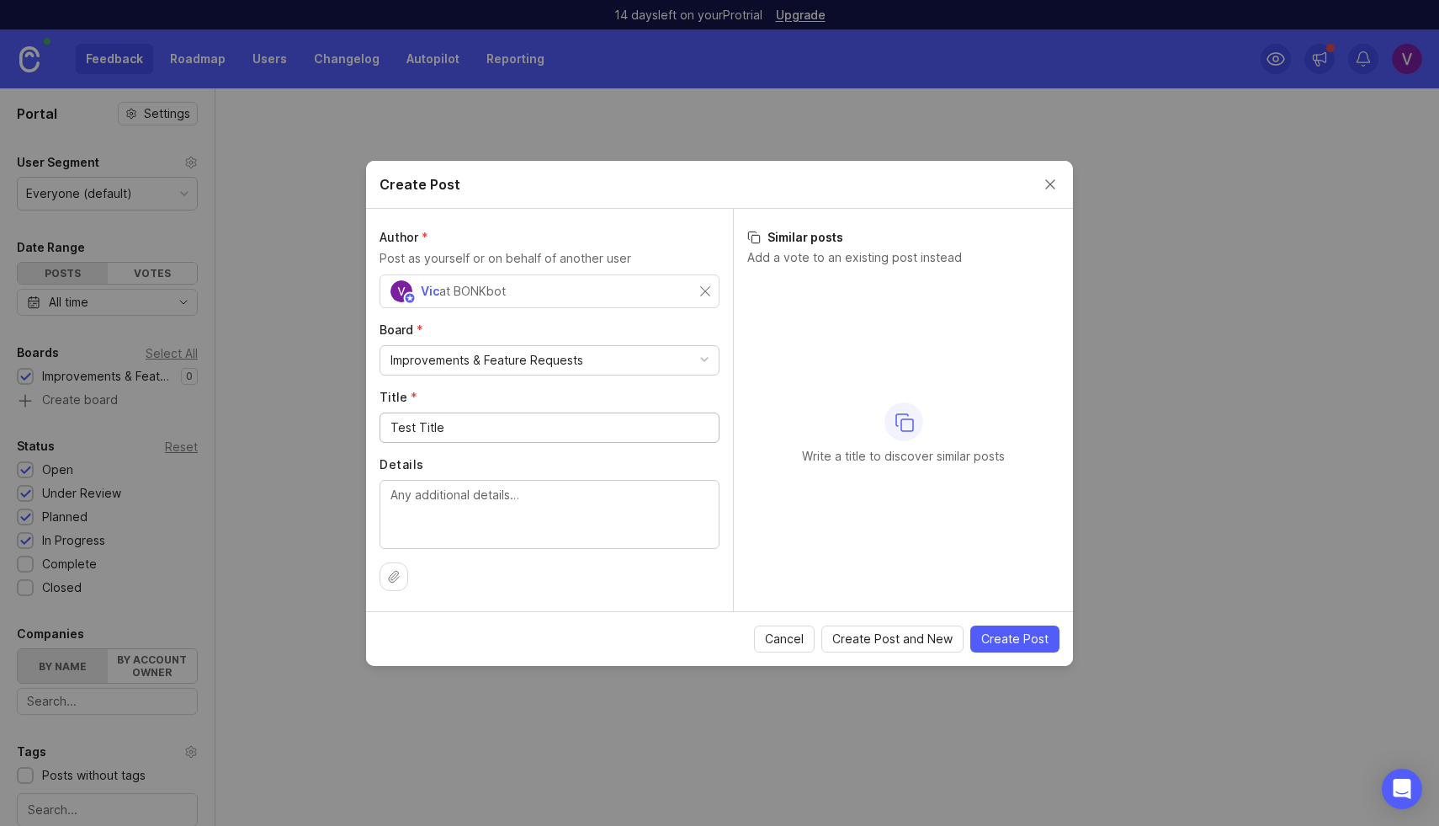
type input "Test Title"
type textarea "[PERSON_NAME] says blah"
click at [677, 451] on div "Author * Post as yourself or on behalf of another user [PERSON_NAME] at BONKbot…" at bounding box center [549, 410] width 367 height 402
click at [1025, 647] on button "Create Post" at bounding box center [1015, 638] width 89 height 27
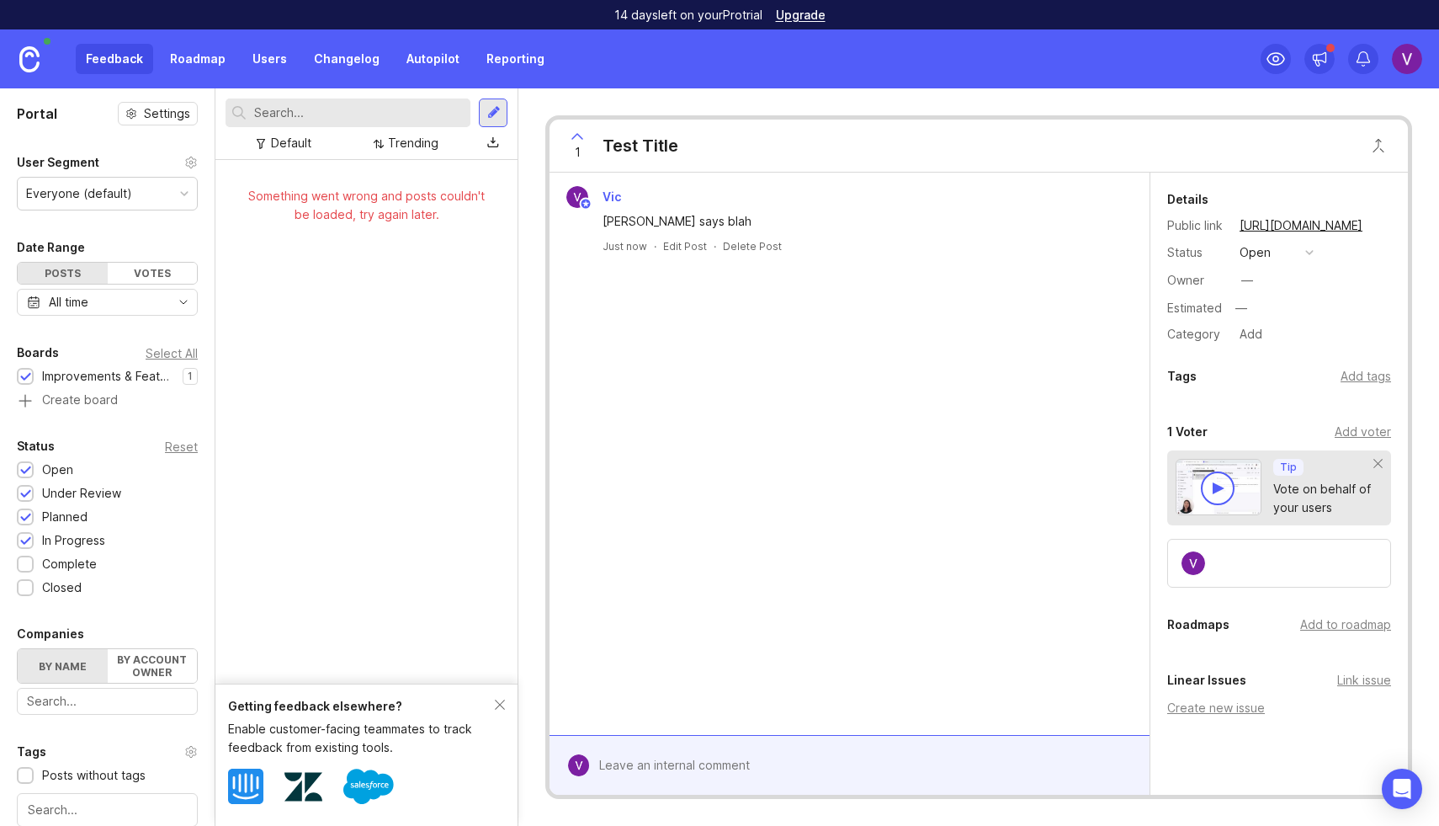
click at [715, 389] on div "[PERSON_NAME] says blah Just now · Edit Post · Delete Post" at bounding box center [850, 454] width 600 height 562
click at [180, 48] on link "Roadmap" at bounding box center [198, 59] width 76 height 30
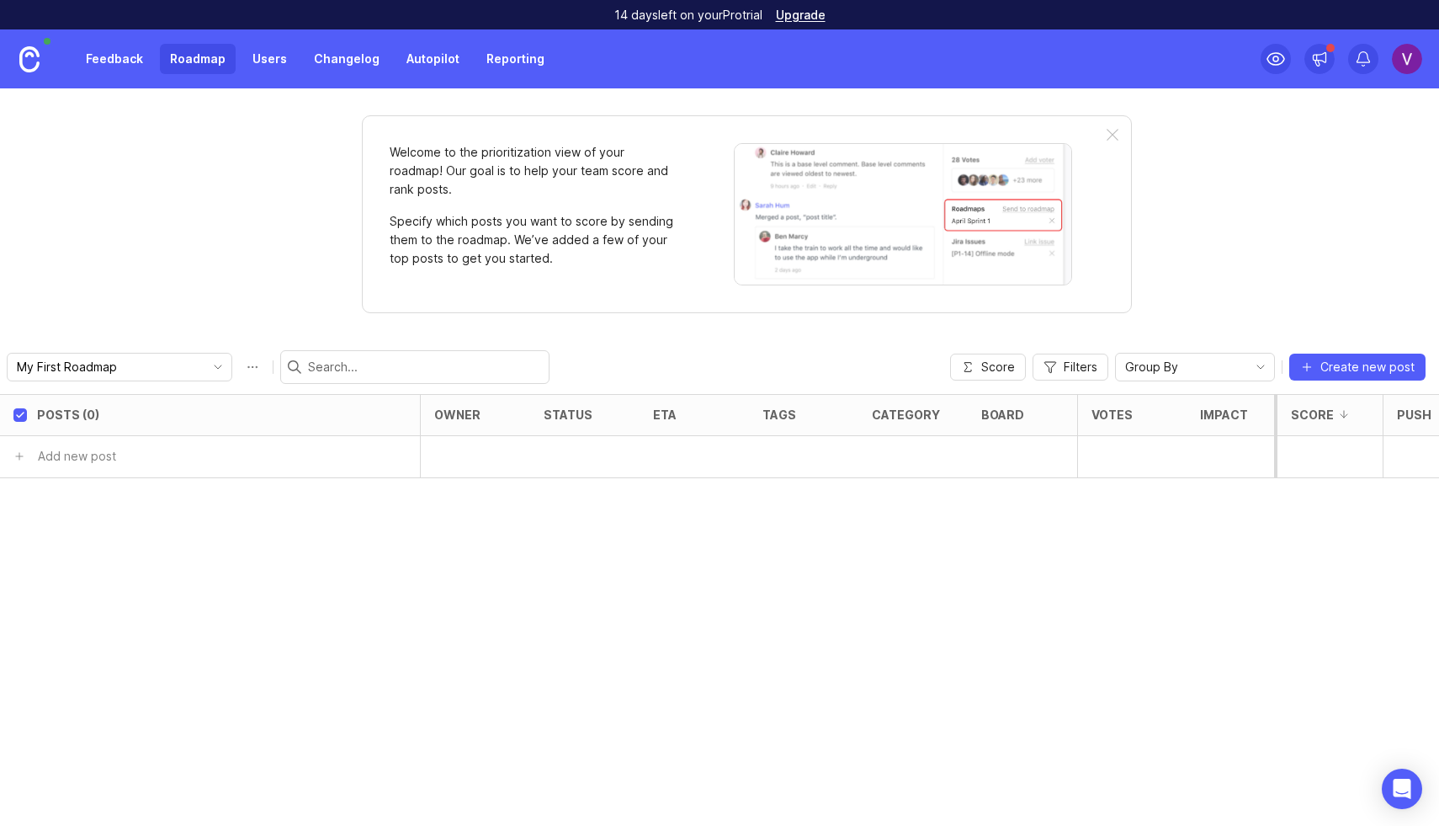
click at [134, 62] on link "Feedback" at bounding box center [114, 59] width 77 height 30
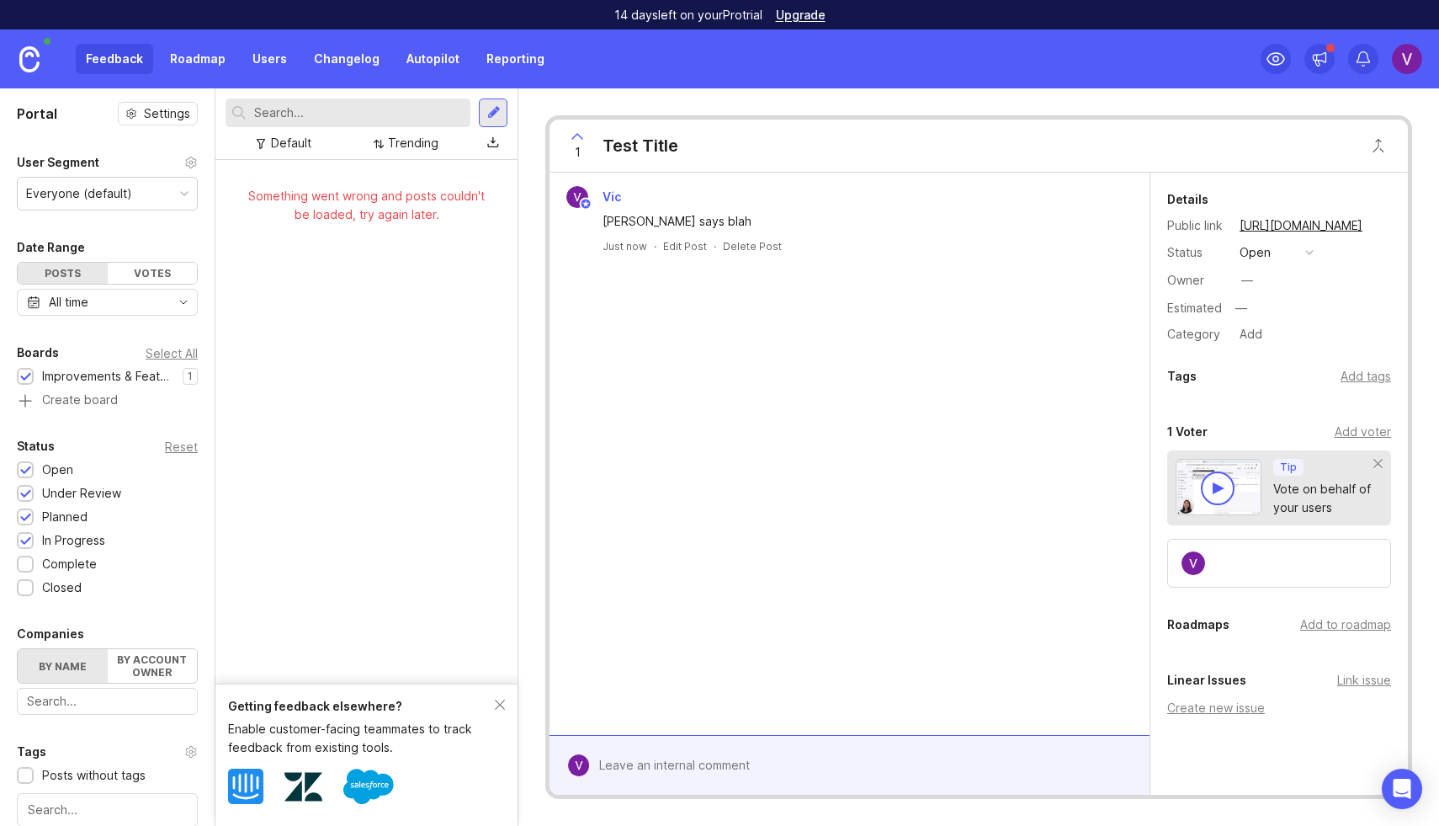
click at [351, 209] on div "Something went wrong and posts couldn't be loaded, try again later." at bounding box center [366, 205] width 248 height 37
click at [482, 108] on div at bounding box center [493, 112] width 29 height 29
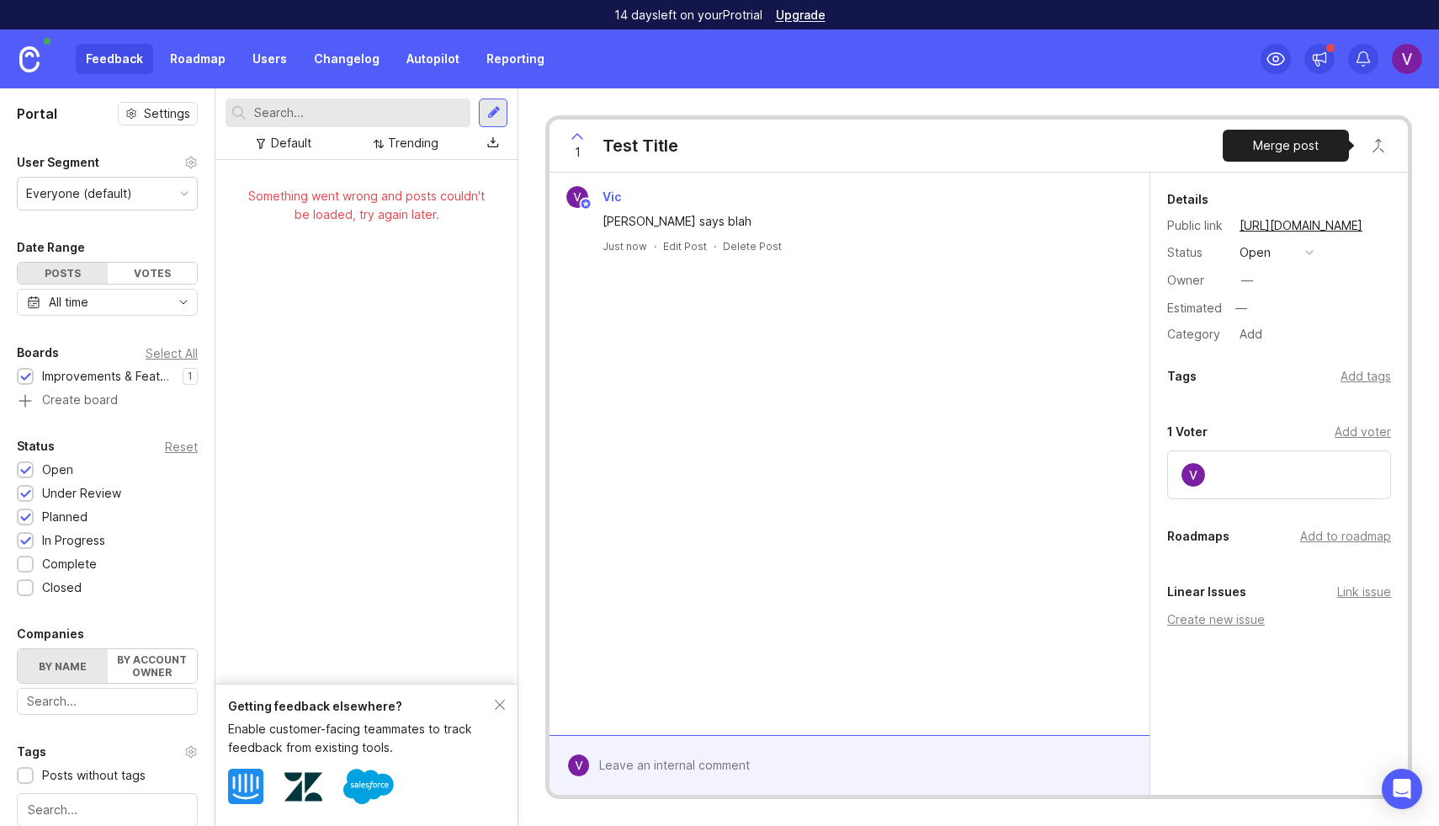
click at [1379, 139] on button "Close button" at bounding box center [1379, 146] width 34 height 34
click at [346, 301] on div "Something went wrong and posts couldn't be loaded, try again later." at bounding box center [367, 422] width 302 height 524
click at [334, 199] on div "Something went wrong and posts couldn't be loaded, try again later." at bounding box center [366, 205] width 248 height 37
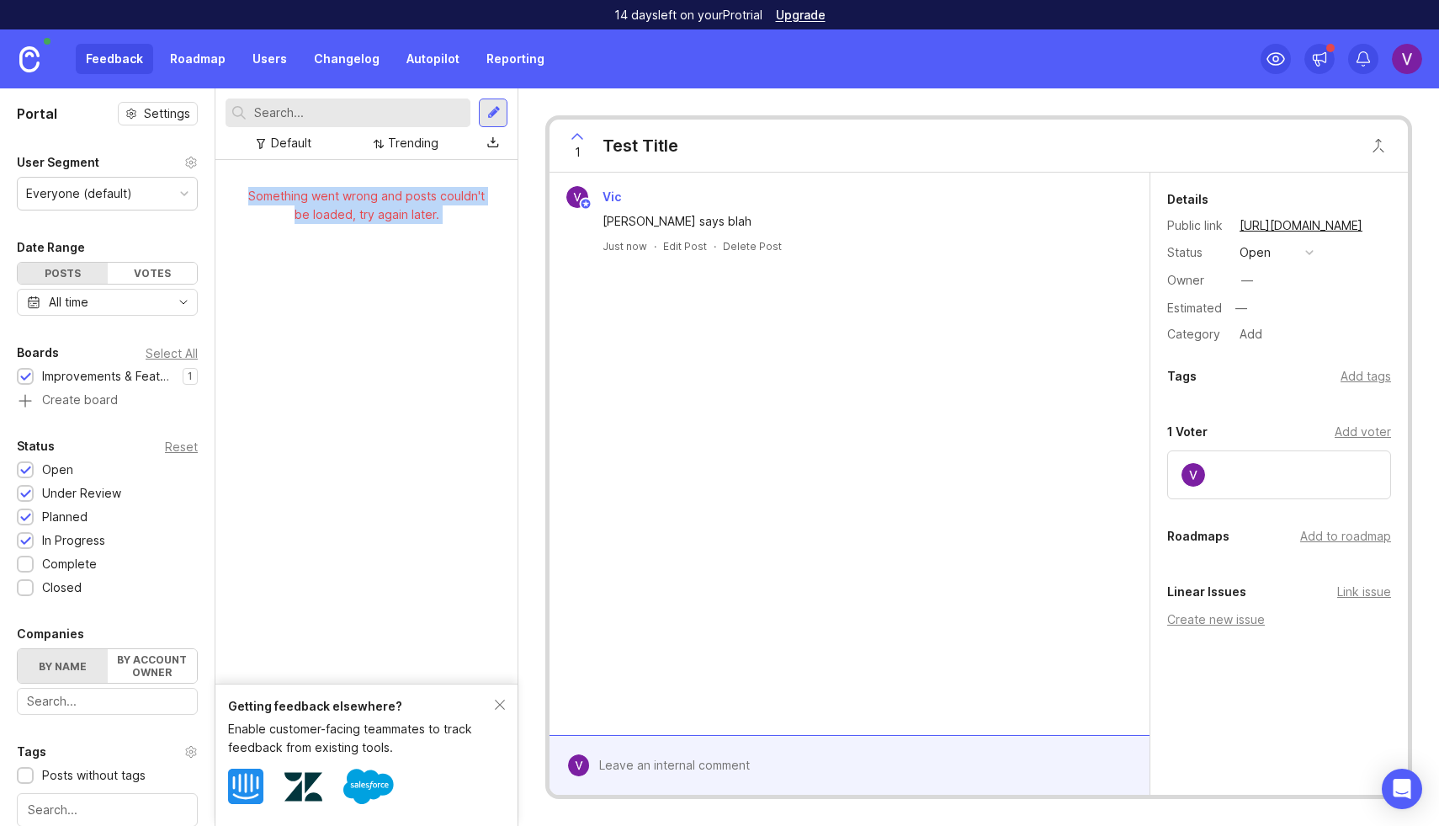
click at [334, 199] on div "Something went wrong and posts couldn't be loaded, try again later." at bounding box center [366, 205] width 248 height 37
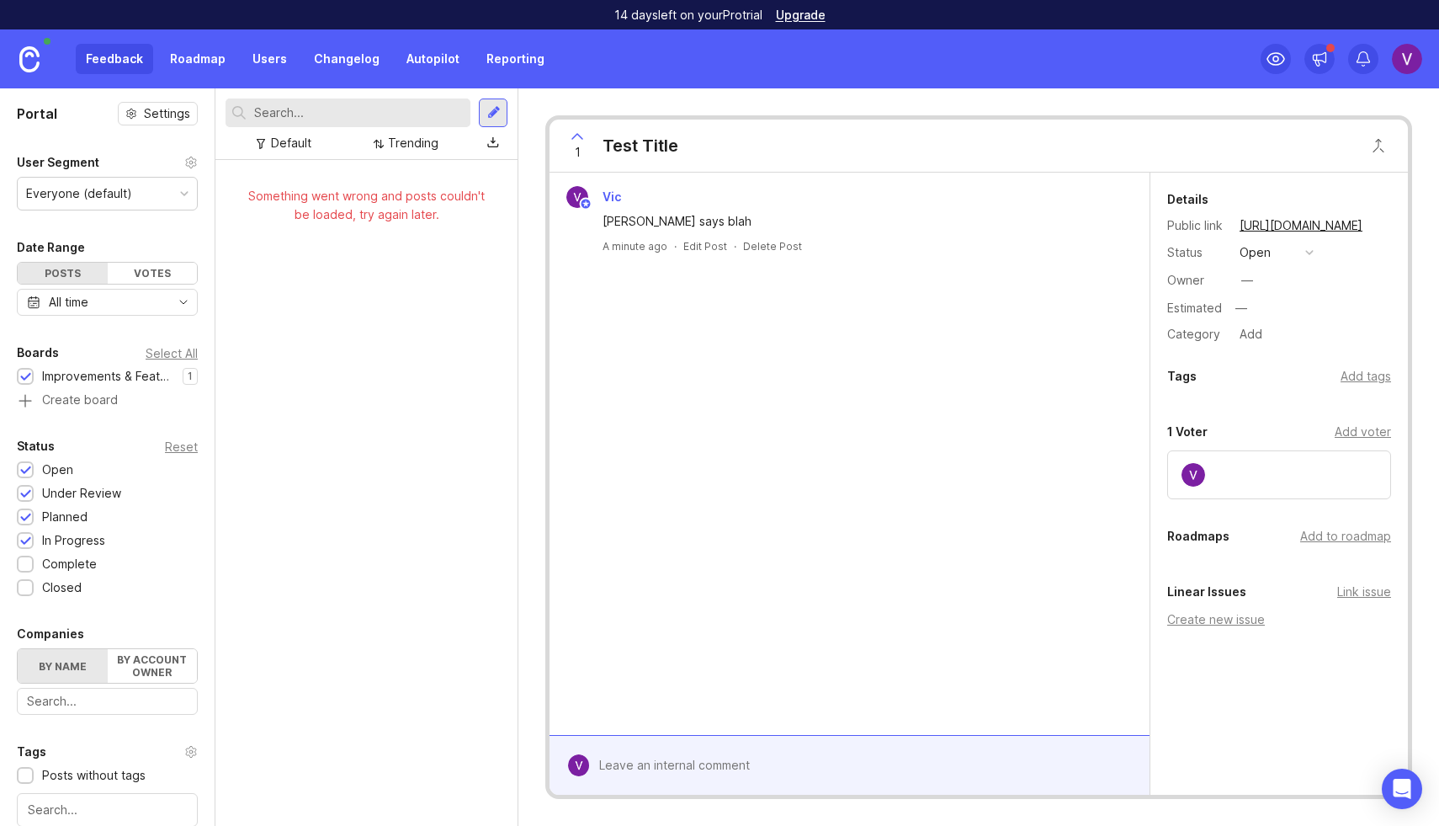
click at [152, 61] on div "Feedback Roadmap Users Changelog Autopilot Reporting" at bounding box center [315, 59] width 479 height 30
click at [173, 61] on link "Roadmap" at bounding box center [198, 59] width 76 height 30
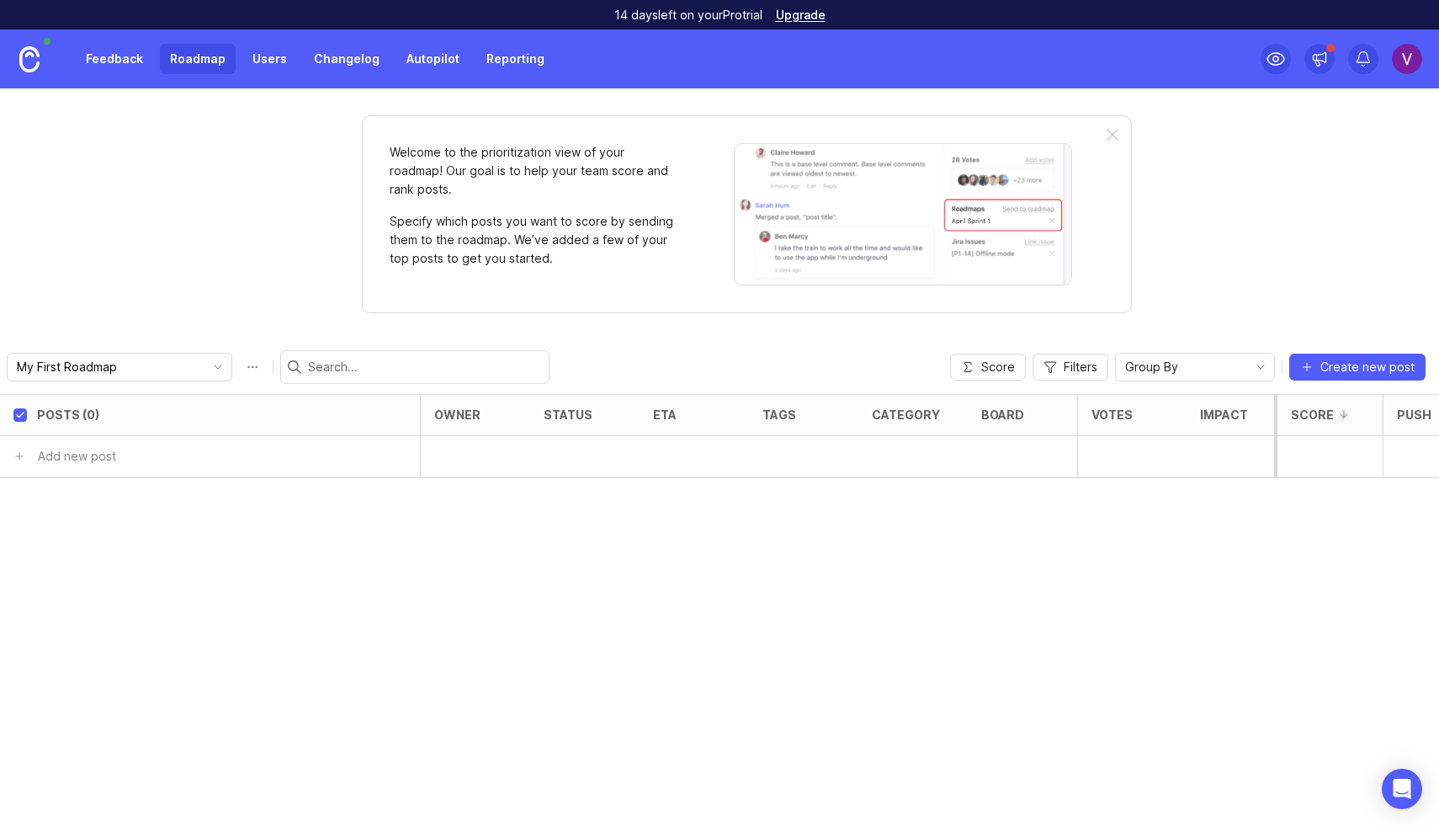
click at [1322, 372] on button "Create new post" at bounding box center [1358, 367] width 136 height 27
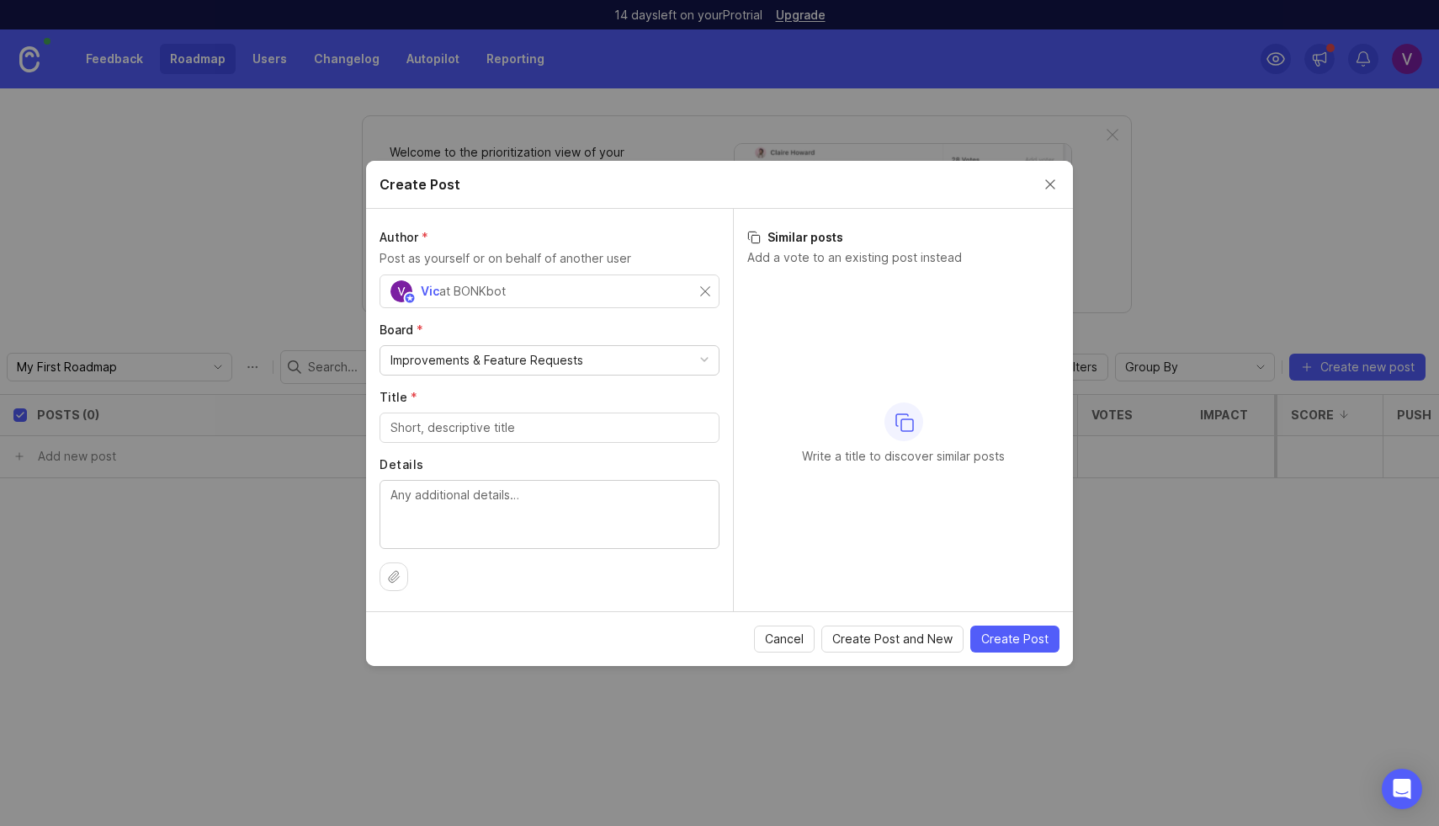
click at [460, 287] on div "at BONKbot" at bounding box center [472, 291] width 67 height 19
click at [444, 372] on div "Improvements & Feature Requests" at bounding box center [549, 360] width 338 height 29
drag, startPoint x: 799, startPoint y: 645, endPoint x: 411, endPoint y: 381, distance: 469.1
click at [411, 381] on form "Create Post Author * Post as yourself or on behalf of another user [PERSON_NAME…" at bounding box center [719, 413] width 707 height 505
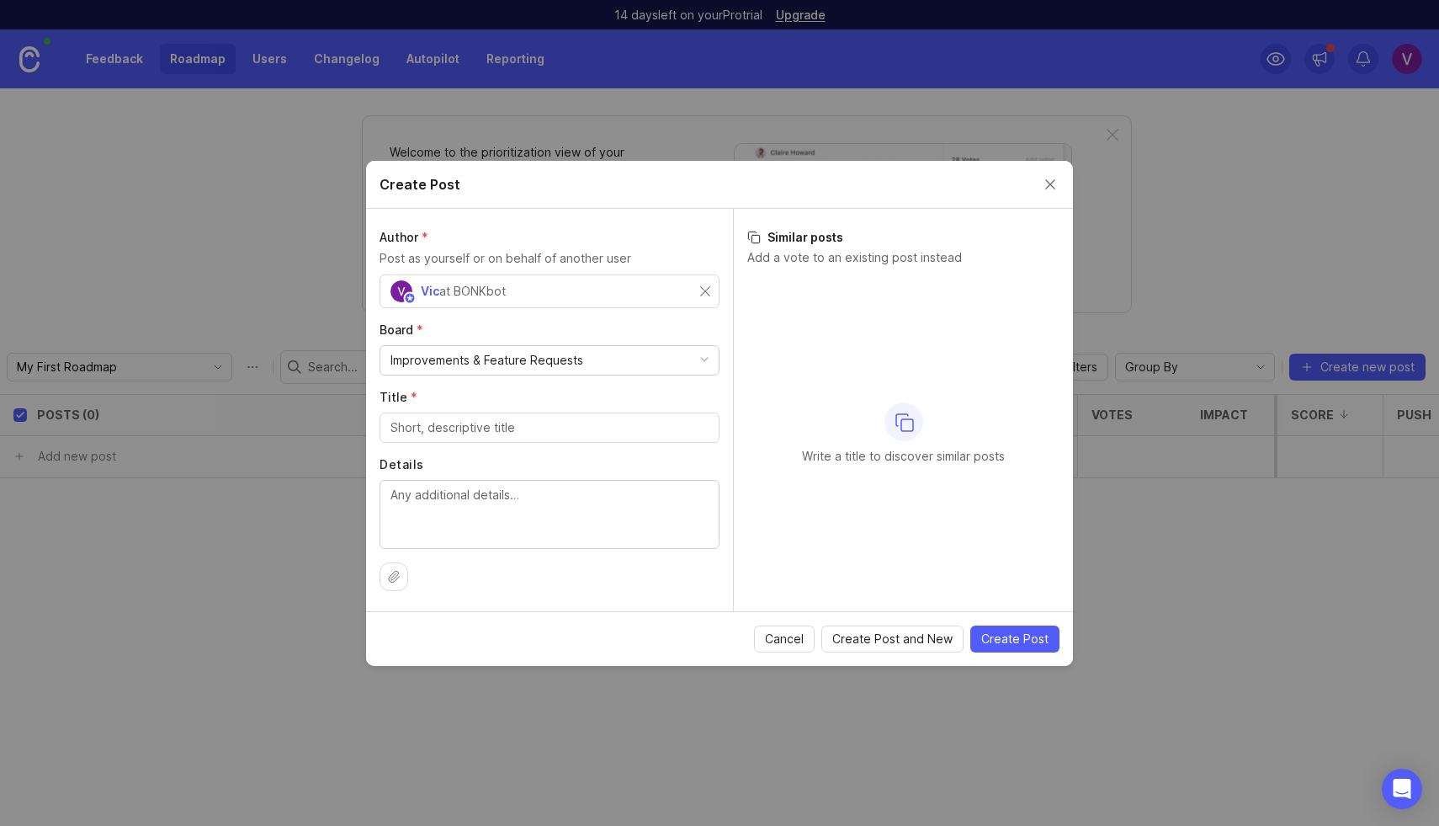
click at [441, 417] on div at bounding box center [550, 427] width 340 height 30
type input "Test"
type input "[PERSON_NAME]"
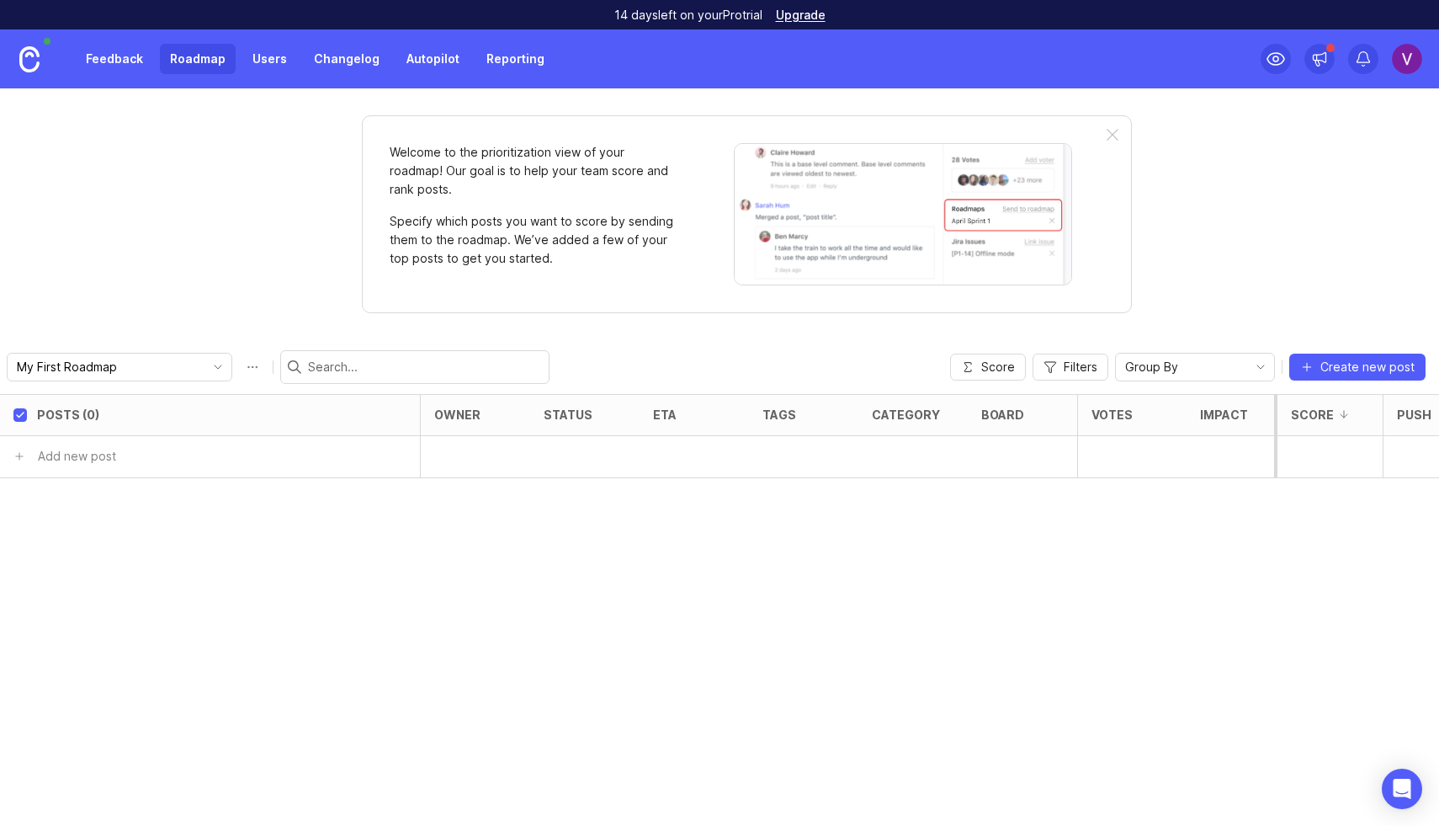
click at [93, 59] on link "Feedback" at bounding box center [114, 59] width 77 height 30
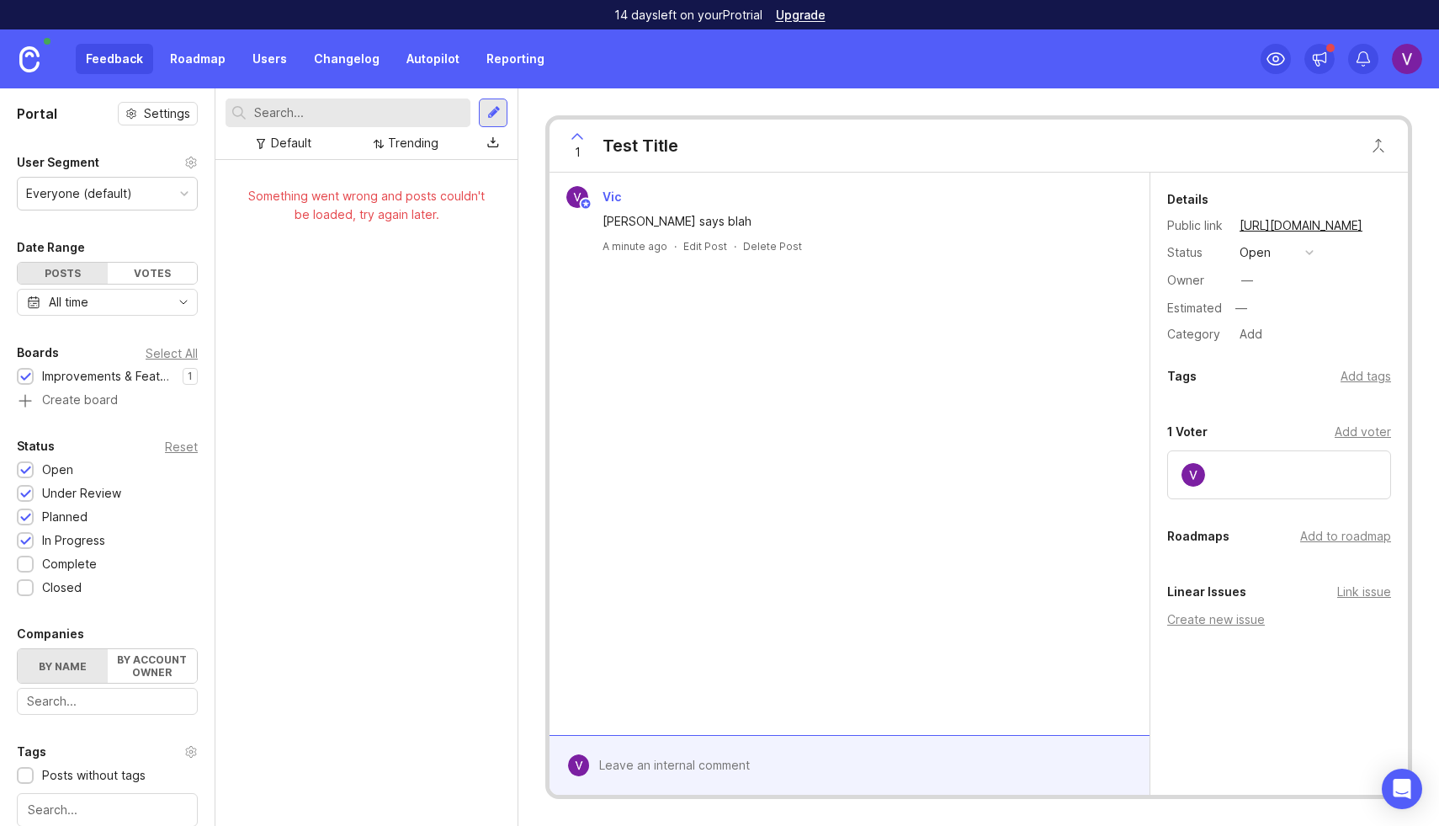
click at [29, 56] on img at bounding box center [29, 59] width 20 height 26
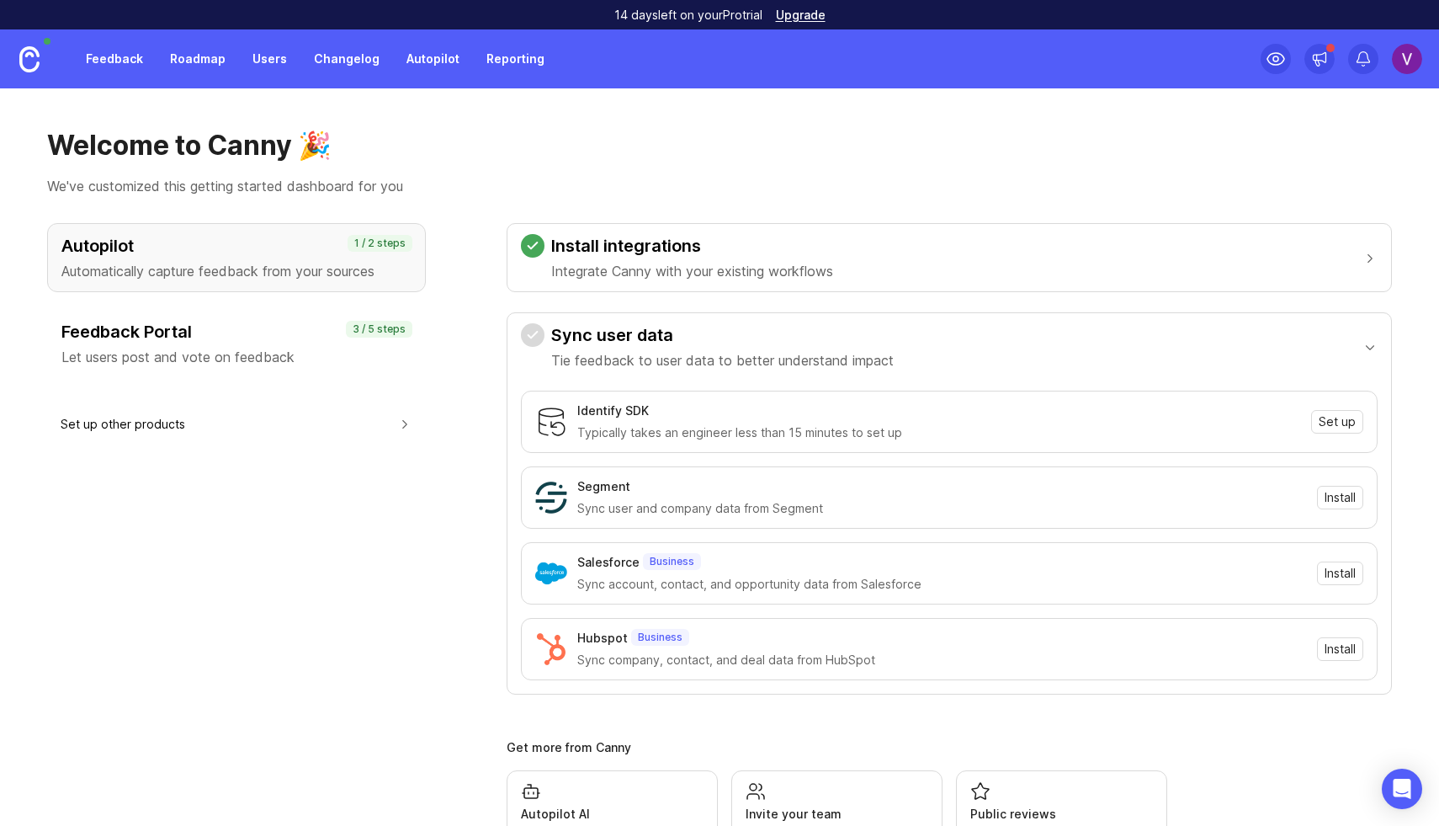
click at [120, 61] on link "Feedback" at bounding box center [114, 59] width 77 height 30
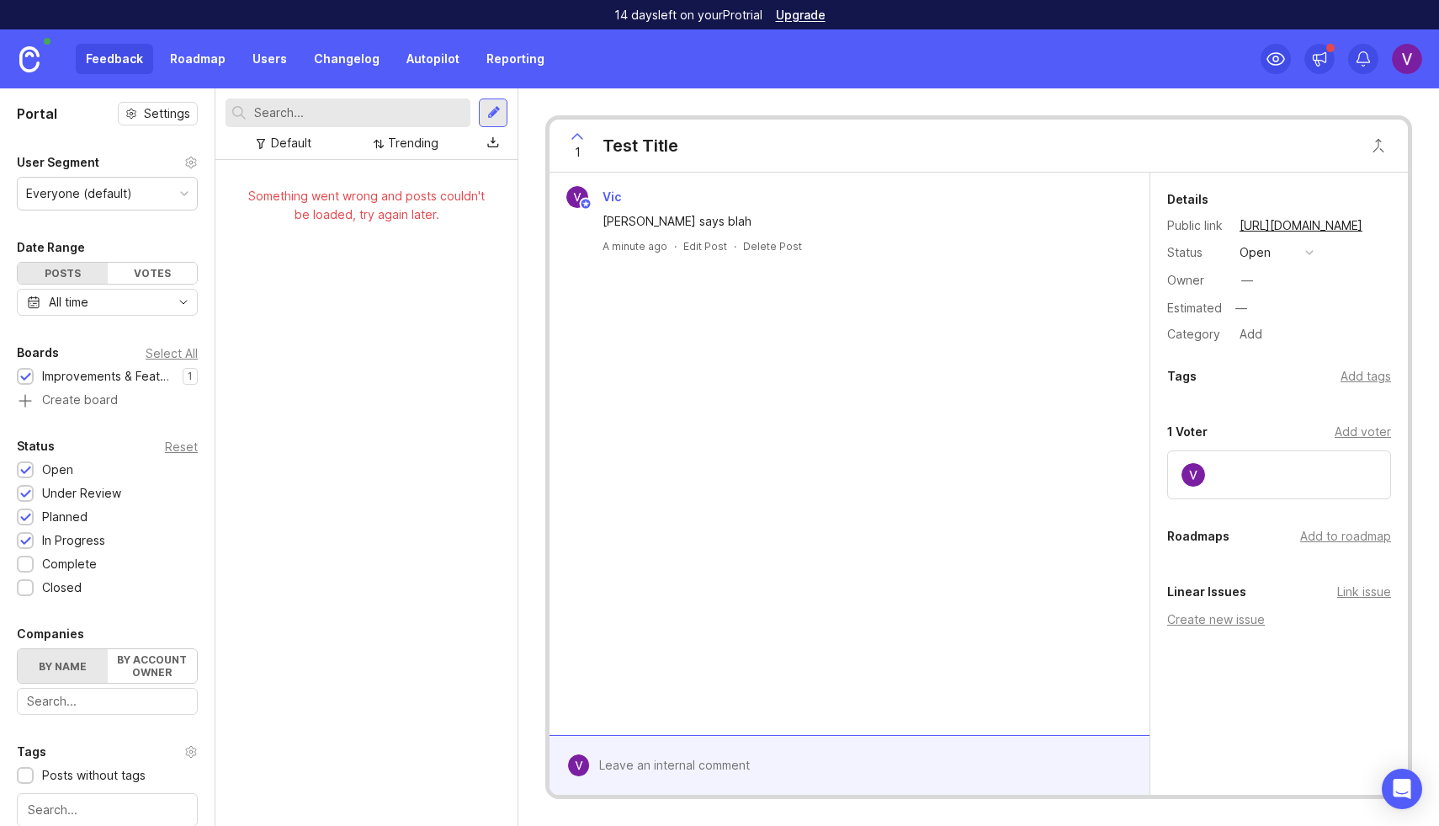
click at [498, 124] on div at bounding box center [493, 112] width 29 height 29
click at [484, 112] on div at bounding box center [493, 112] width 29 height 29
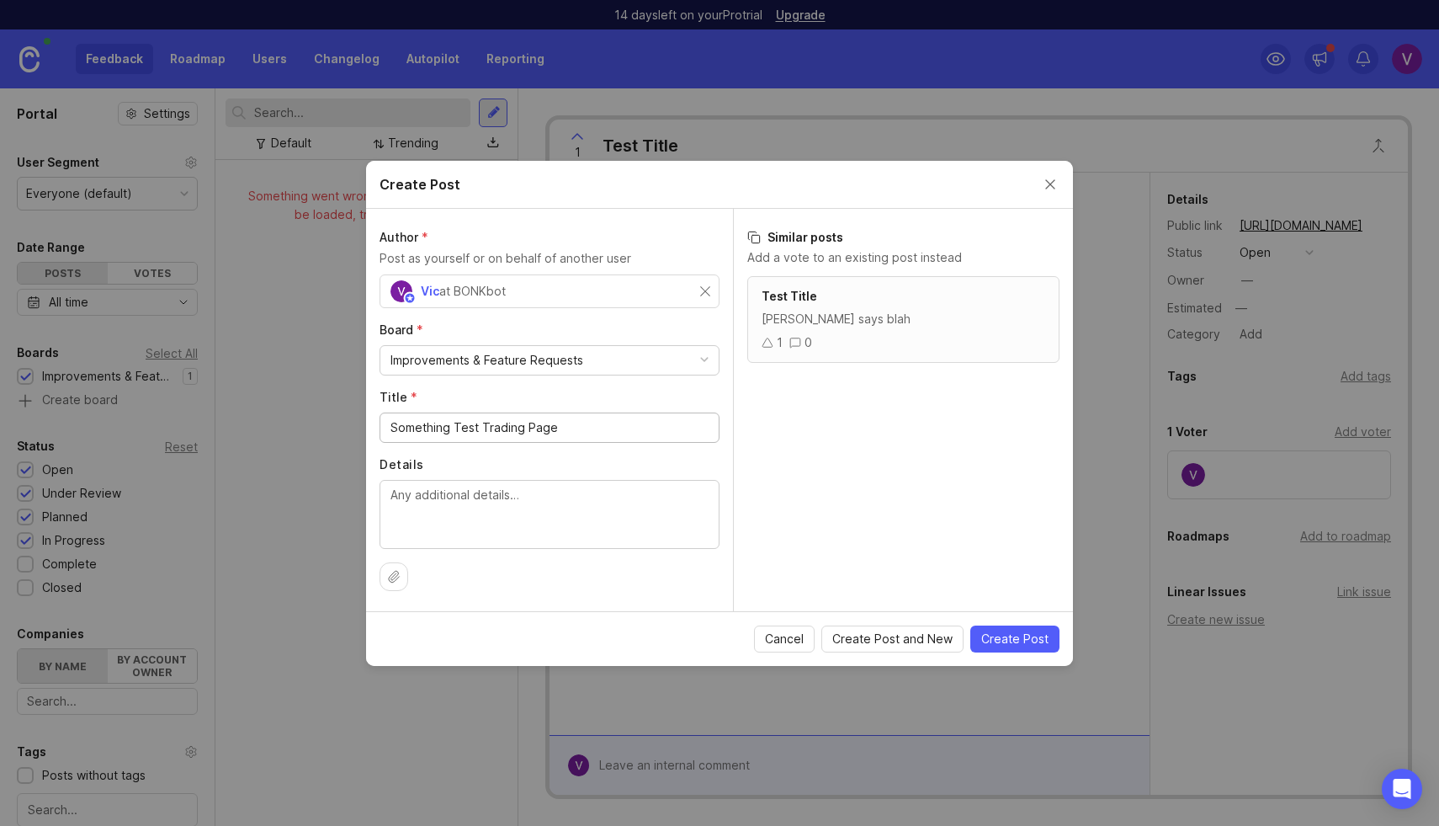
type input "Something Test Trading Page"
type textarea "Another VIP"
click at [982, 643] on button "Create Post" at bounding box center [1015, 638] width 89 height 27
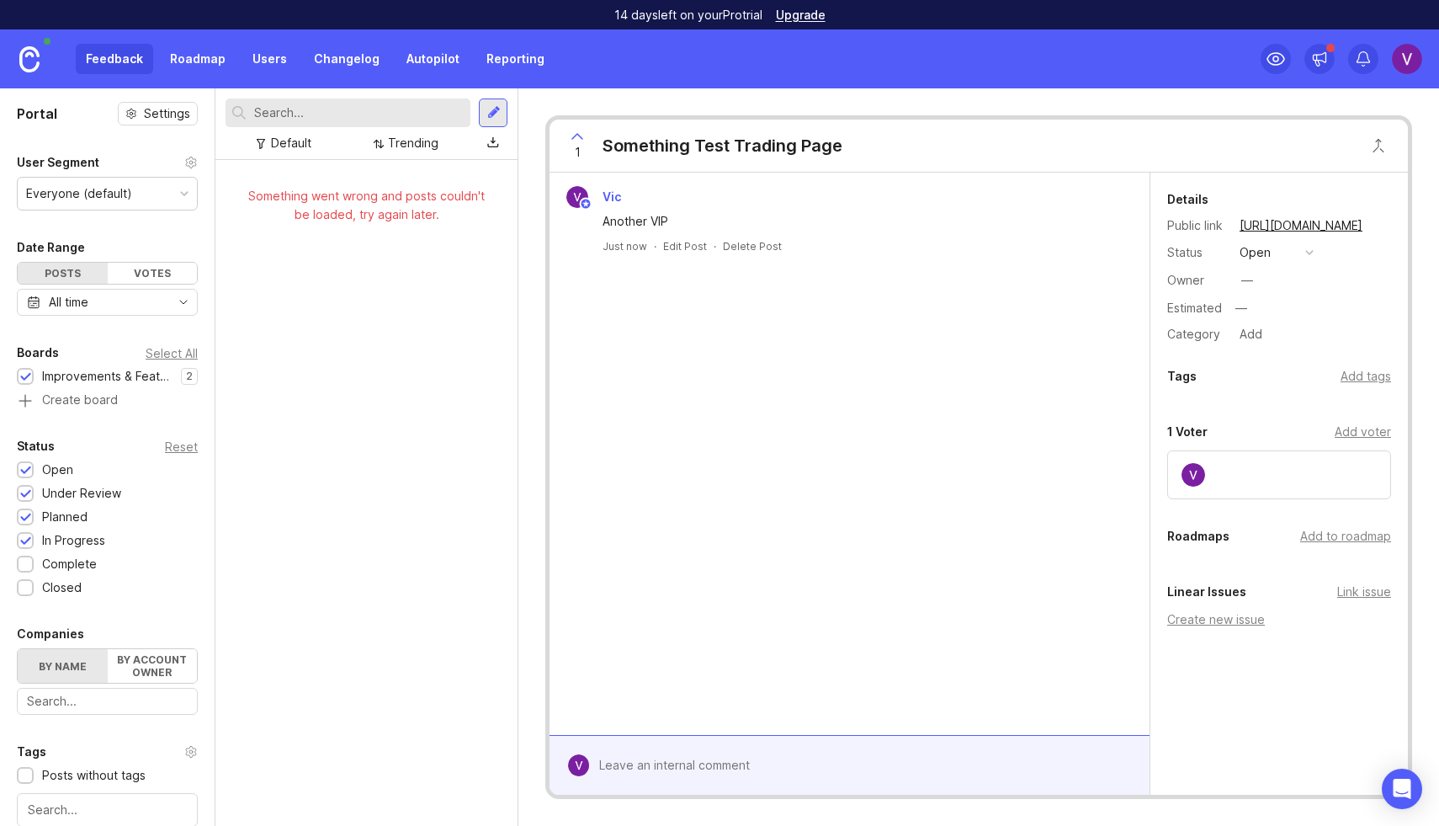
click at [411, 343] on div "Something went wrong and posts couldn't be loaded, try again later." at bounding box center [367, 493] width 302 height 666
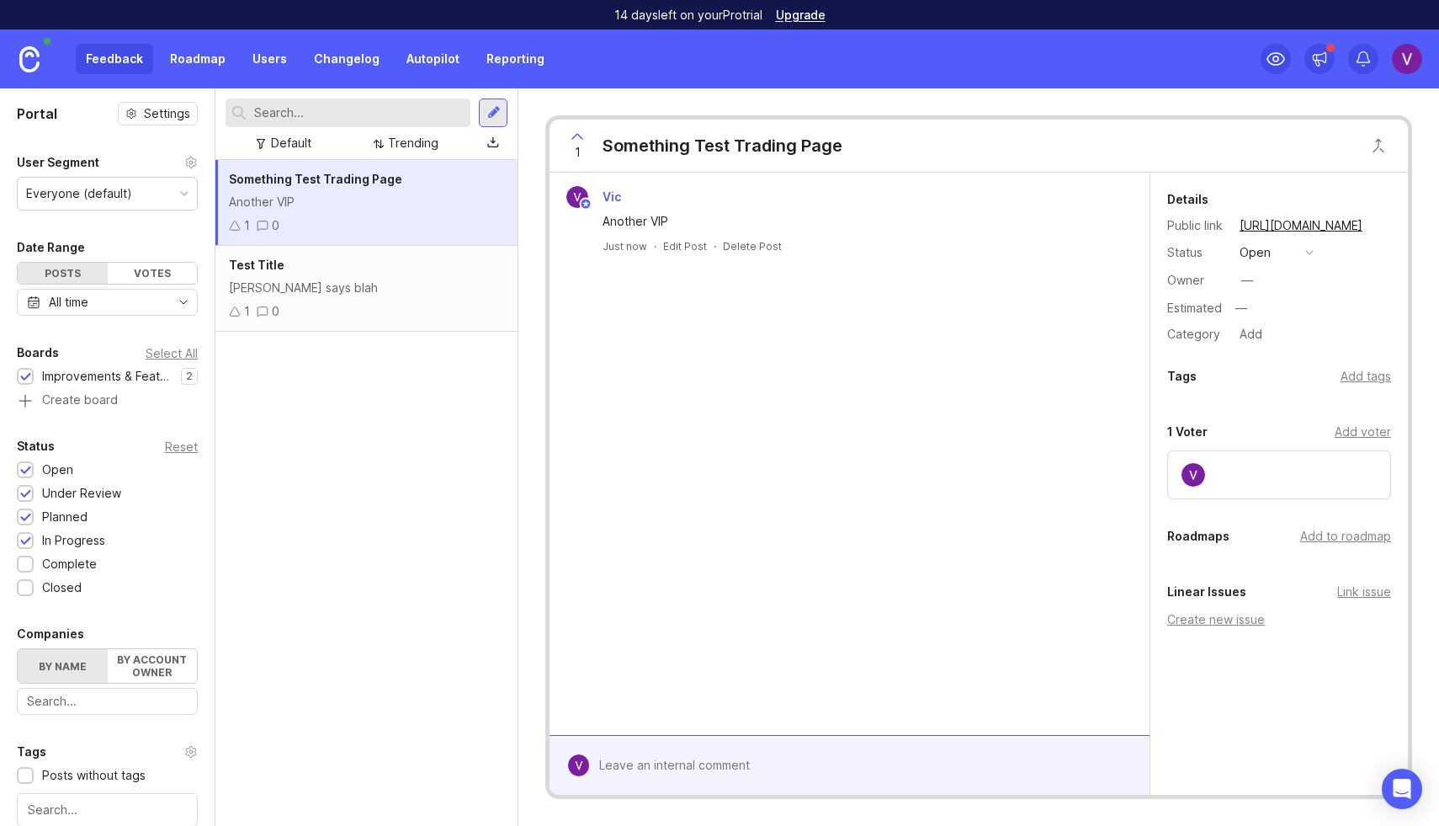
click at [361, 291] on div "Adam Jae says blah" at bounding box center [366, 288] width 275 height 19
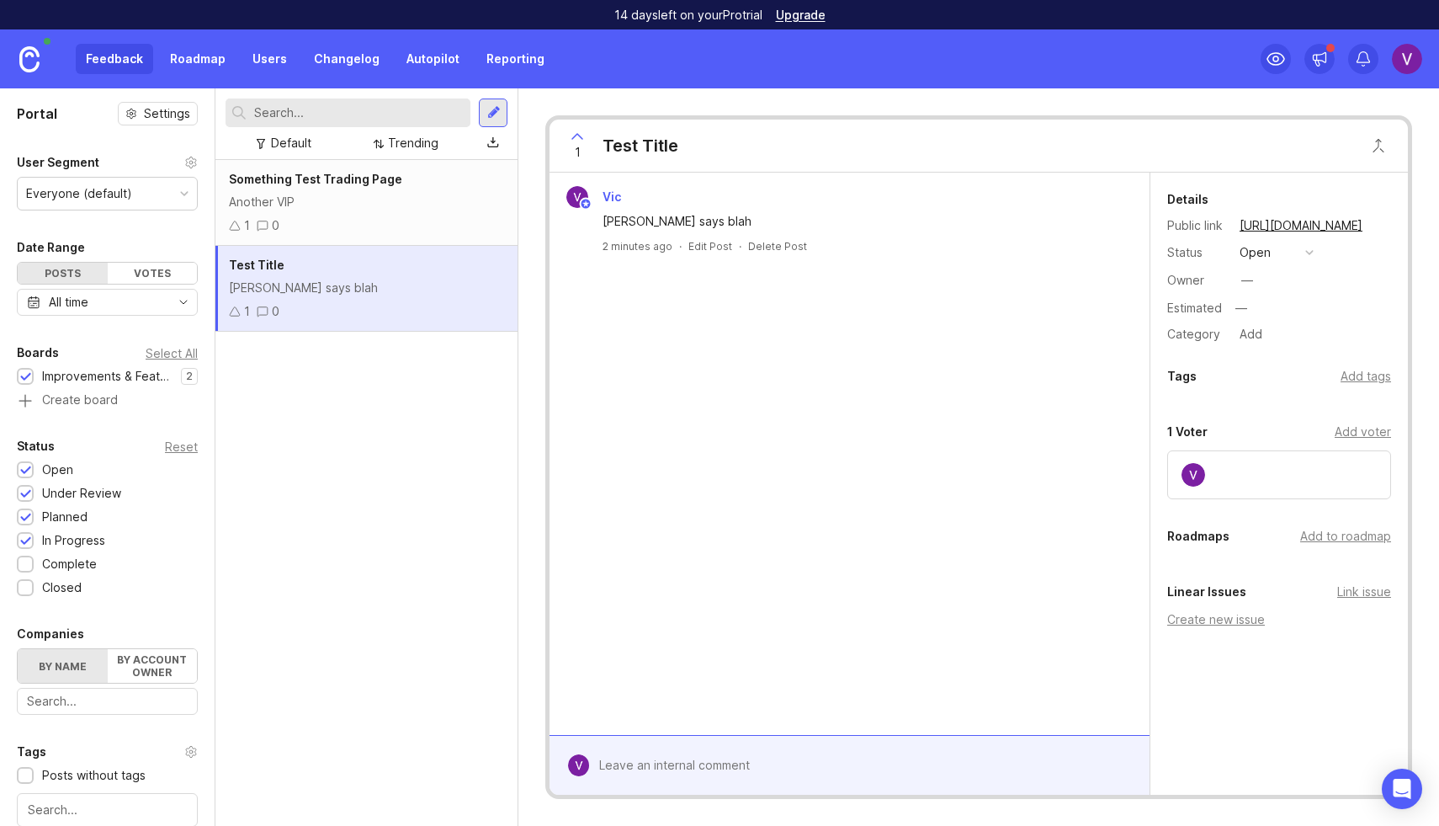
click at [369, 263] on div "Test Title" at bounding box center [366, 265] width 275 height 19
click at [373, 226] on div "1 0" at bounding box center [366, 225] width 275 height 19
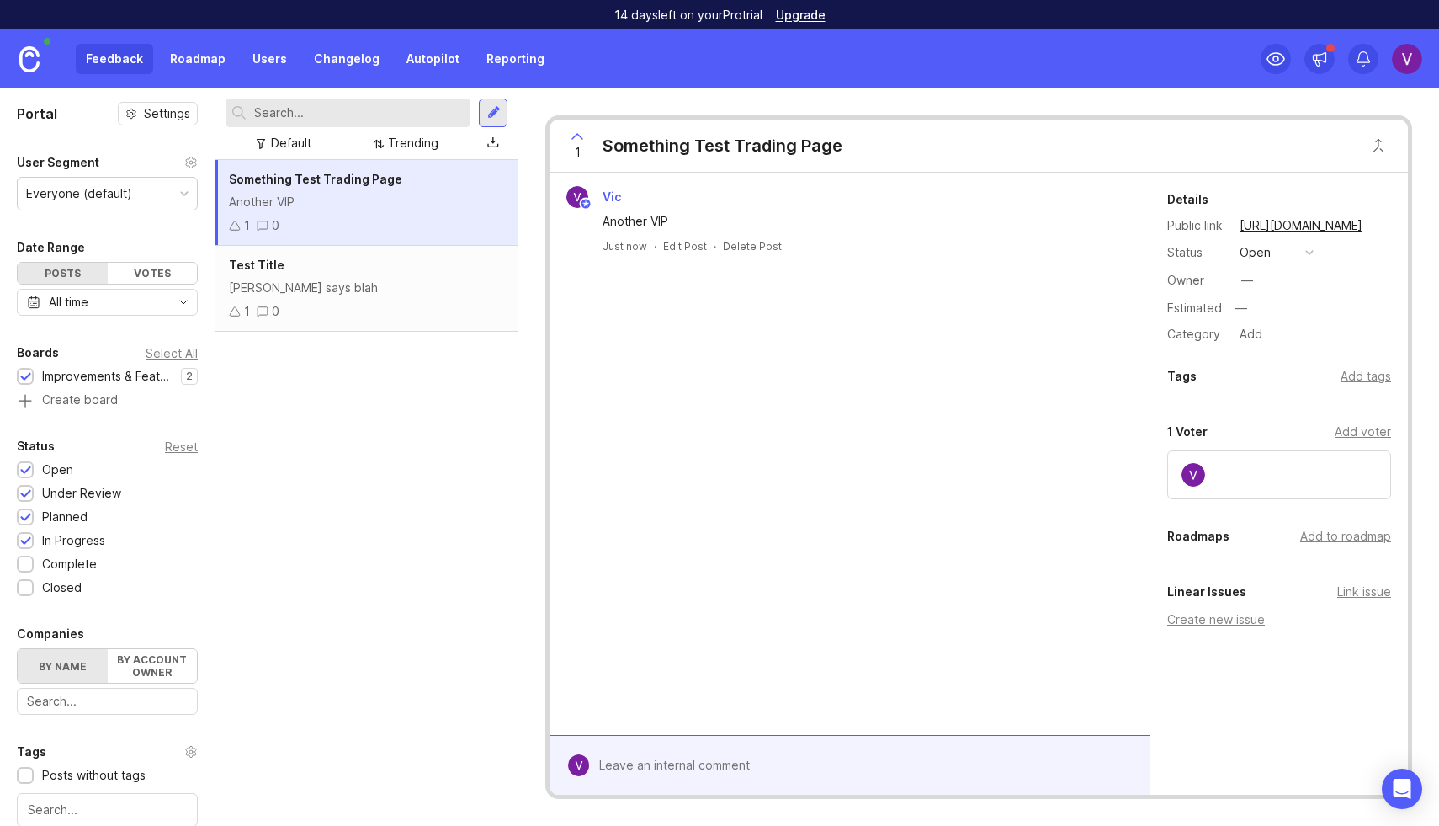
click at [395, 293] on div "[PERSON_NAME] says blah" at bounding box center [366, 288] width 275 height 19
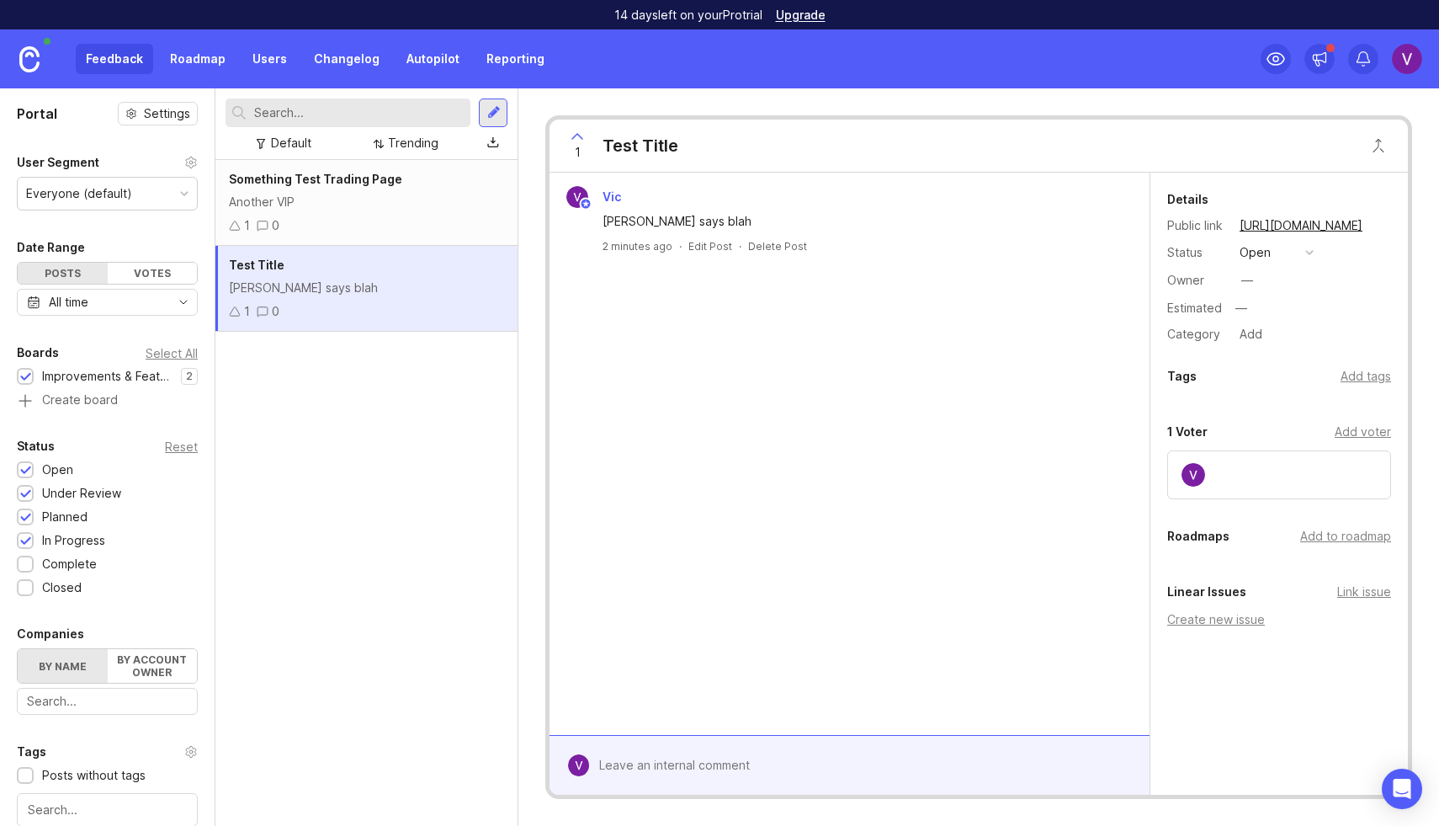
click at [429, 226] on div "1 0" at bounding box center [366, 225] width 275 height 19
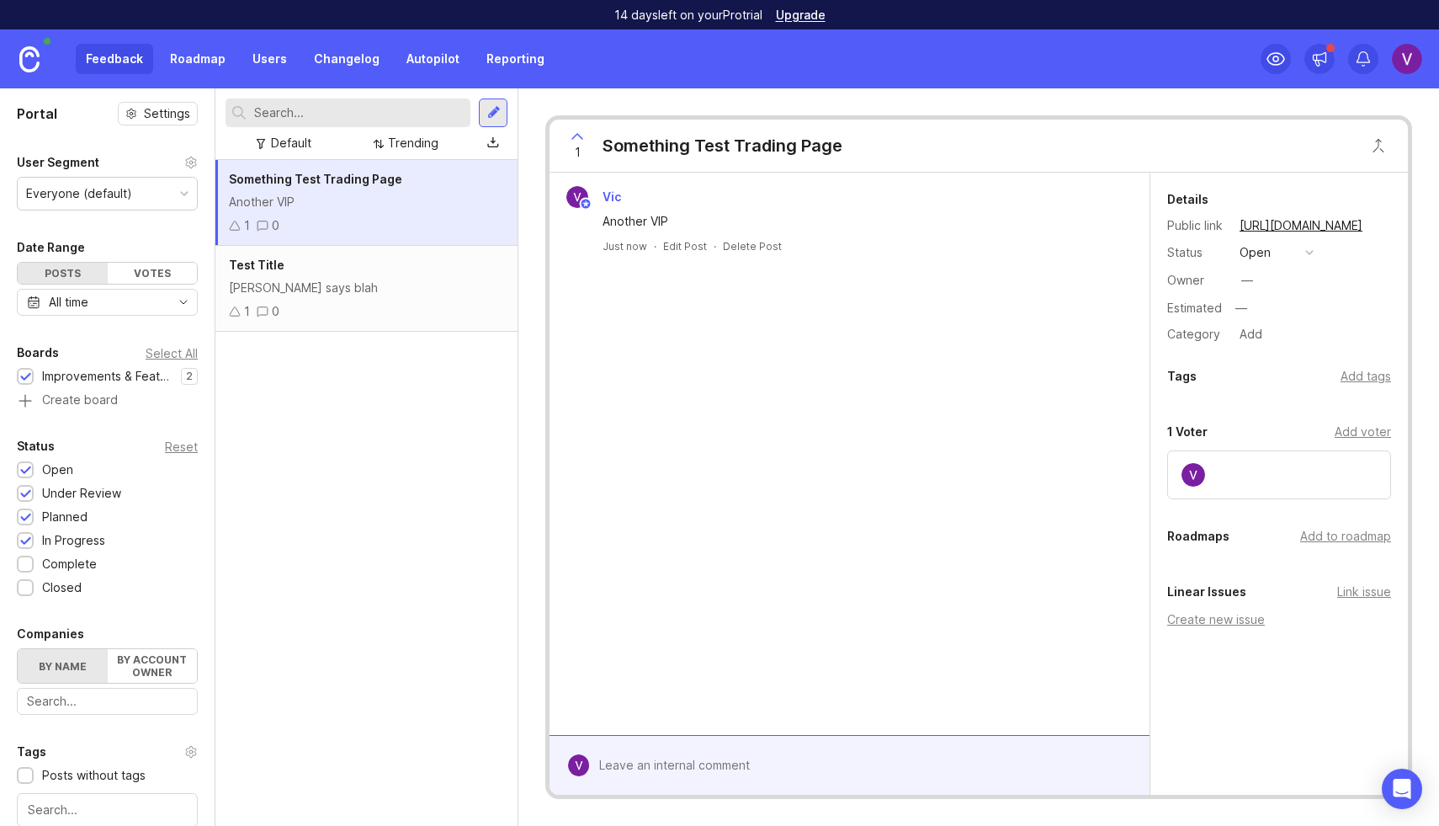
click at [412, 148] on div "Trending" at bounding box center [413, 143] width 51 height 19
click at [407, 142] on div "Trending" at bounding box center [413, 143] width 51 height 19
click at [237, 222] on icon at bounding box center [235, 225] width 10 height 8
click at [663, 370] on div "Vic Another VIP Just now · Edit Post · Delete Post" at bounding box center [850, 454] width 600 height 562
click at [317, 286] on div "[PERSON_NAME] says blah" at bounding box center [366, 288] width 275 height 19
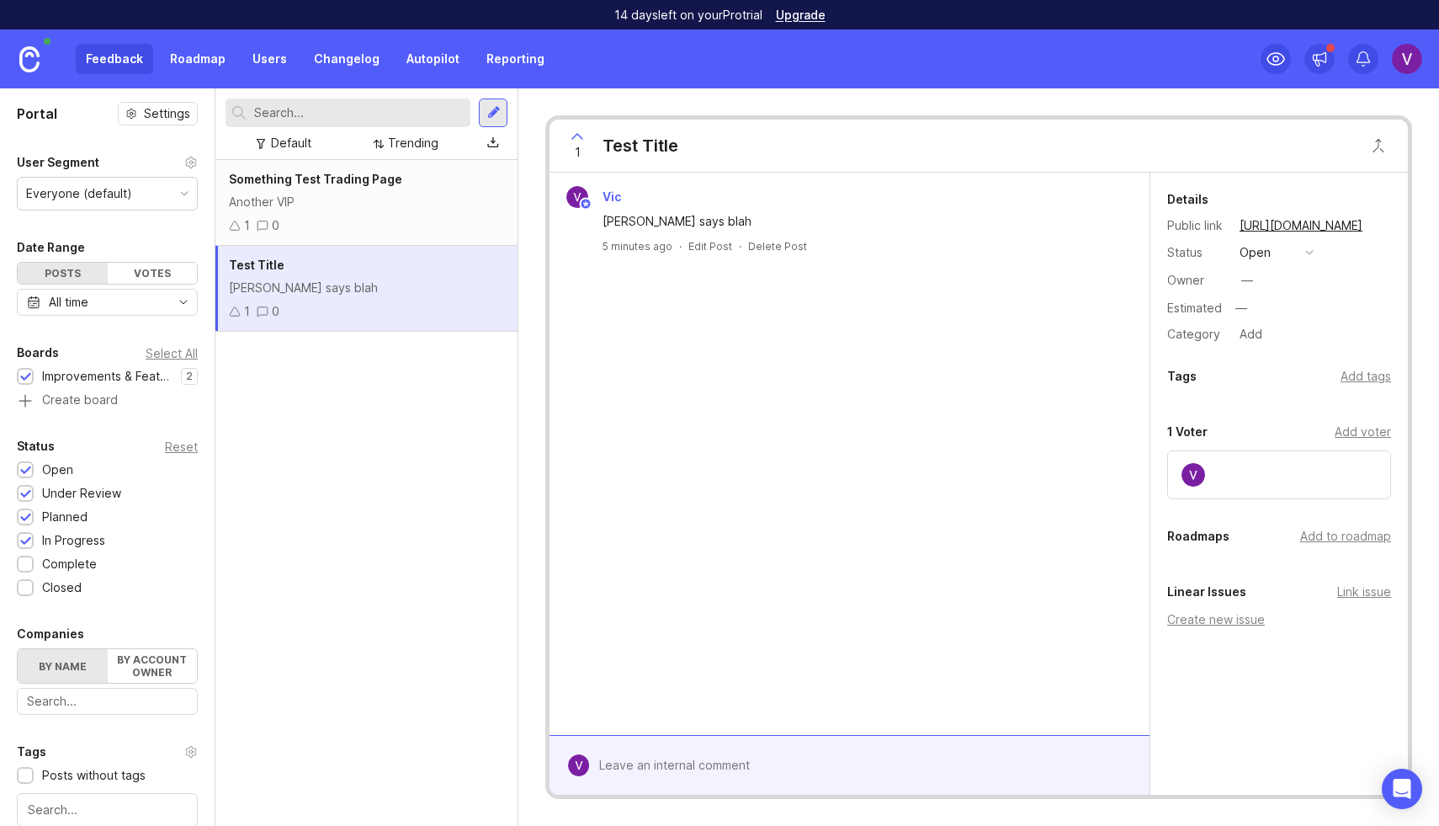
click at [354, 200] on div "Another VIP" at bounding box center [366, 202] width 275 height 19
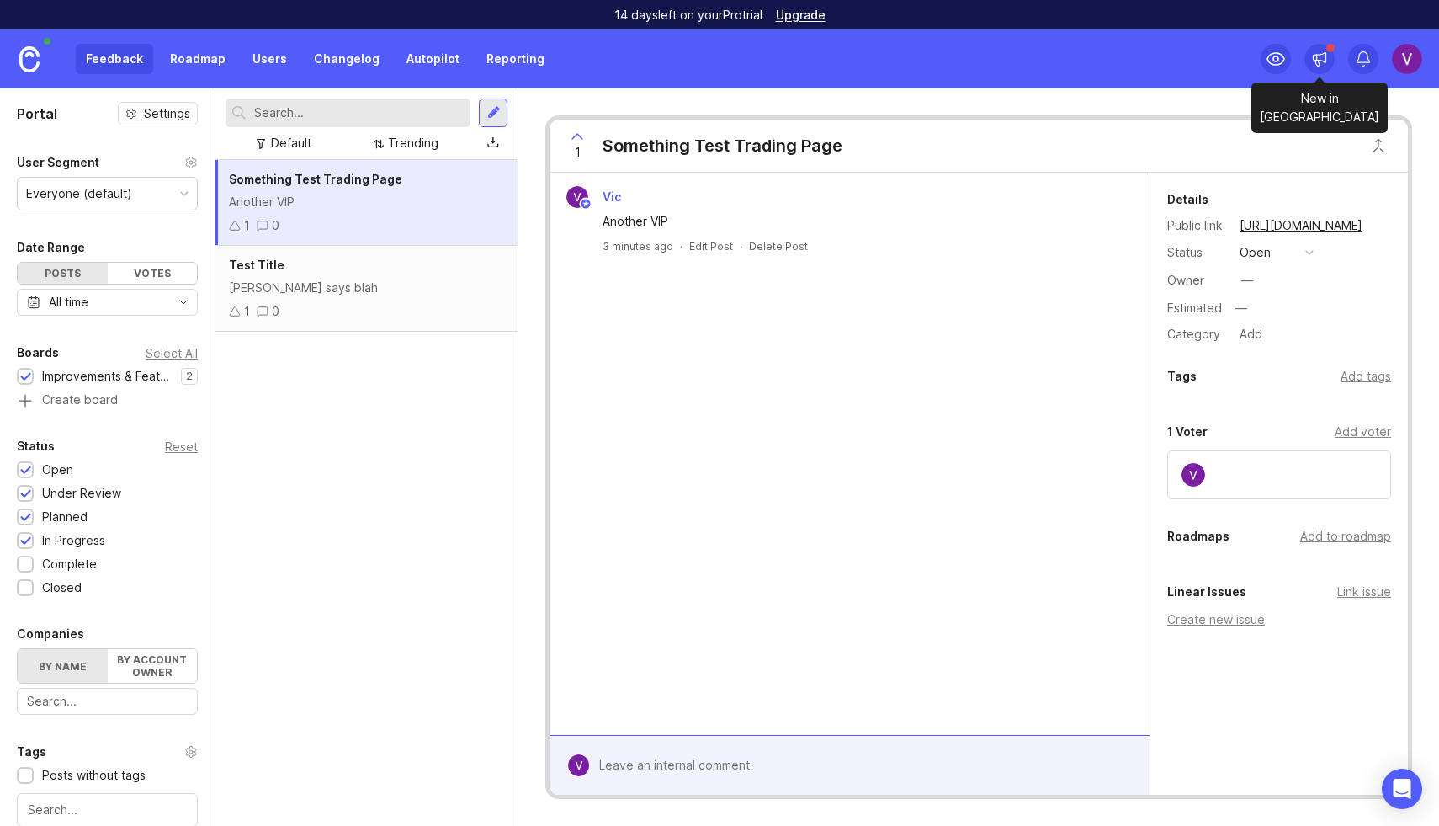
click at [1330, 63] on div at bounding box center [1320, 59] width 30 height 30
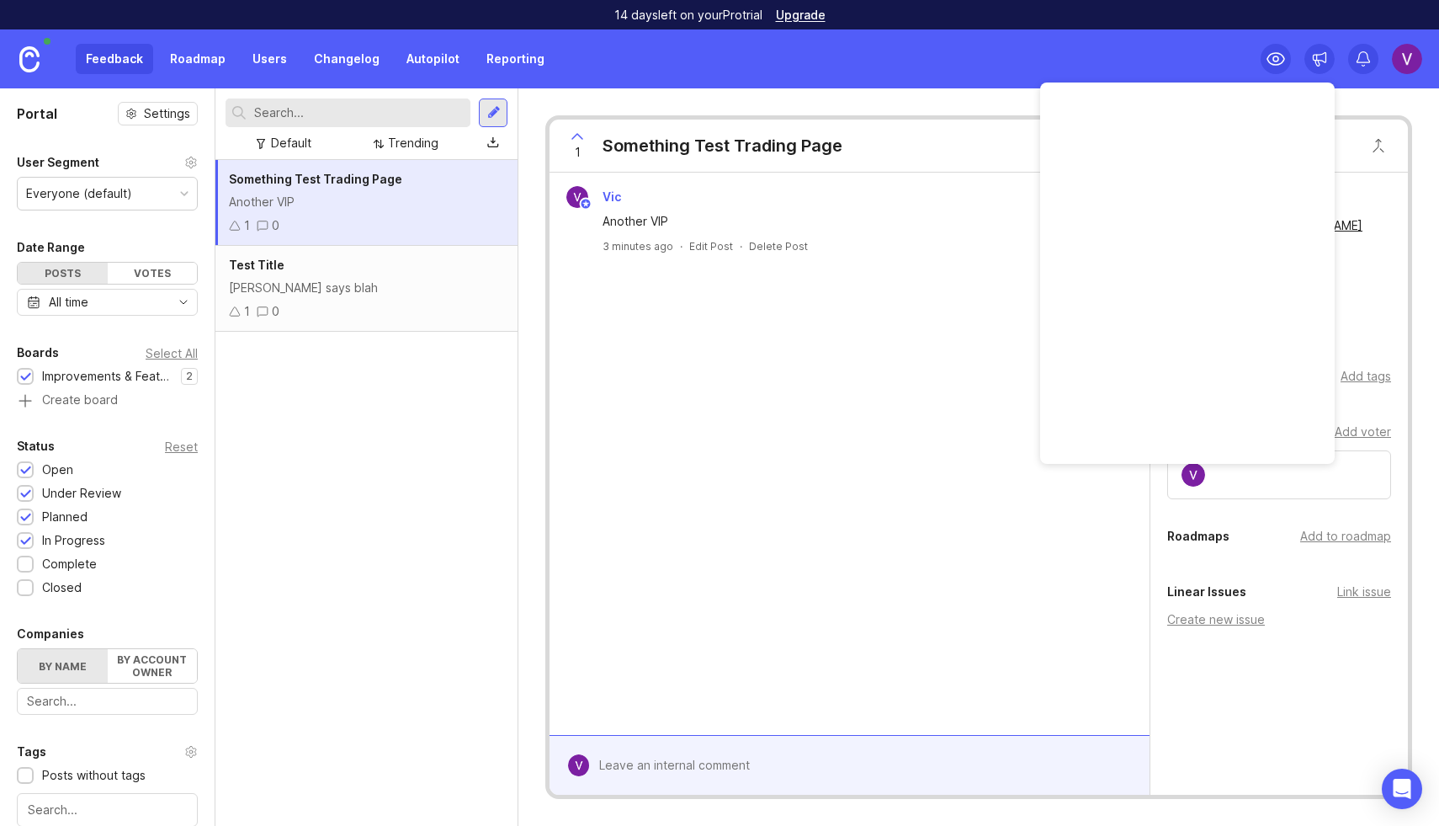
click at [1330, 63] on div at bounding box center [1320, 59] width 30 height 30
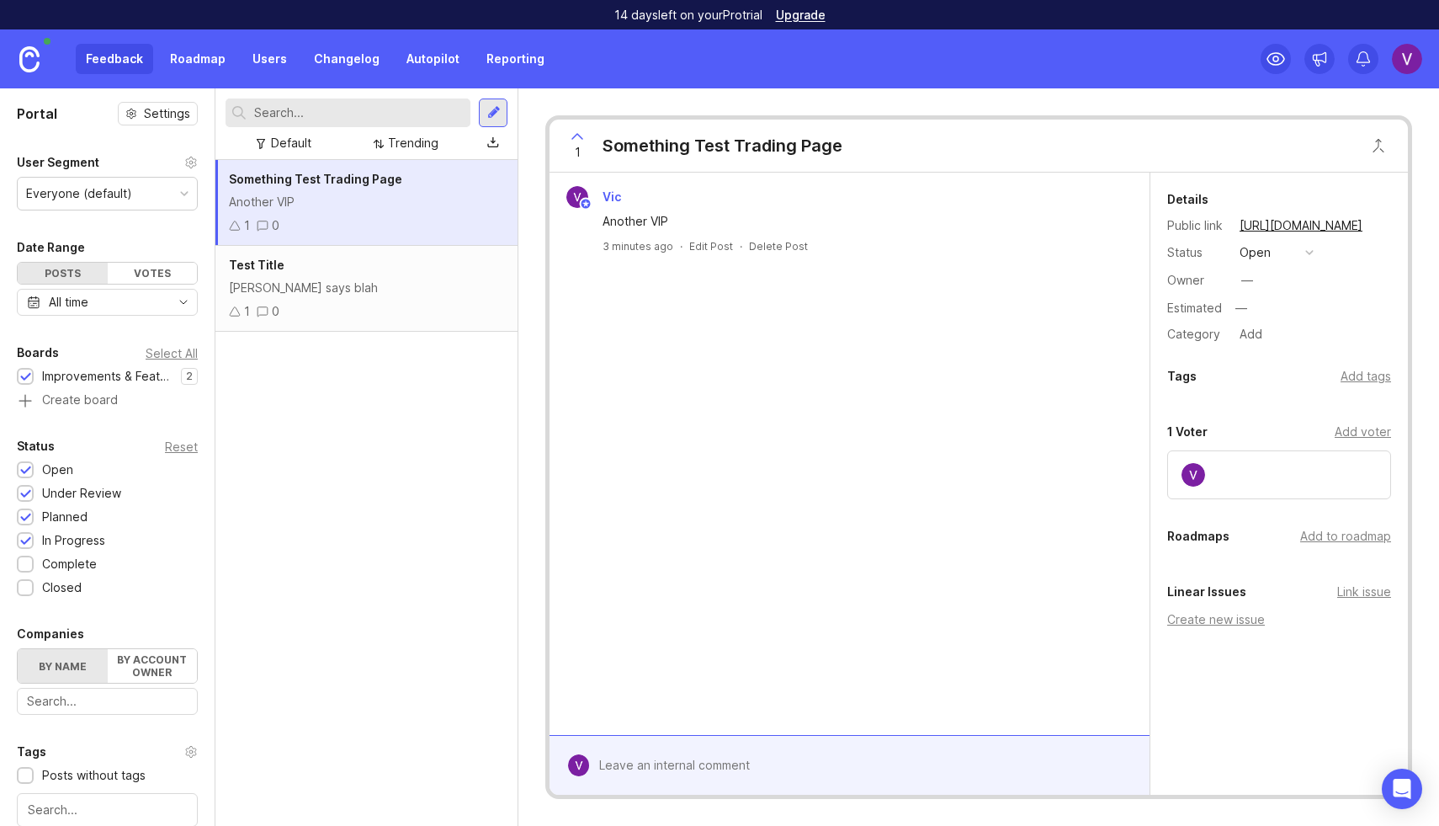
click at [487, 108] on div at bounding box center [493, 112] width 13 height 15
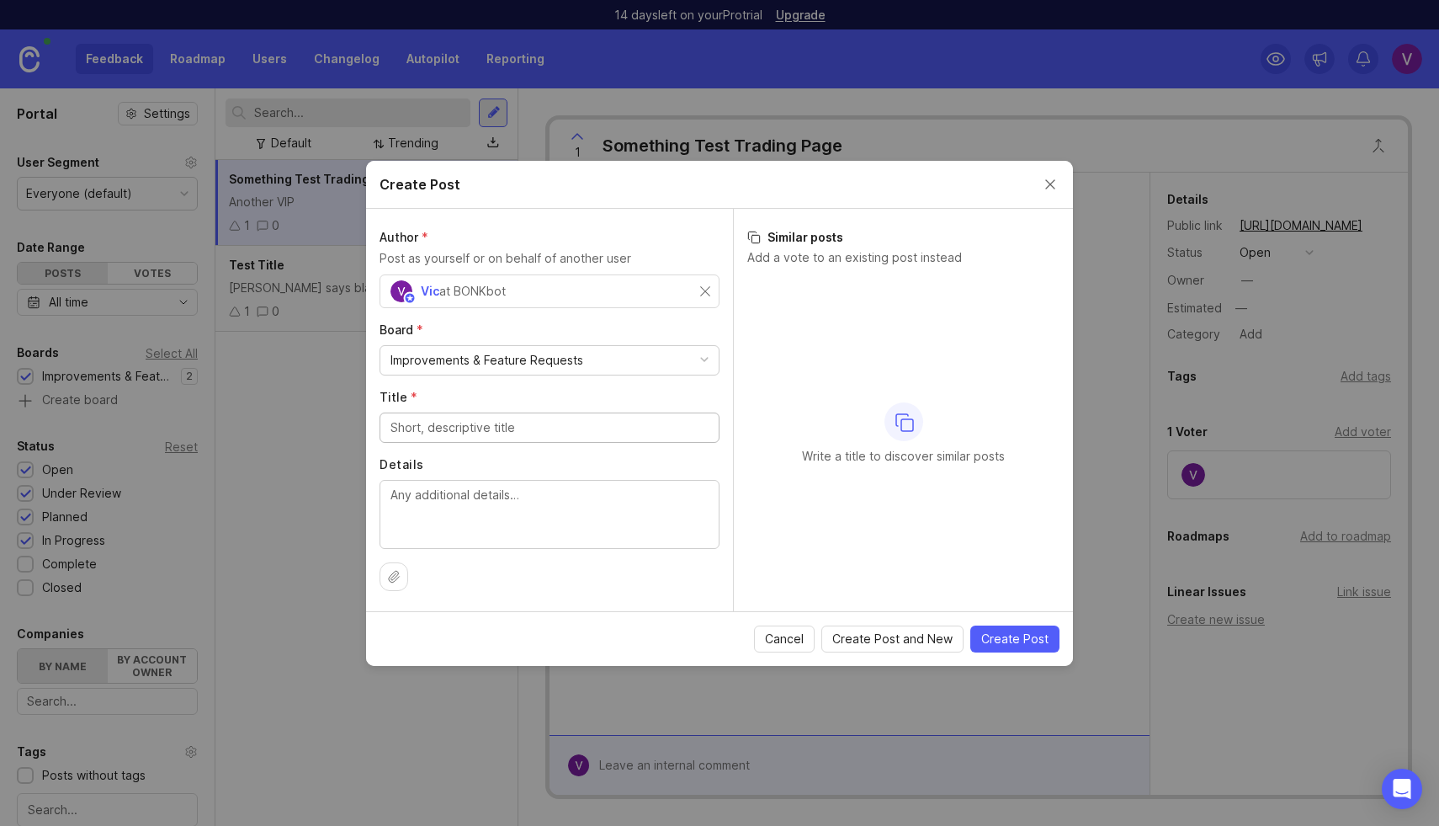
click at [790, 632] on span "Cancel" at bounding box center [784, 639] width 39 height 17
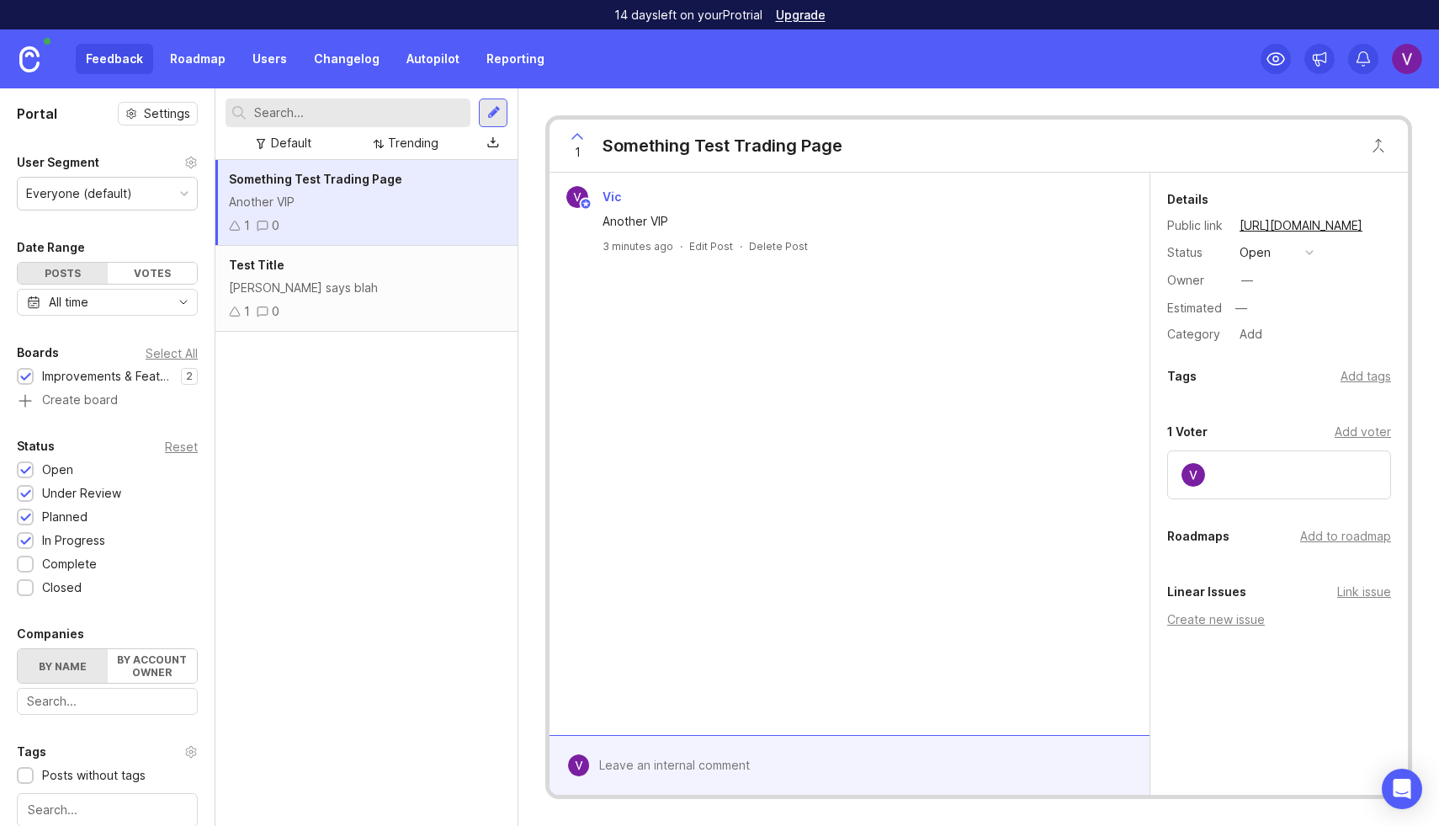
click at [497, 115] on div at bounding box center [493, 112] width 13 height 15
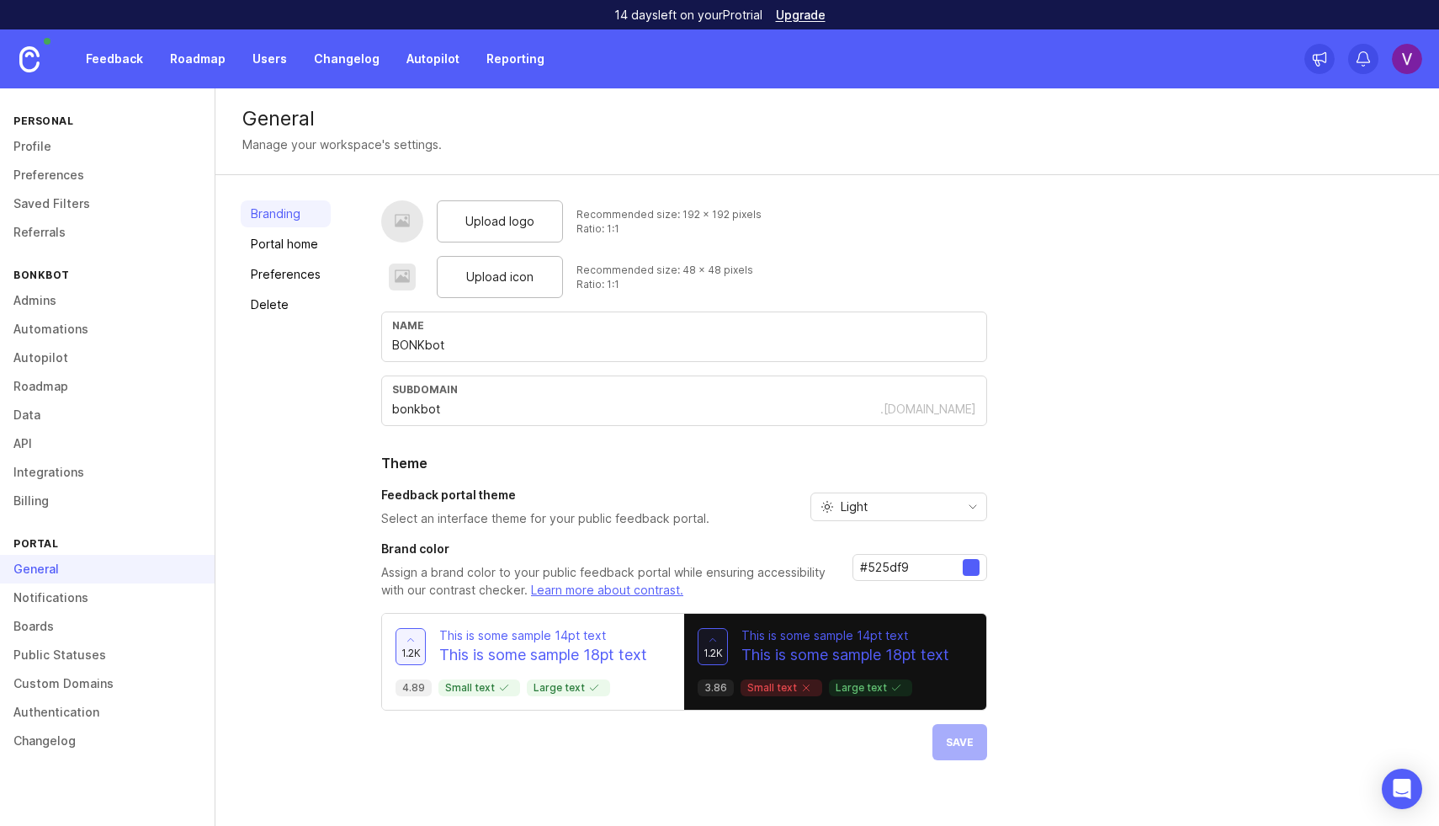
click at [628, 577] on p "Assign a brand color to your public feedback portal while ensuring accessibilit…" at bounding box center [610, 581] width 458 height 35
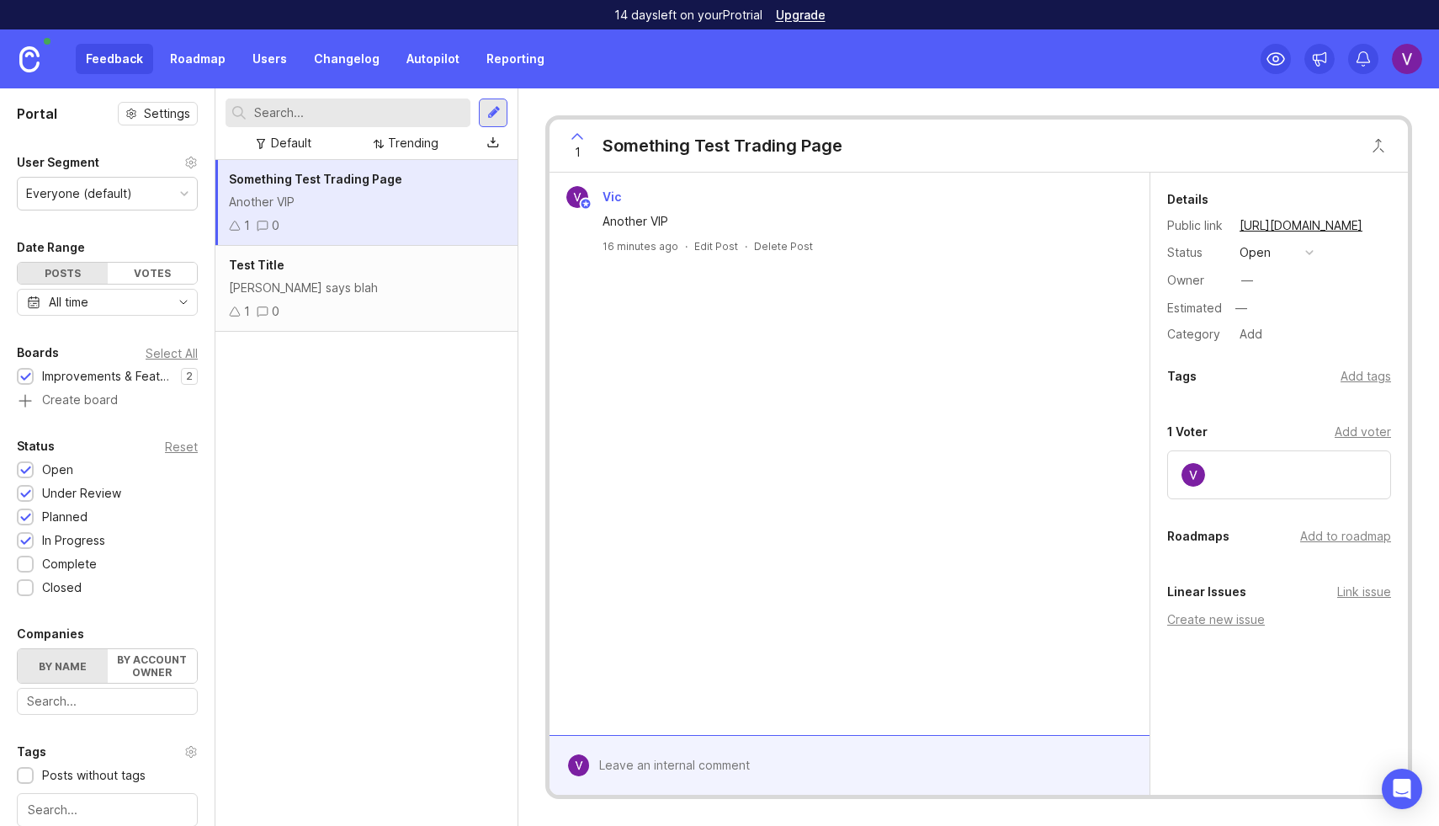
click at [27, 56] on img at bounding box center [29, 59] width 20 height 26
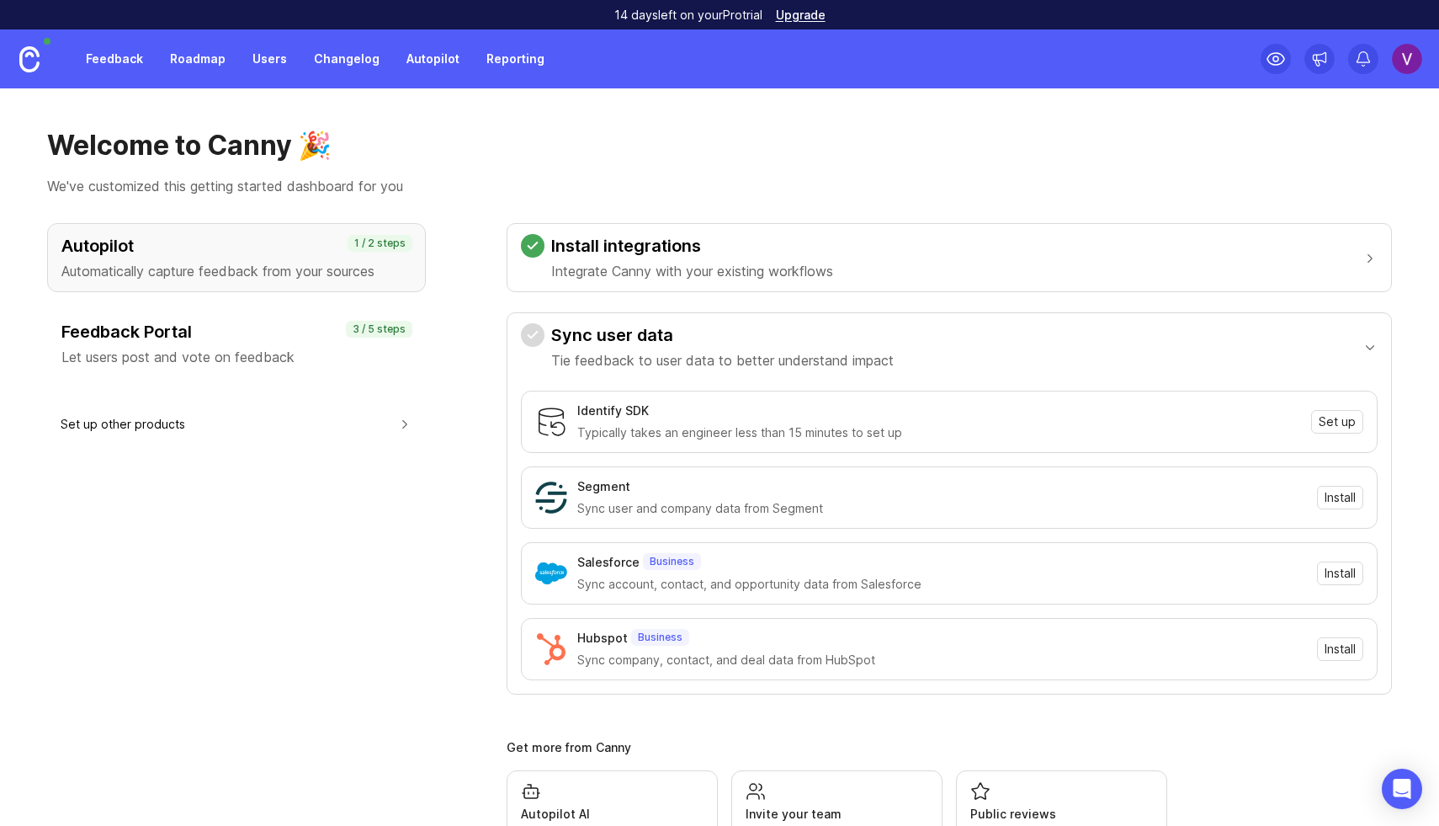
click at [223, 338] on h3 "Feedback Portal" at bounding box center [236, 332] width 350 height 24
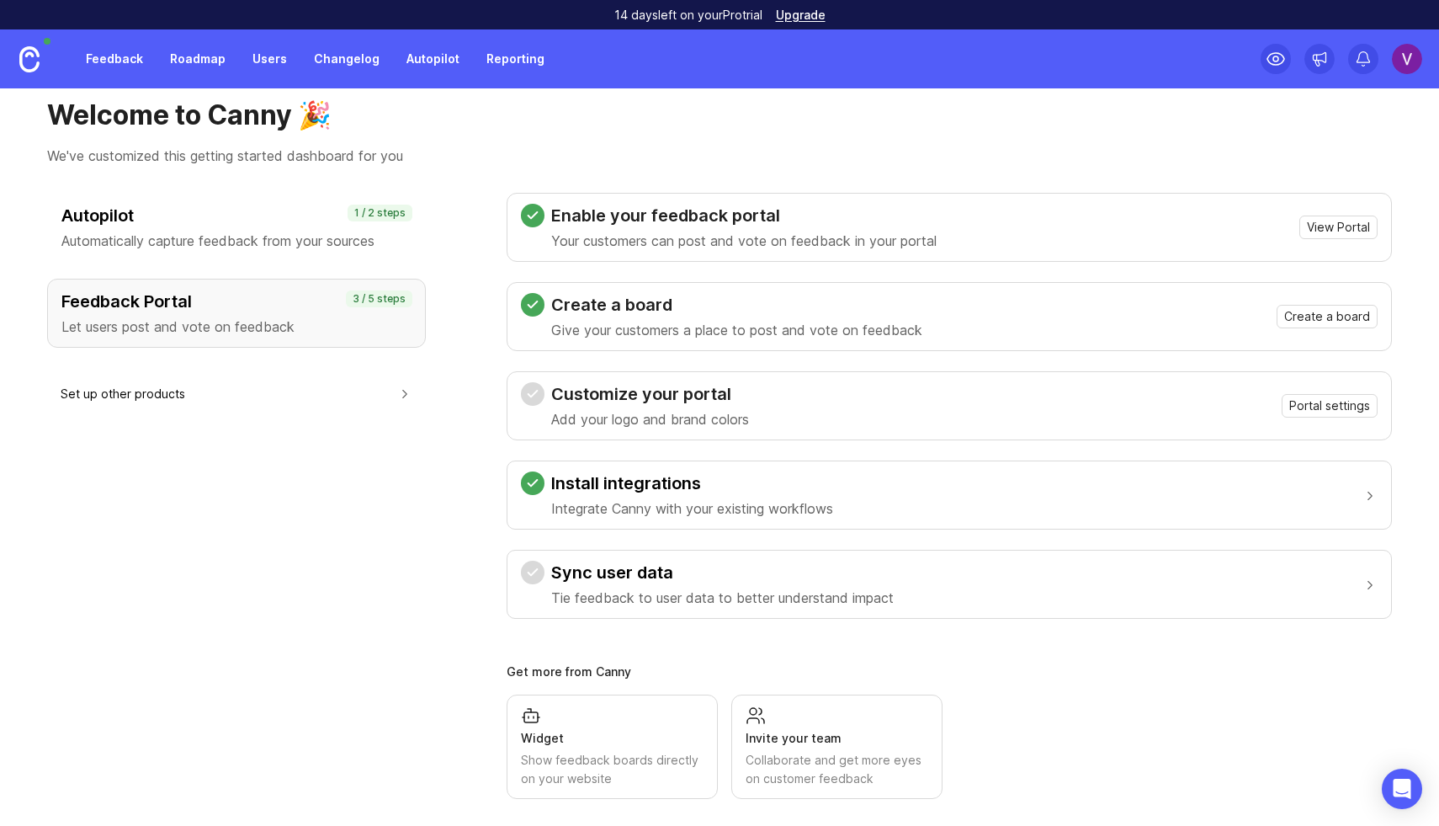
scroll to position [44, 0]
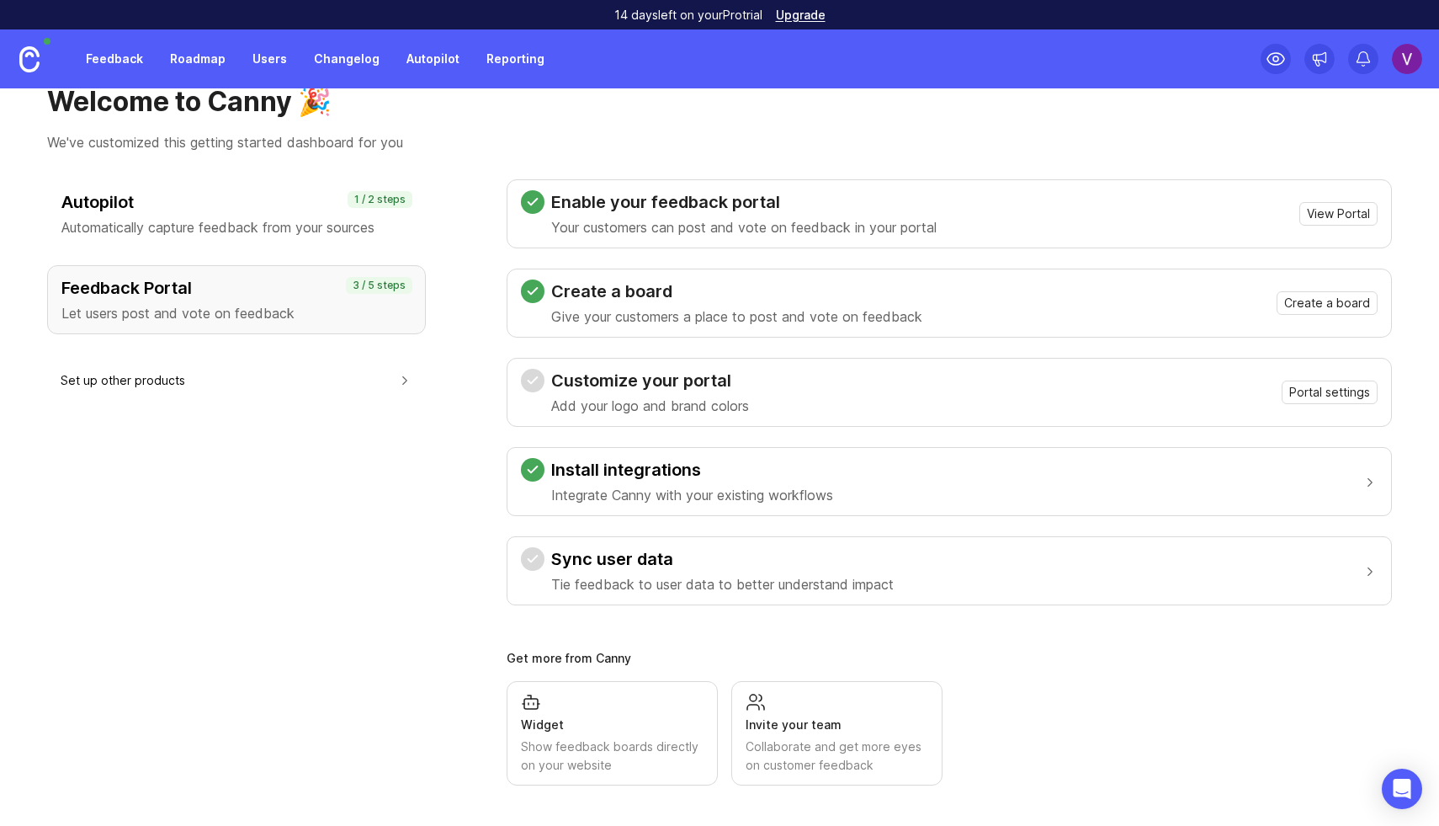
drag, startPoint x: 1298, startPoint y: 301, endPoint x: 1223, endPoint y: 221, distance: 109.6
click at [1223, 221] on div "Enable your feedback portal Your customers can post and vote on feedback in you…" at bounding box center [950, 392] width 886 height 426
click at [1313, 203] on button "View Portal" at bounding box center [1339, 214] width 78 height 24
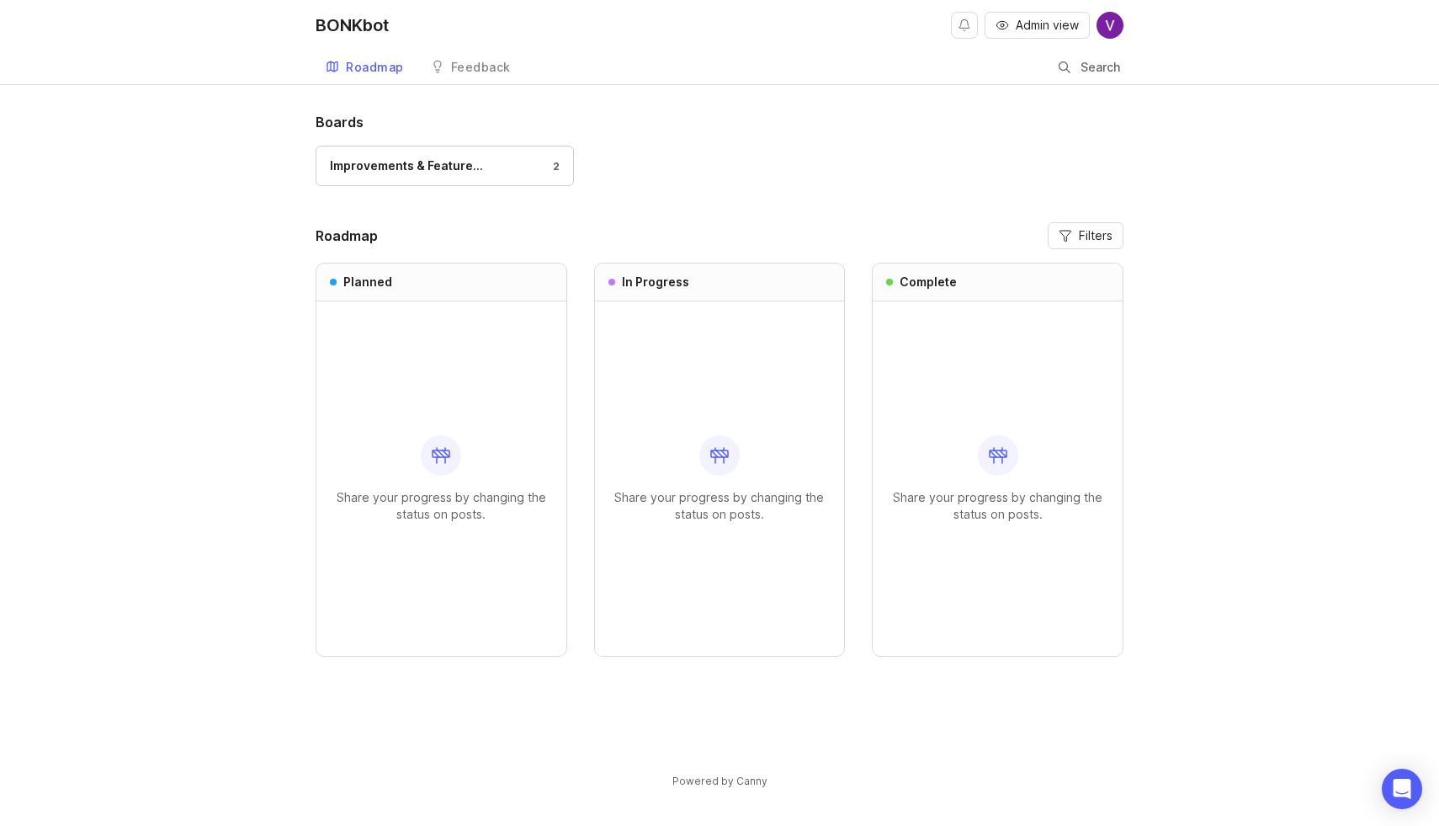
click at [503, 165] on div "Improvements & Feature… 2" at bounding box center [445, 166] width 230 height 19
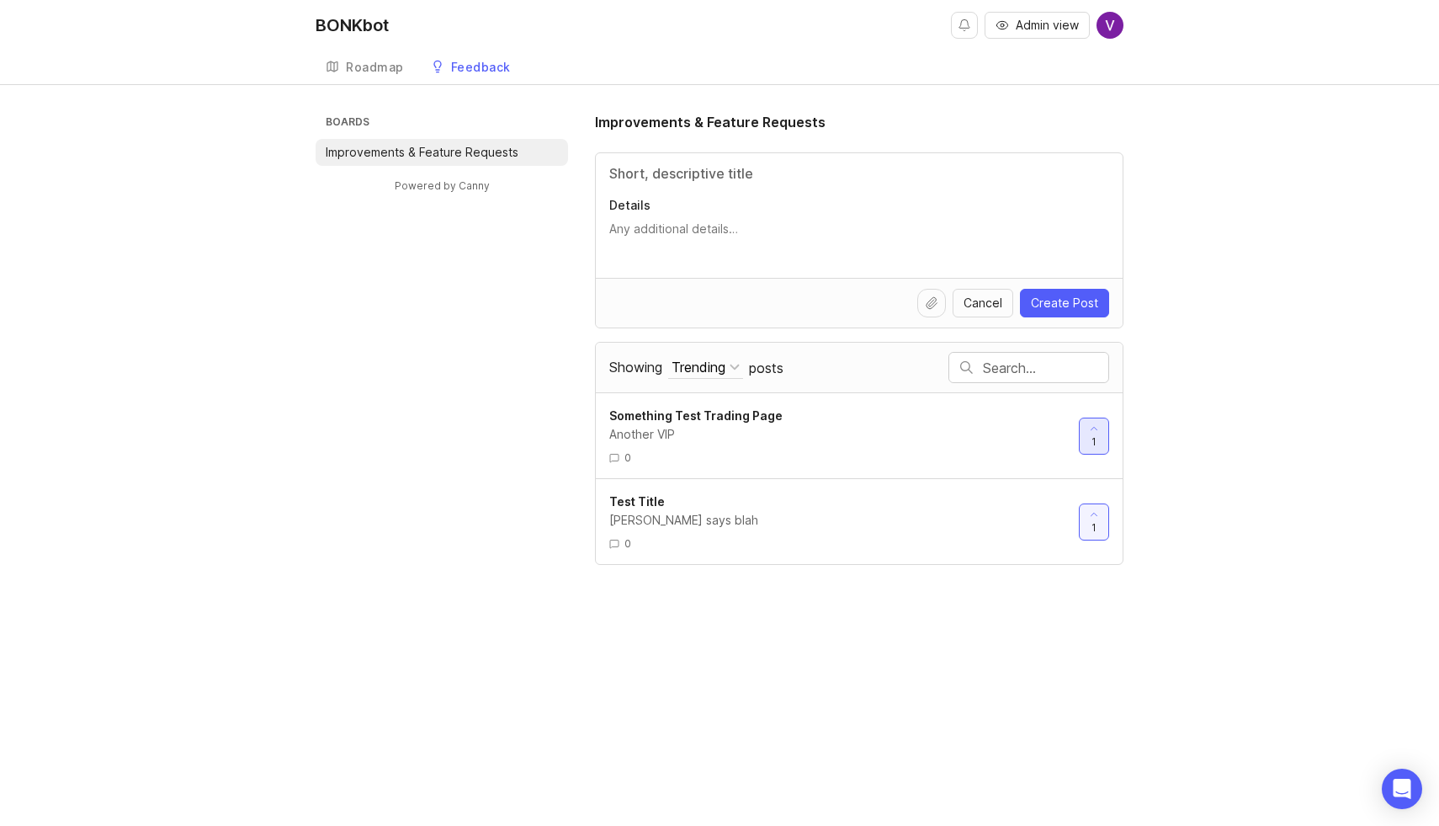
click at [1099, 434] on div at bounding box center [1094, 435] width 29 height 35
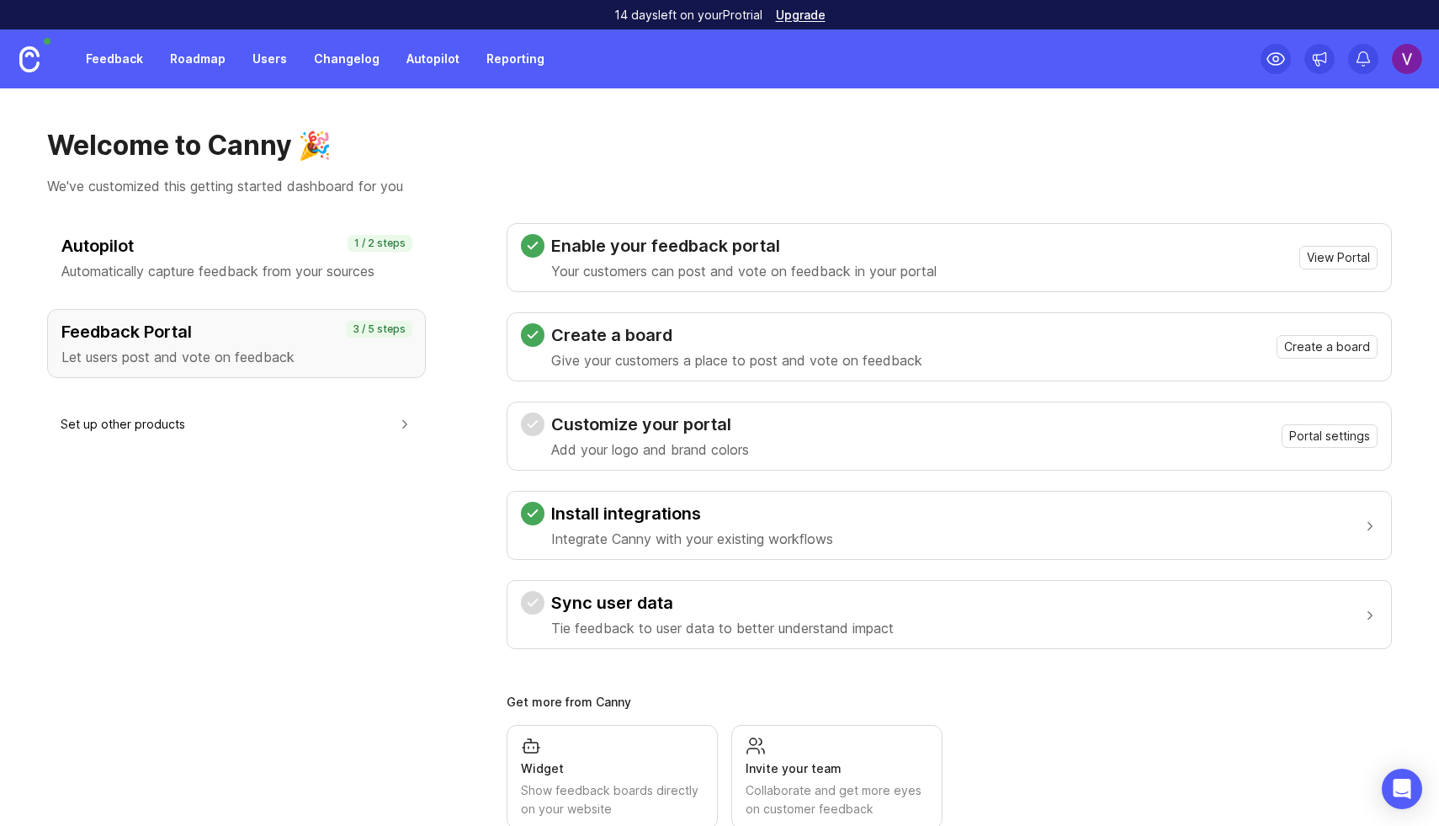
click at [140, 62] on link "Feedback" at bounding box center [114, 59] width 77 height 30
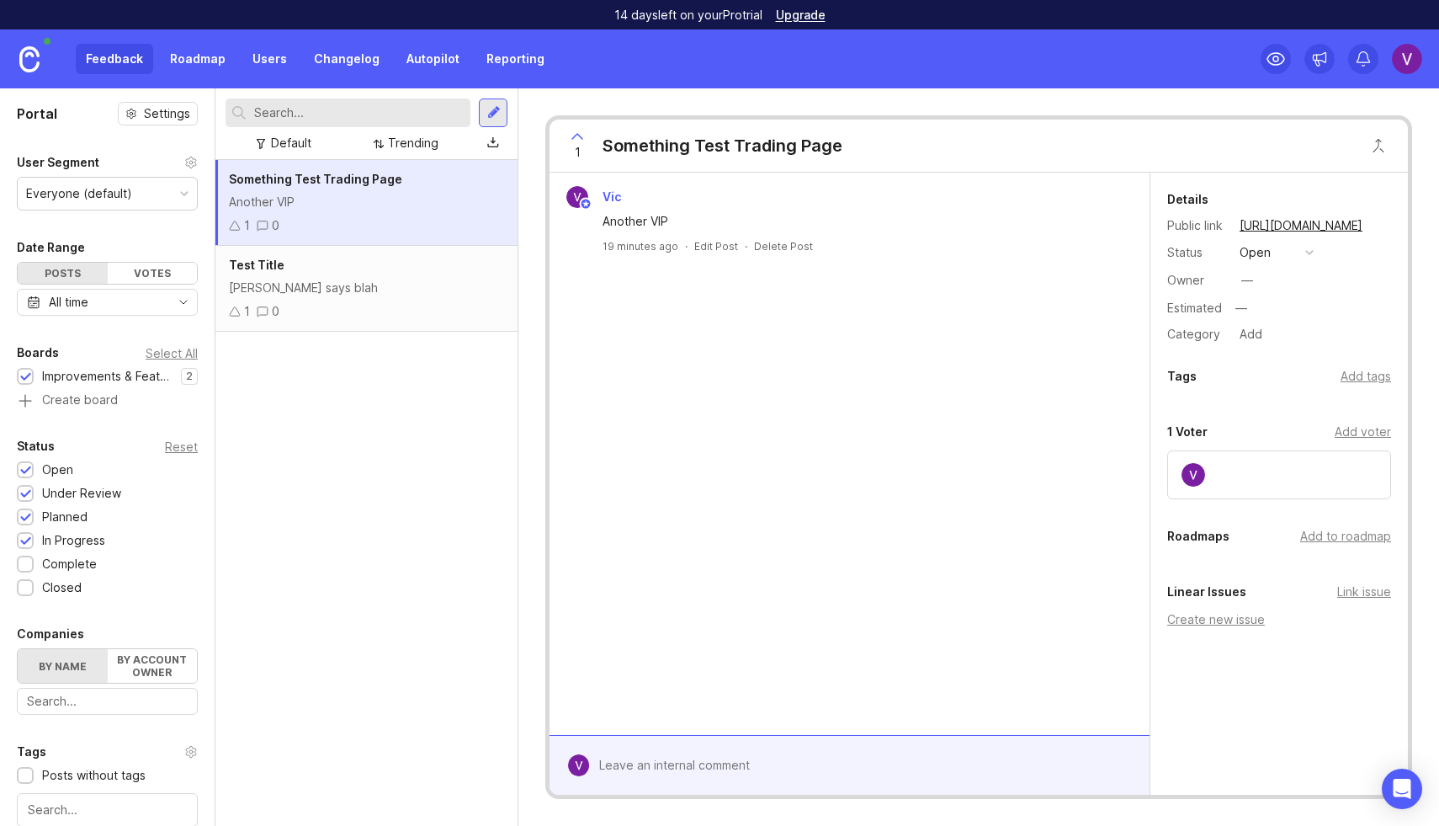
click at [462, 322] on div "Test Title Adam Jae says blah 1 0" at bounding box center [367, 289] width 302 height 86
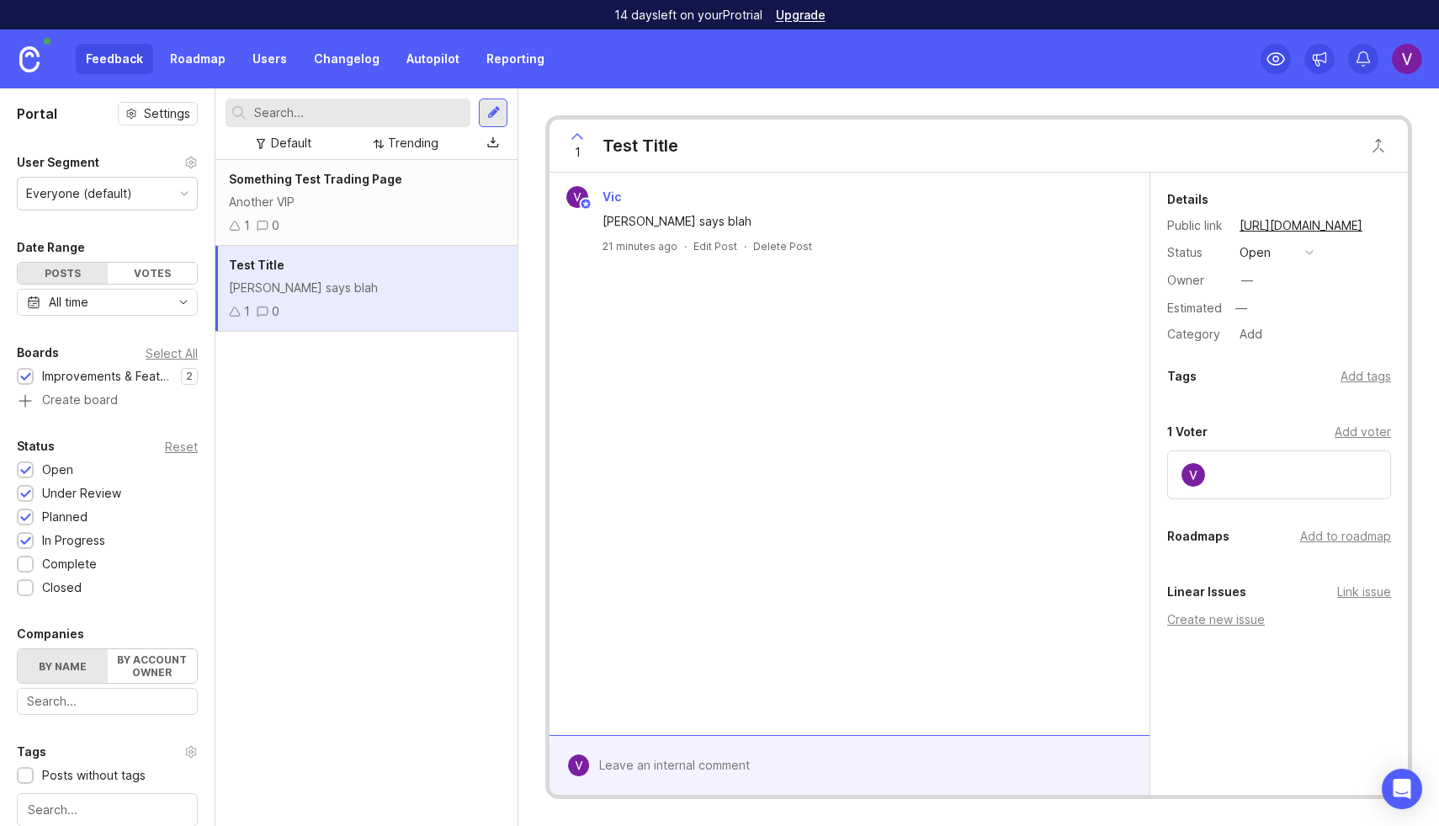
click at [205, 54] on link "Roadmap" at bounding box center [198, 59] width 76 height 30
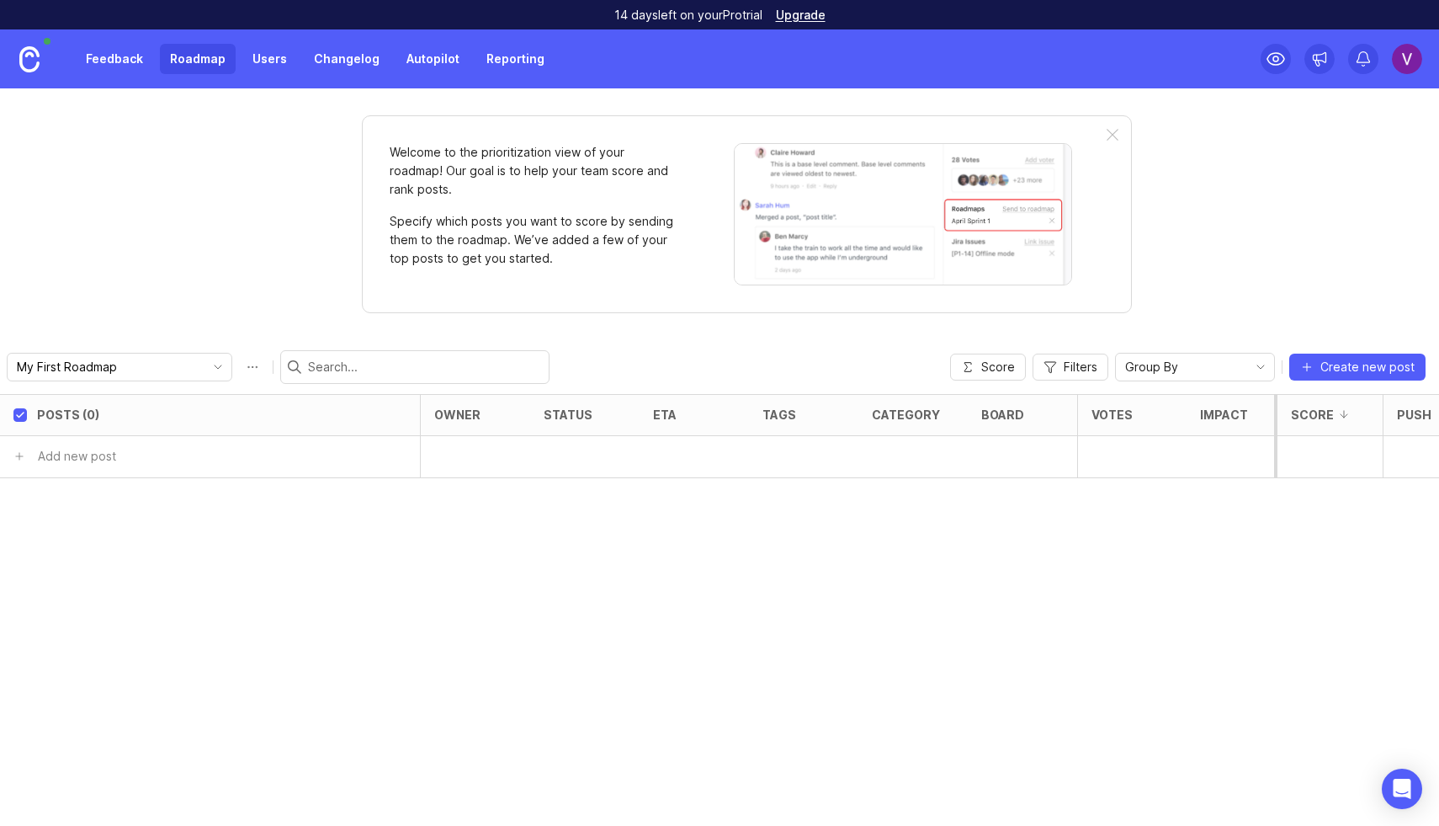
click at [282, 61] on link "Users" at bounding box center [269, 59] width 55 height 30
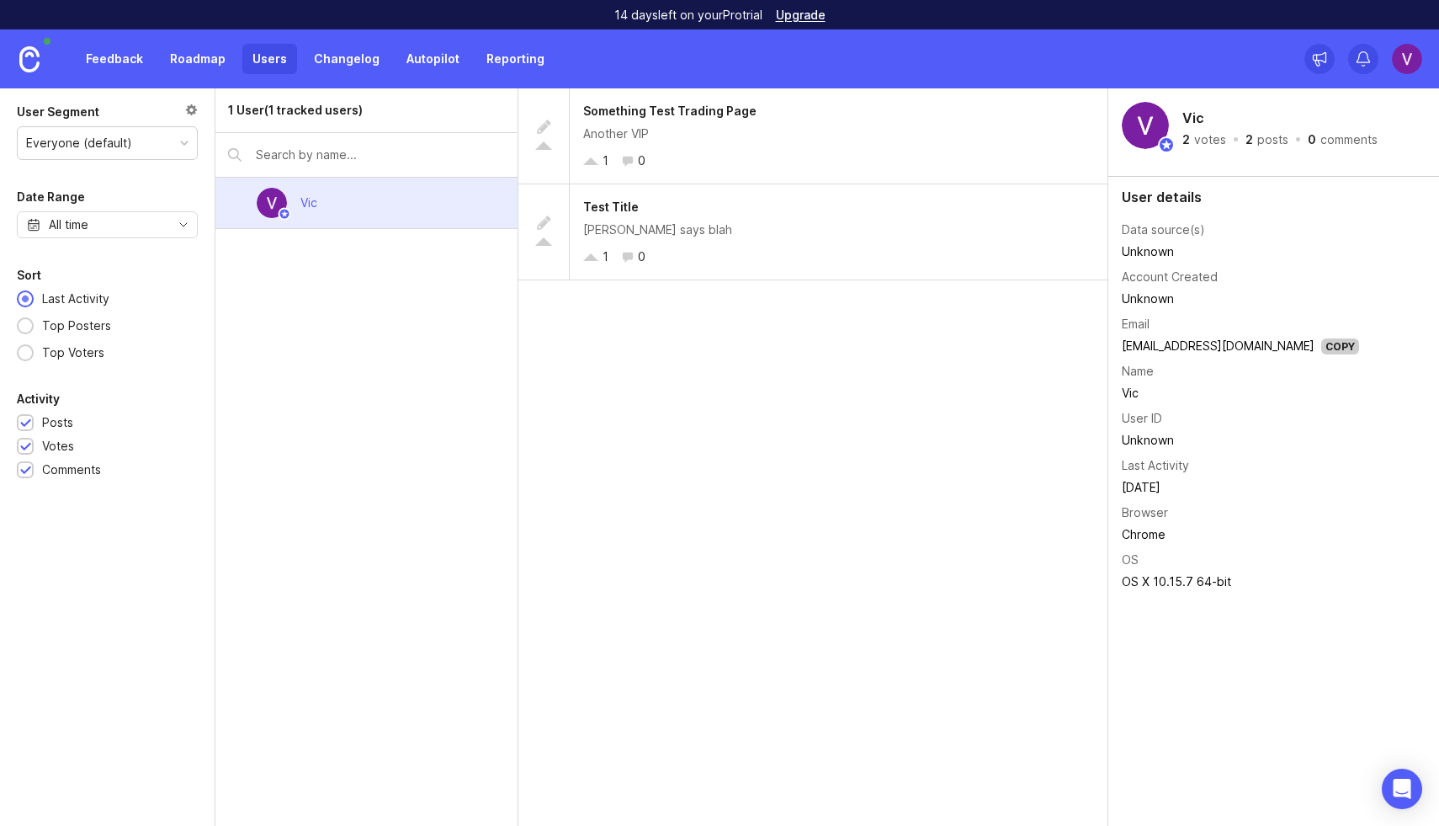
click at [121, 72] on link "Feedback" at bounding box center [114, 59] width 77 height 30
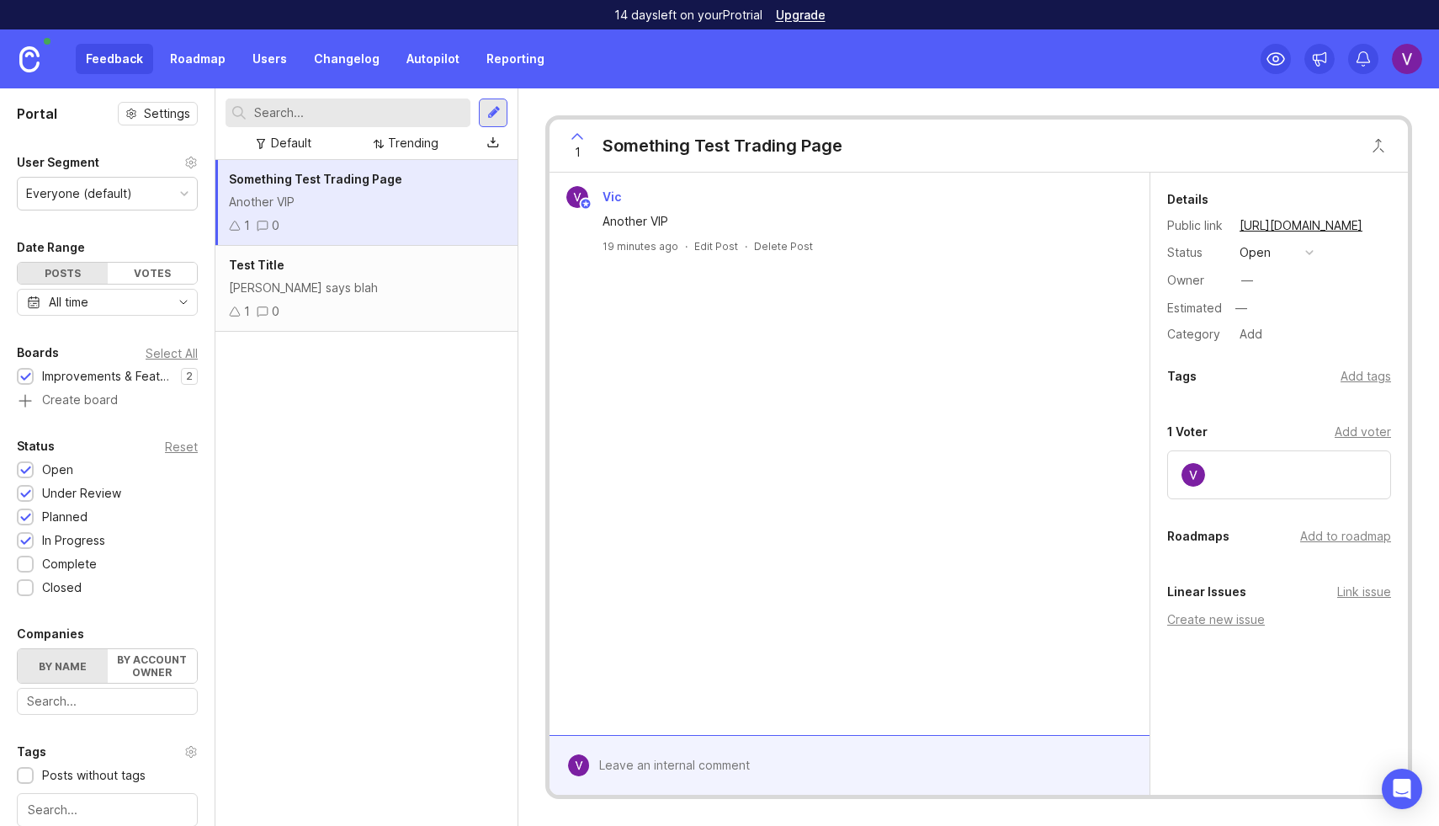
click at [487, 65] on link "Reporting" at bounding box center [515, 59] width 78 height 30
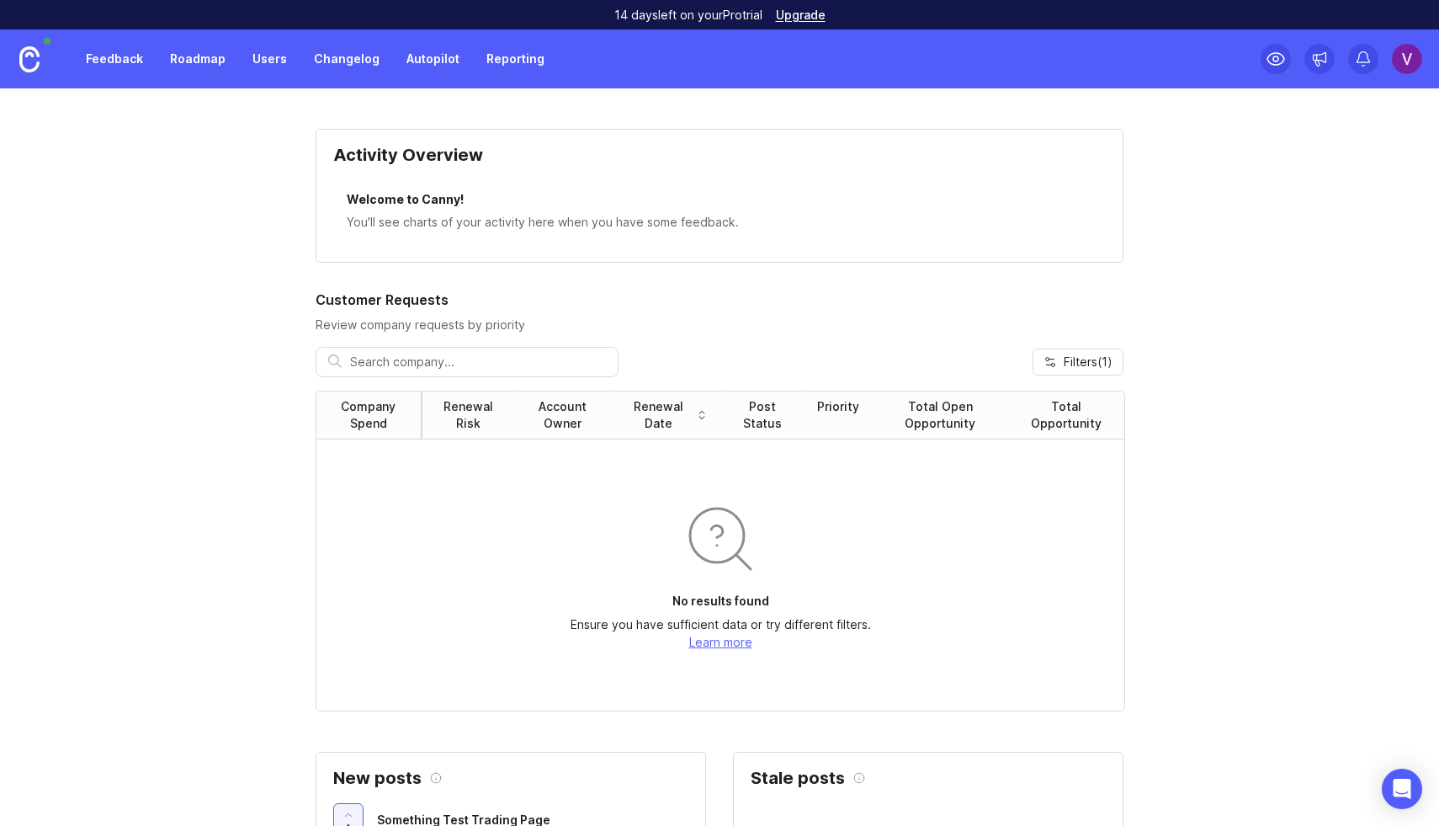
click at [117, 56] on link "Feedback" at bounding box center [114, 59] width 77 height 30
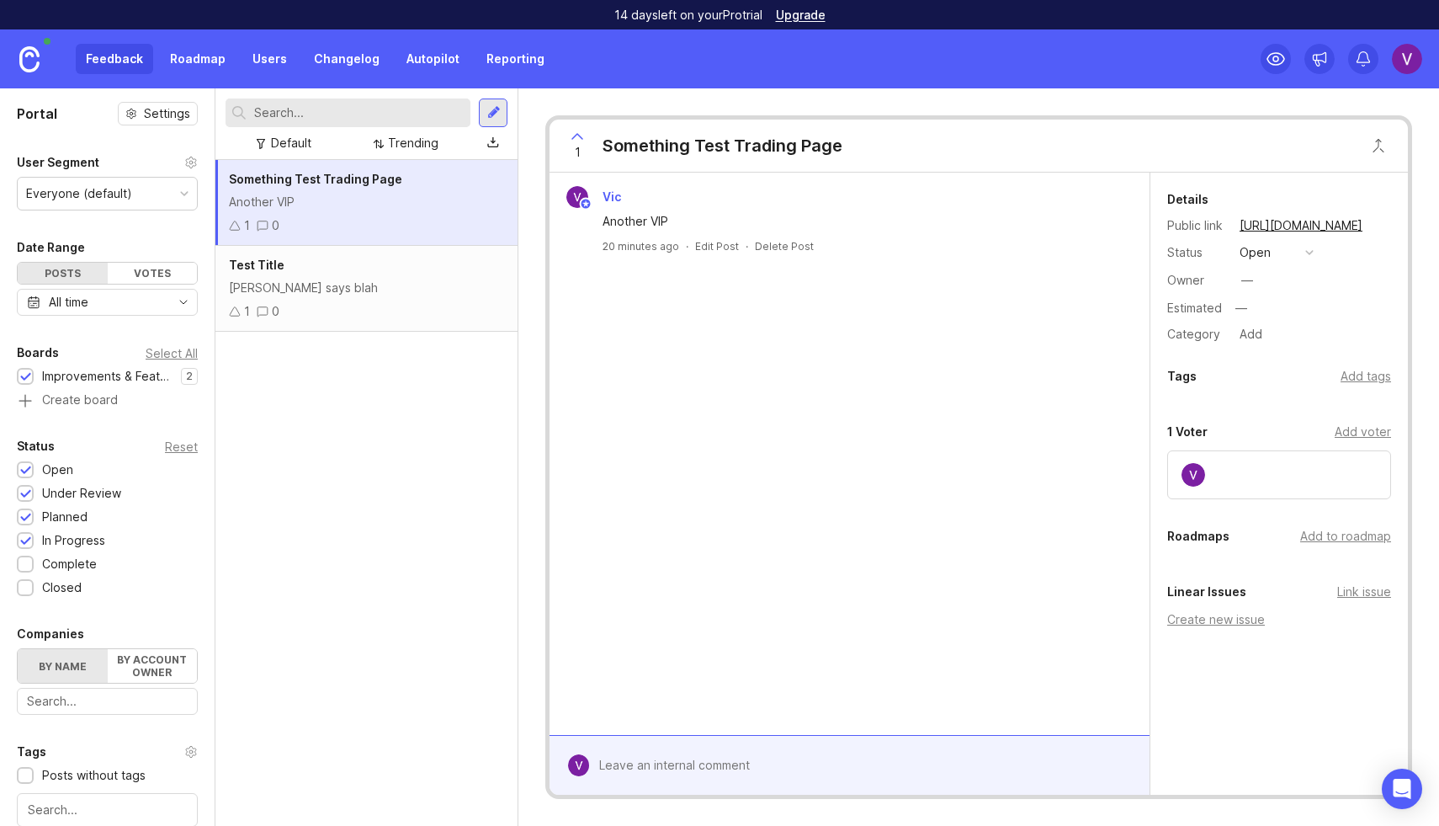
click at [172, 52] on link "Roadmap" at bounding box center [198, 59] width 76 height 30
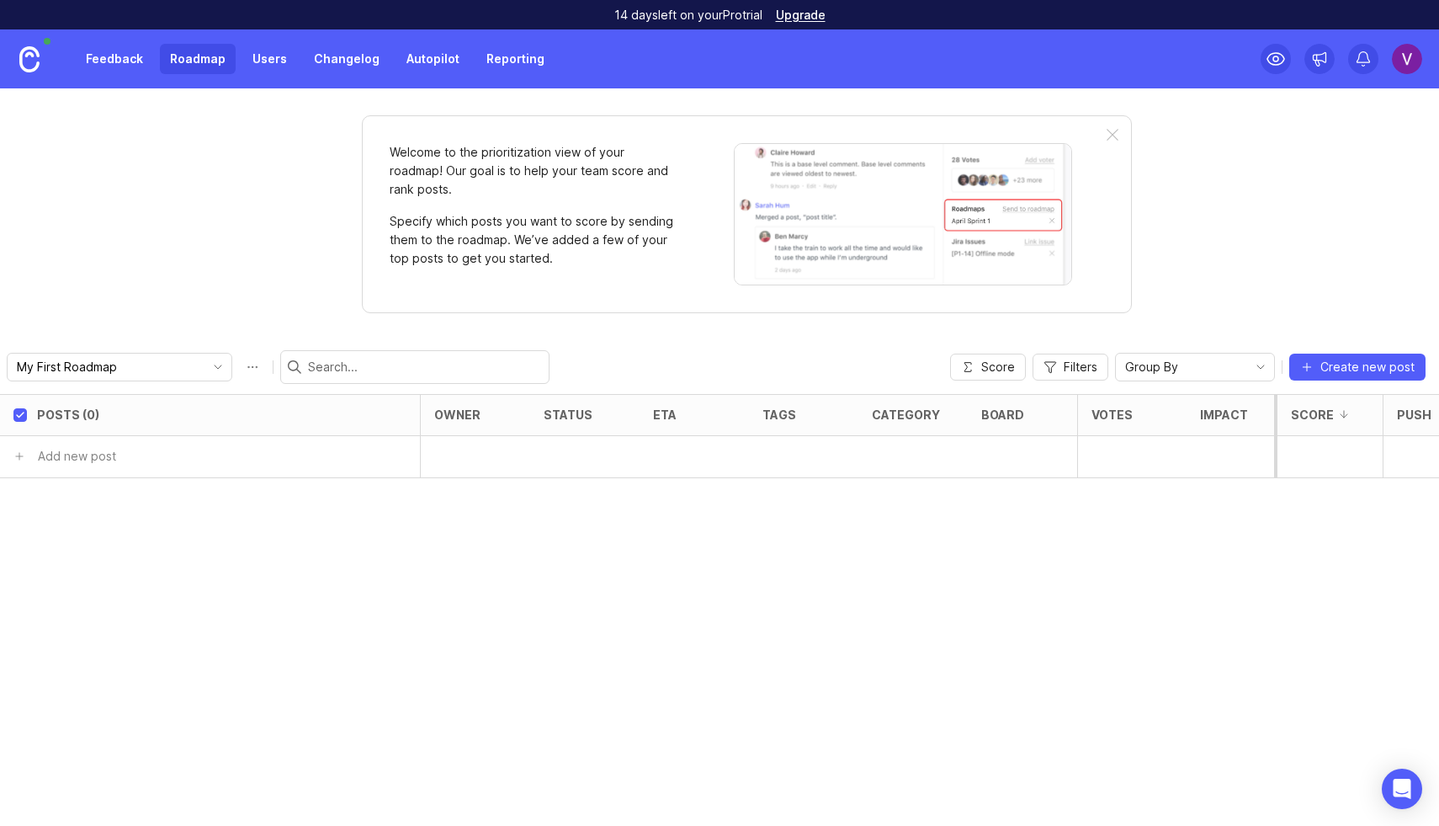
click at [260, 64] on link "Users" at bounding box center [269, 59] width 55 height 30
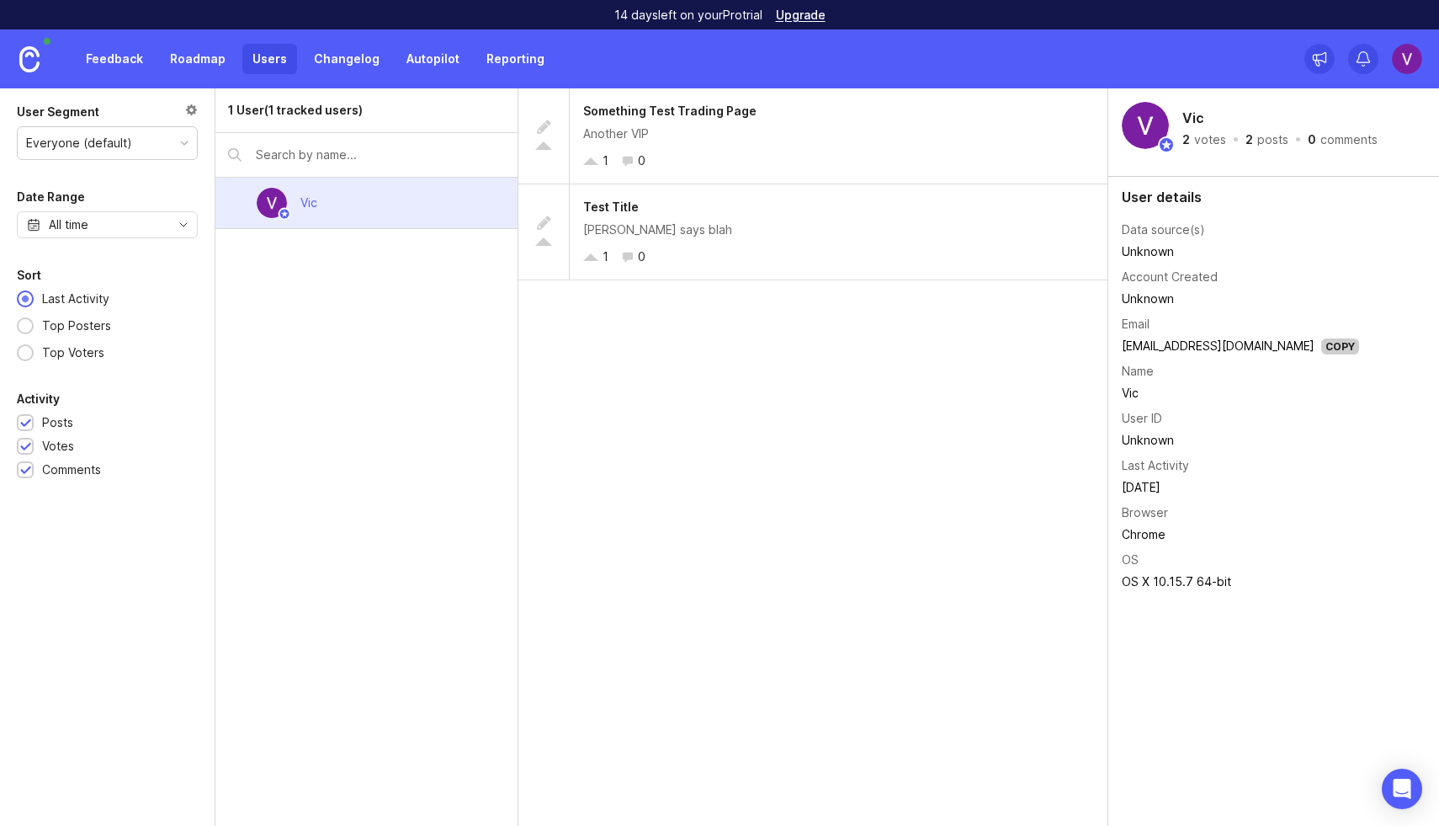
click at [325, 60] on link "Changelog" at bounding box center [347, 59] width 86 height 30
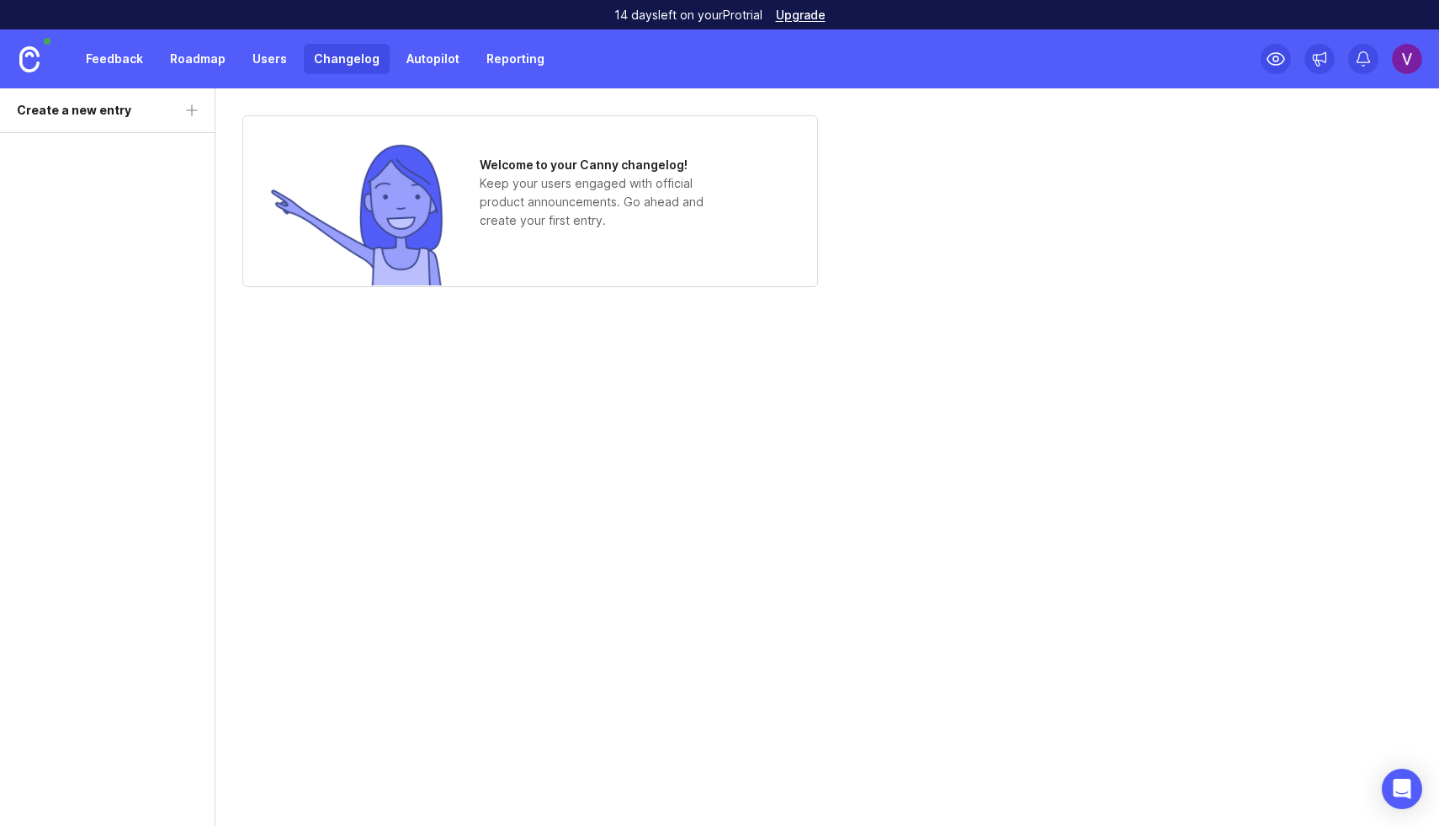
click at [110, 70] on link "Feedback" at bounding box center [114, 59] width 77 height 30
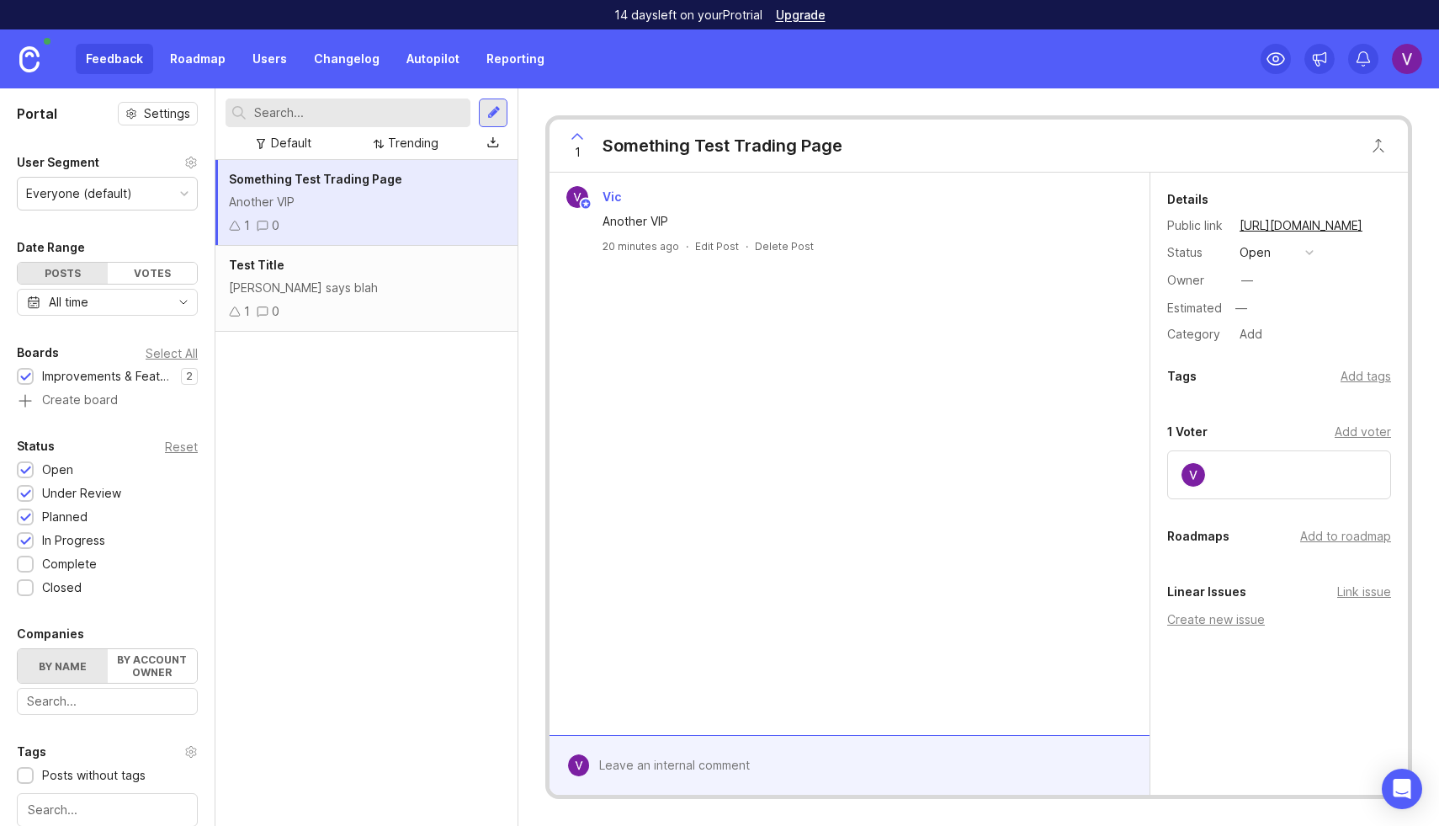
click at [27, 61] on img at bounding box center [29, 59] width 20 height 26
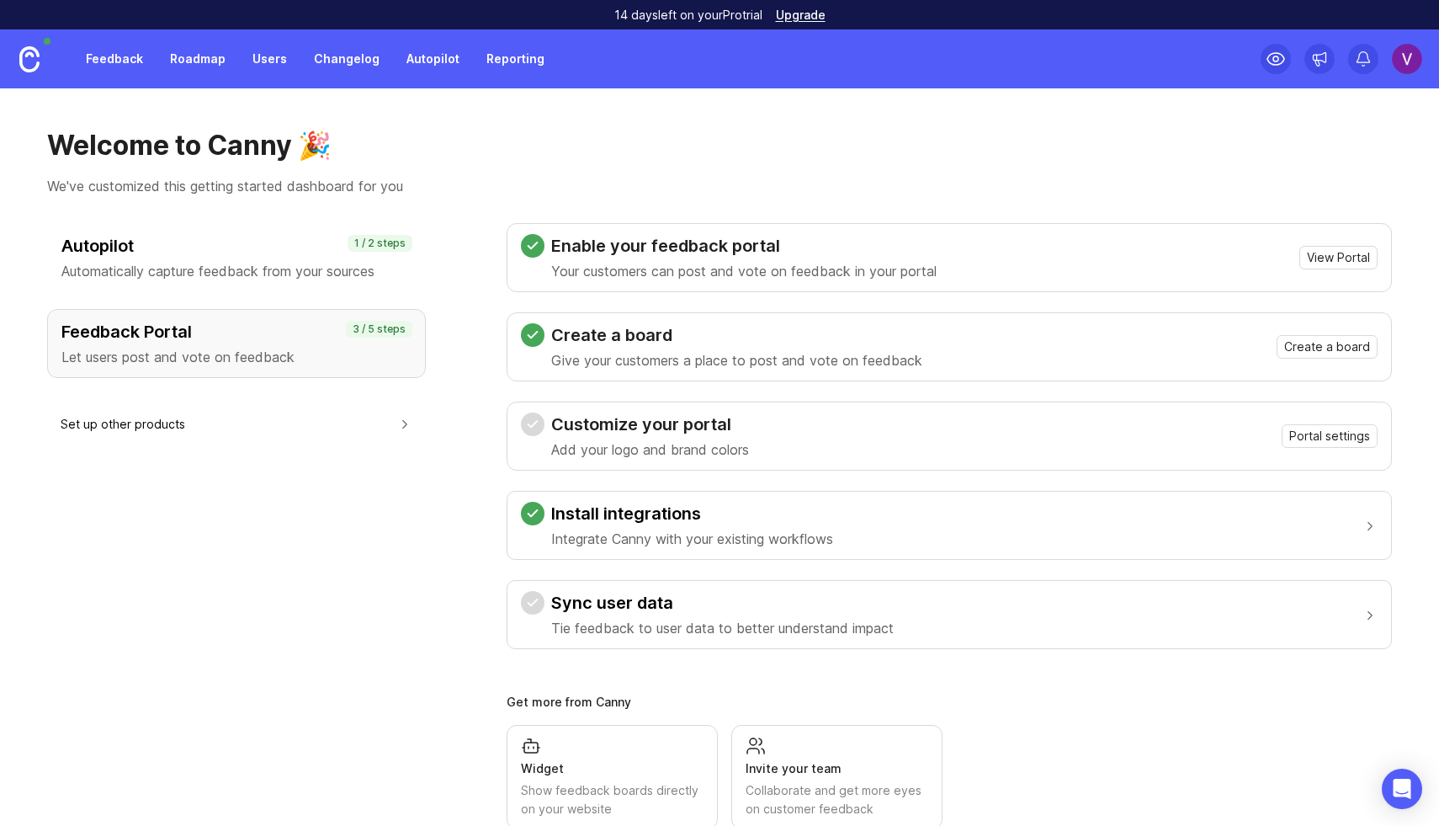
click at [148, 67] on link "Feedback" at bounding box center [114, 59] width 77 height 30
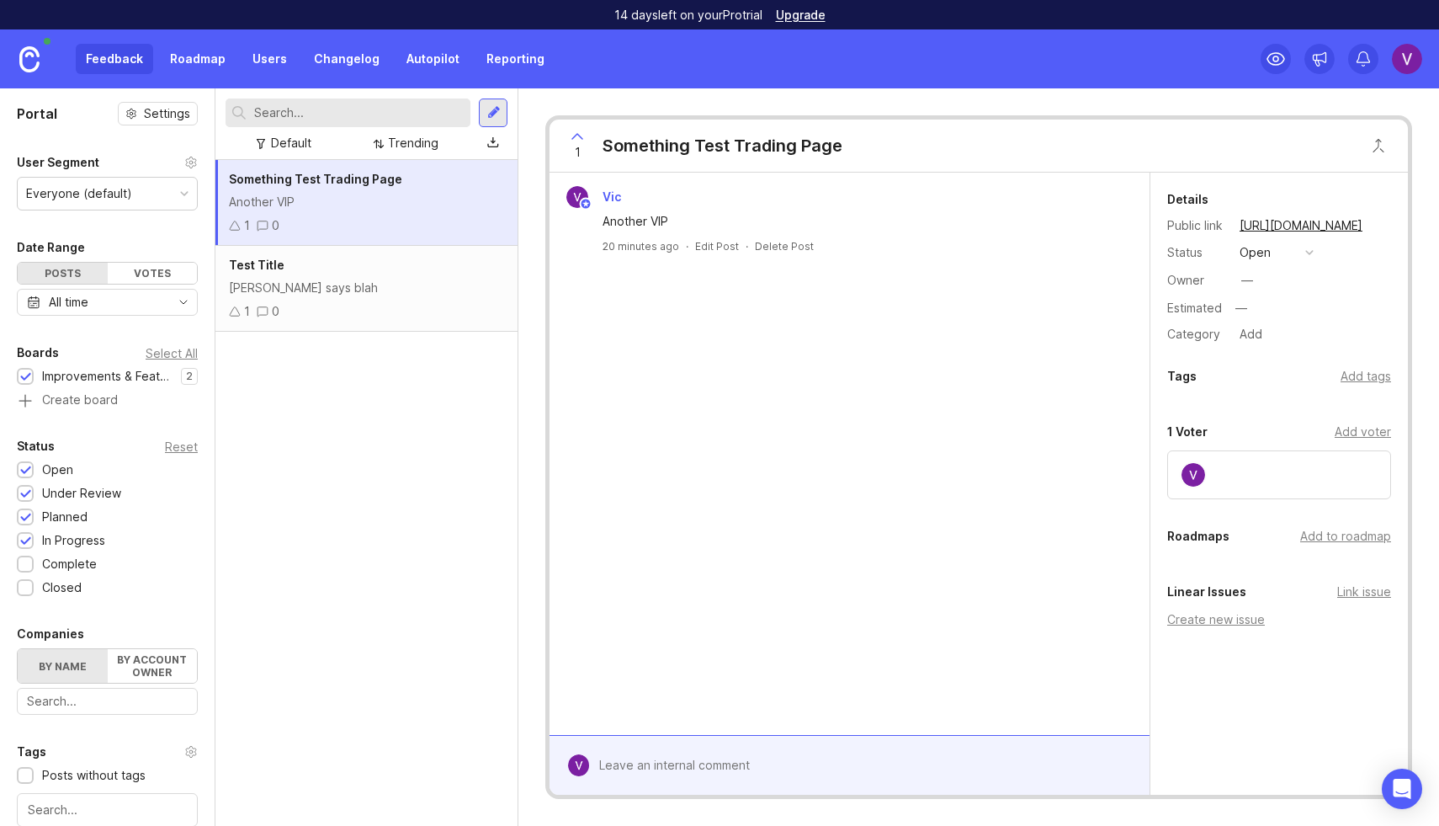
click at [209, 64] on link "Roadmap" at bounding box center [198, 59] width 76 height 30
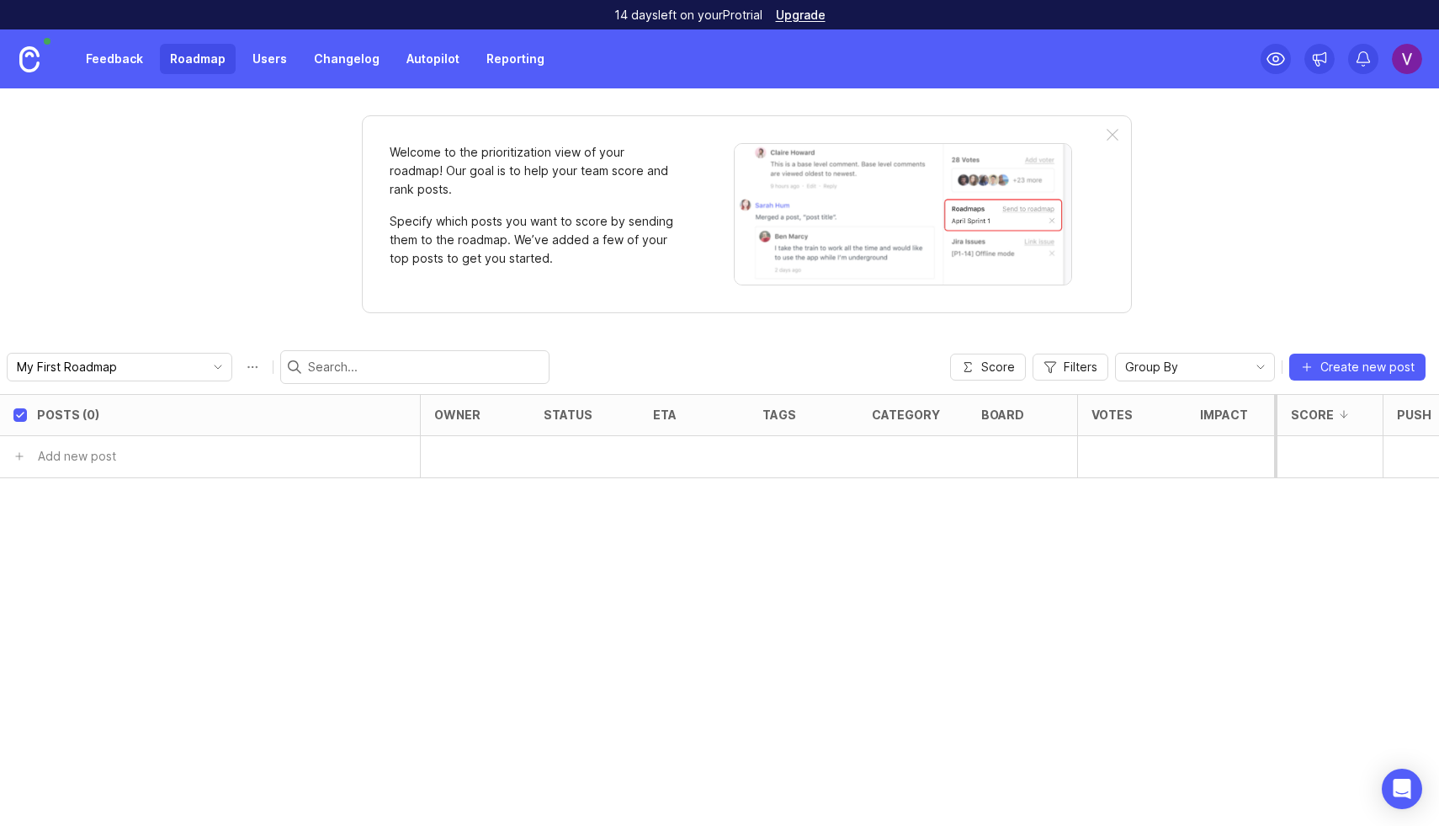
click at [1200, 148] on div "Welcome to the prioritization view of your roadmap! Our goal is to help your te…" at bounding box center [719, 456] width 1439 height 737
